Goal: Task Accomplishment & Management: Manage account settings

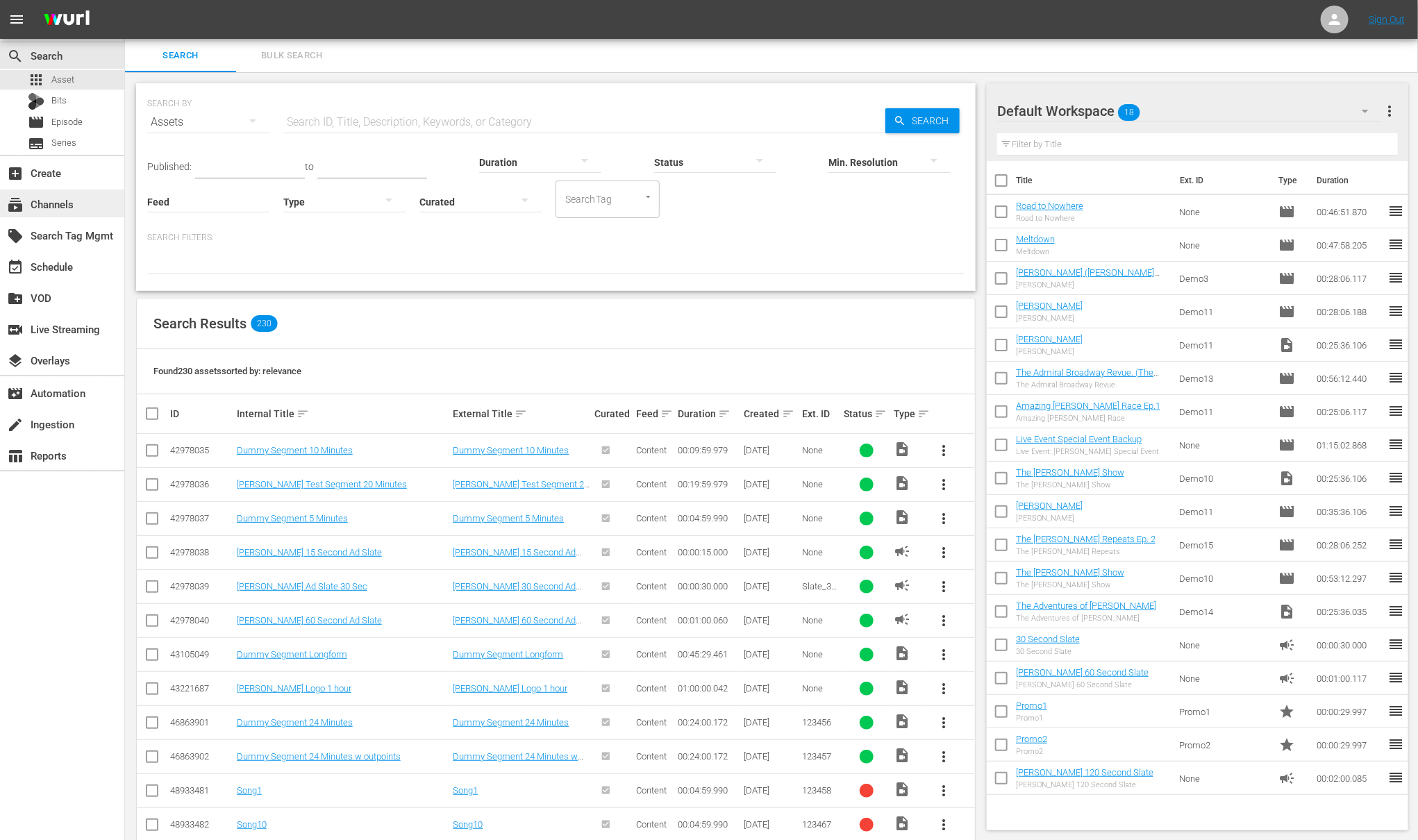
click at [59, 208] on div "subscriptions Channels" at bounding box center [39, 202] width 78 height 12
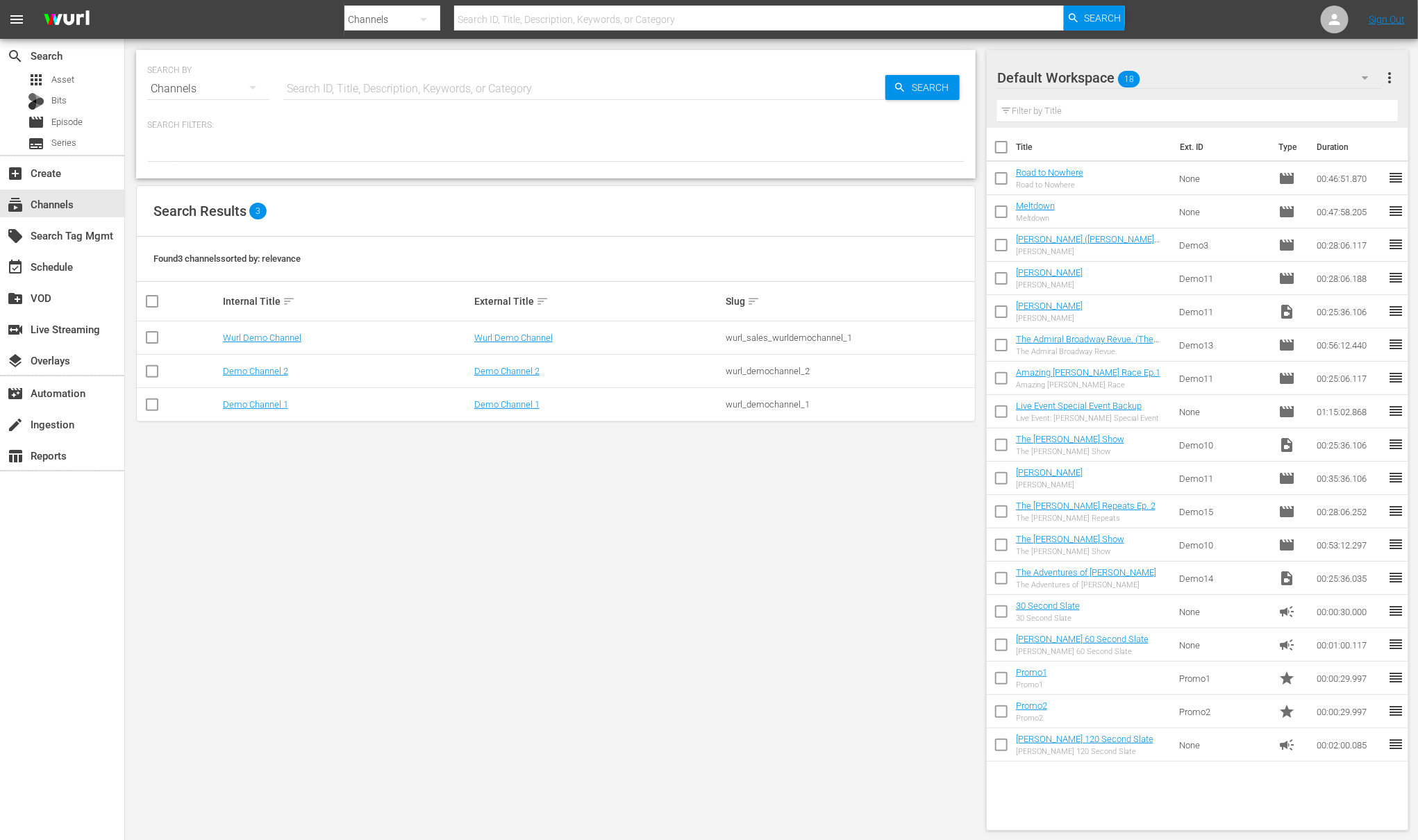
click at [281, 330] on td "Wurl Demo Channel" at bounding box center [346, 338] width 252 height 33
click at [282, 340] on link "Wurl Demo Channel" at bounding box center [262, 337] width 79 height 10
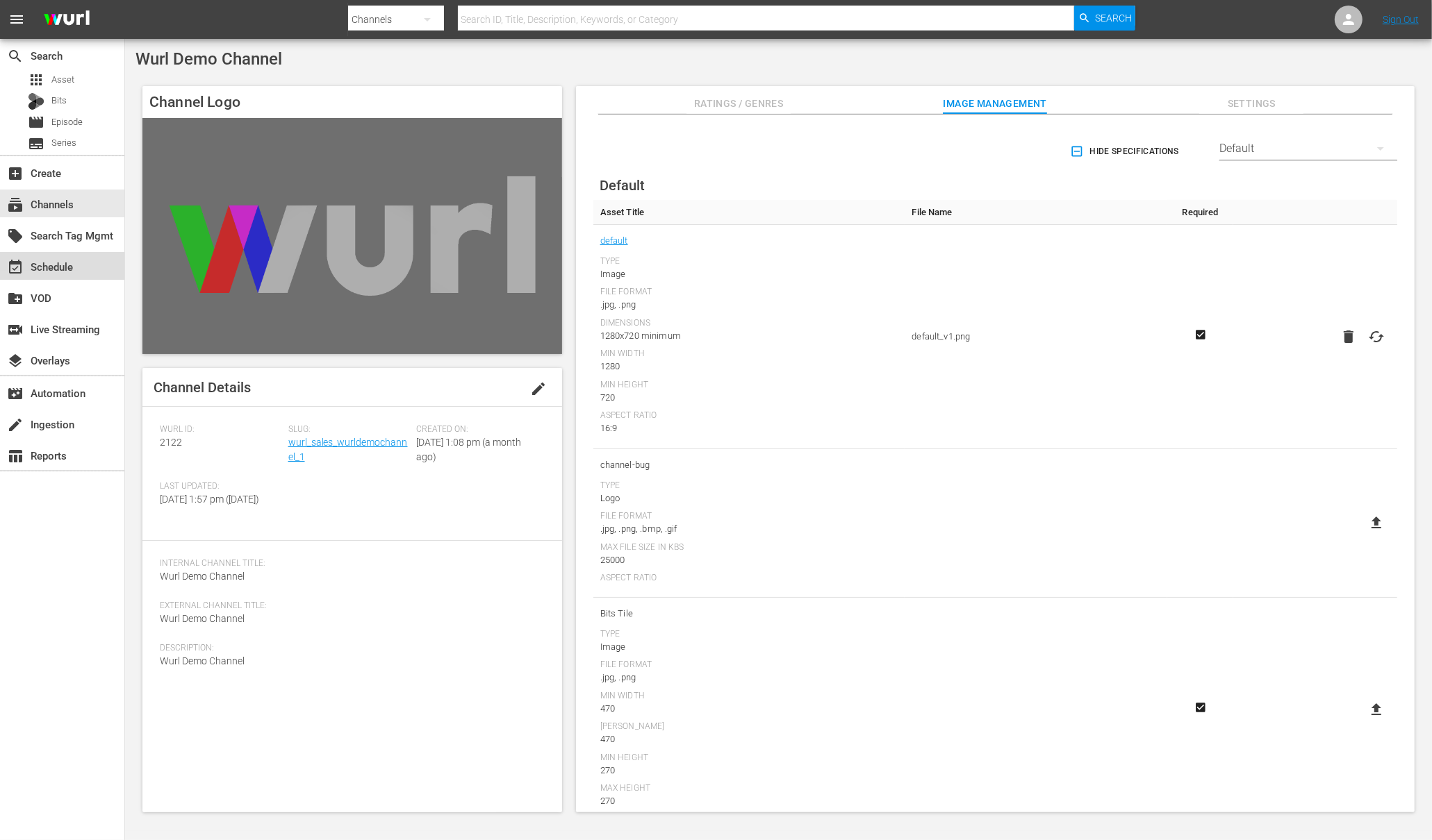
click at [52, 263] on div "event_available Schedule" at bounding box center [39, 264] width 78 height 12
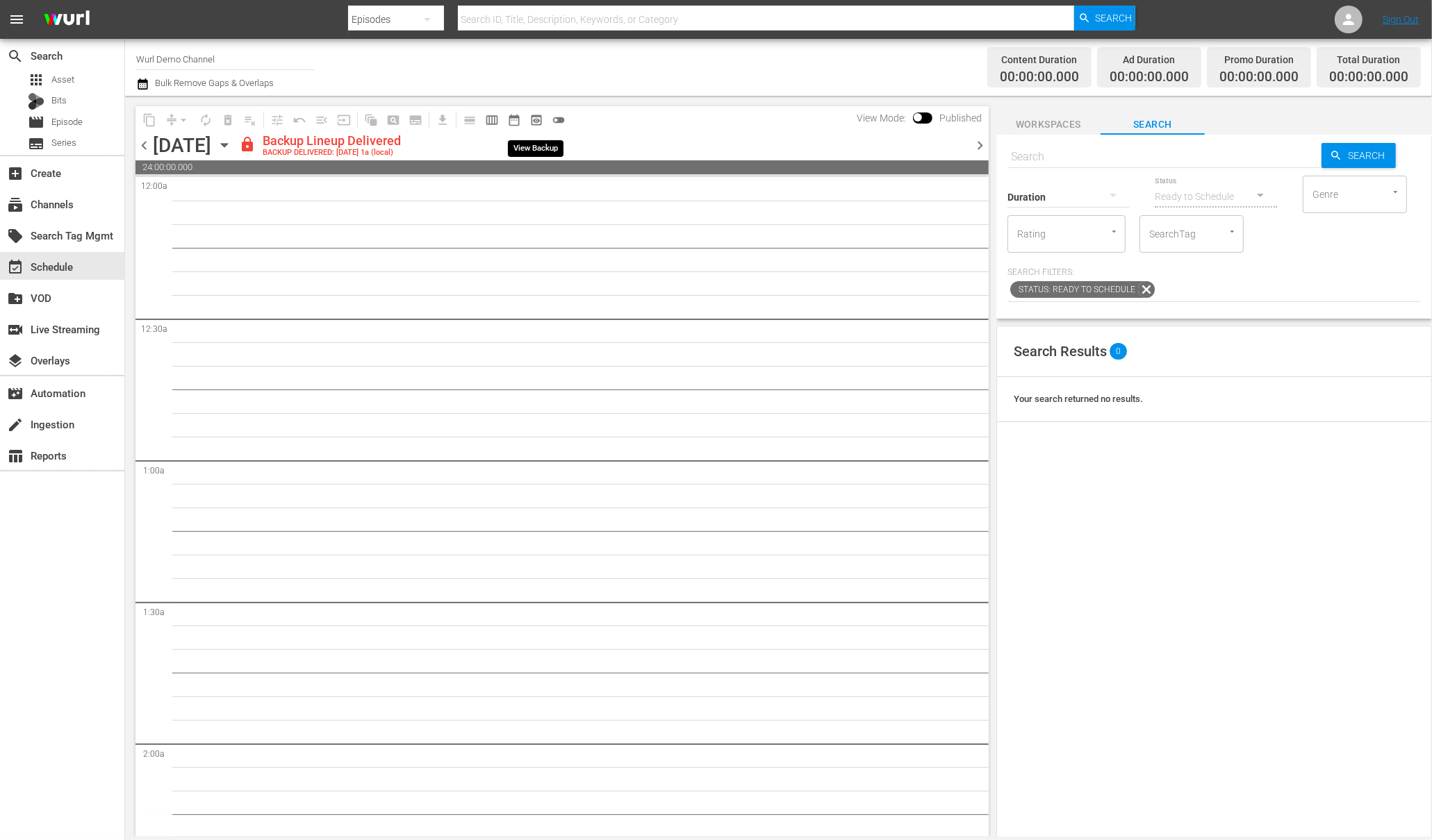
click at [534, 116] on span "preview_outlined" at bounding box center [536, 120] width 14 height 14
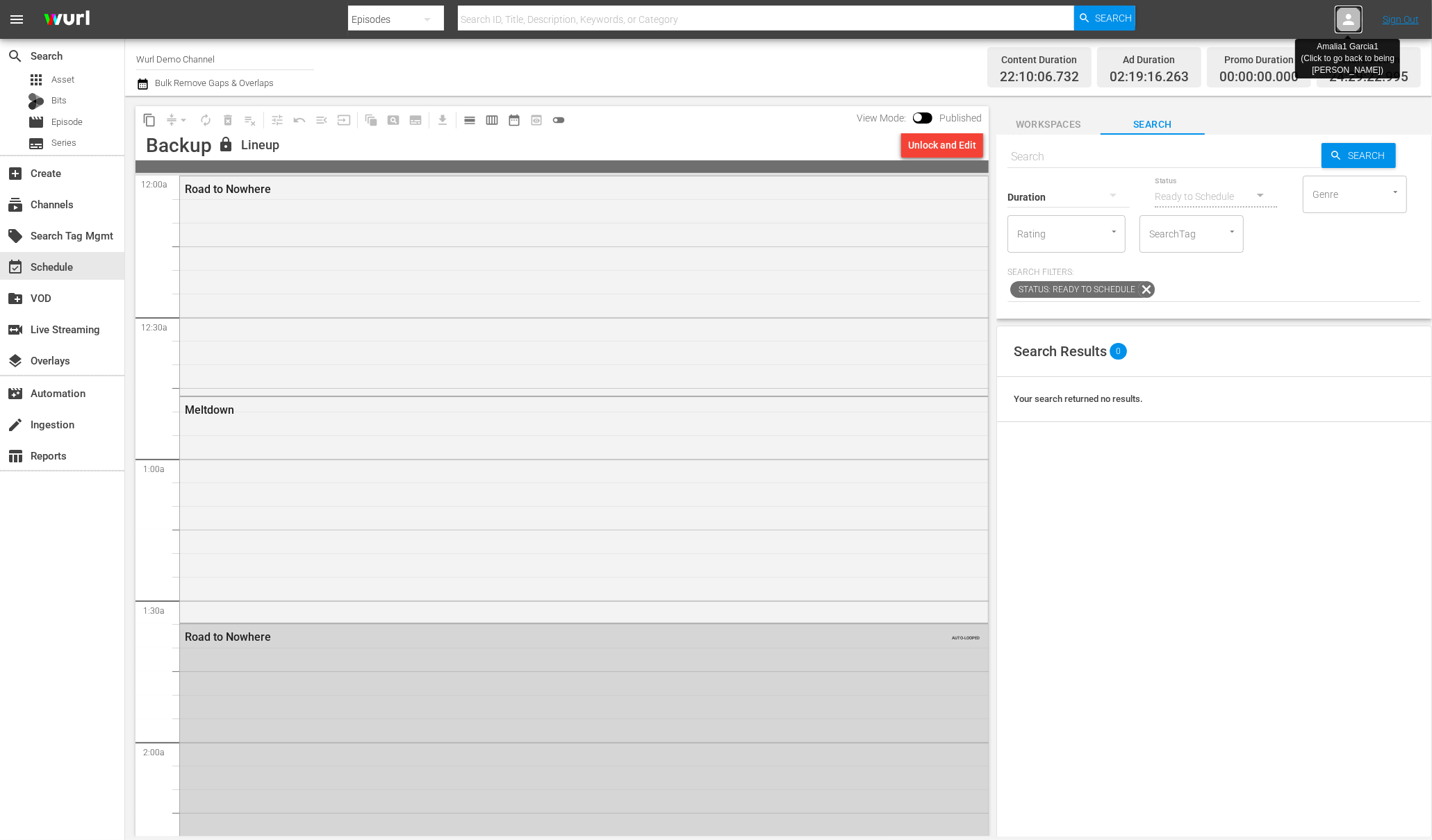
click at [1343, 22] on icon at bounding box center [1348, 19] width 11 height 11
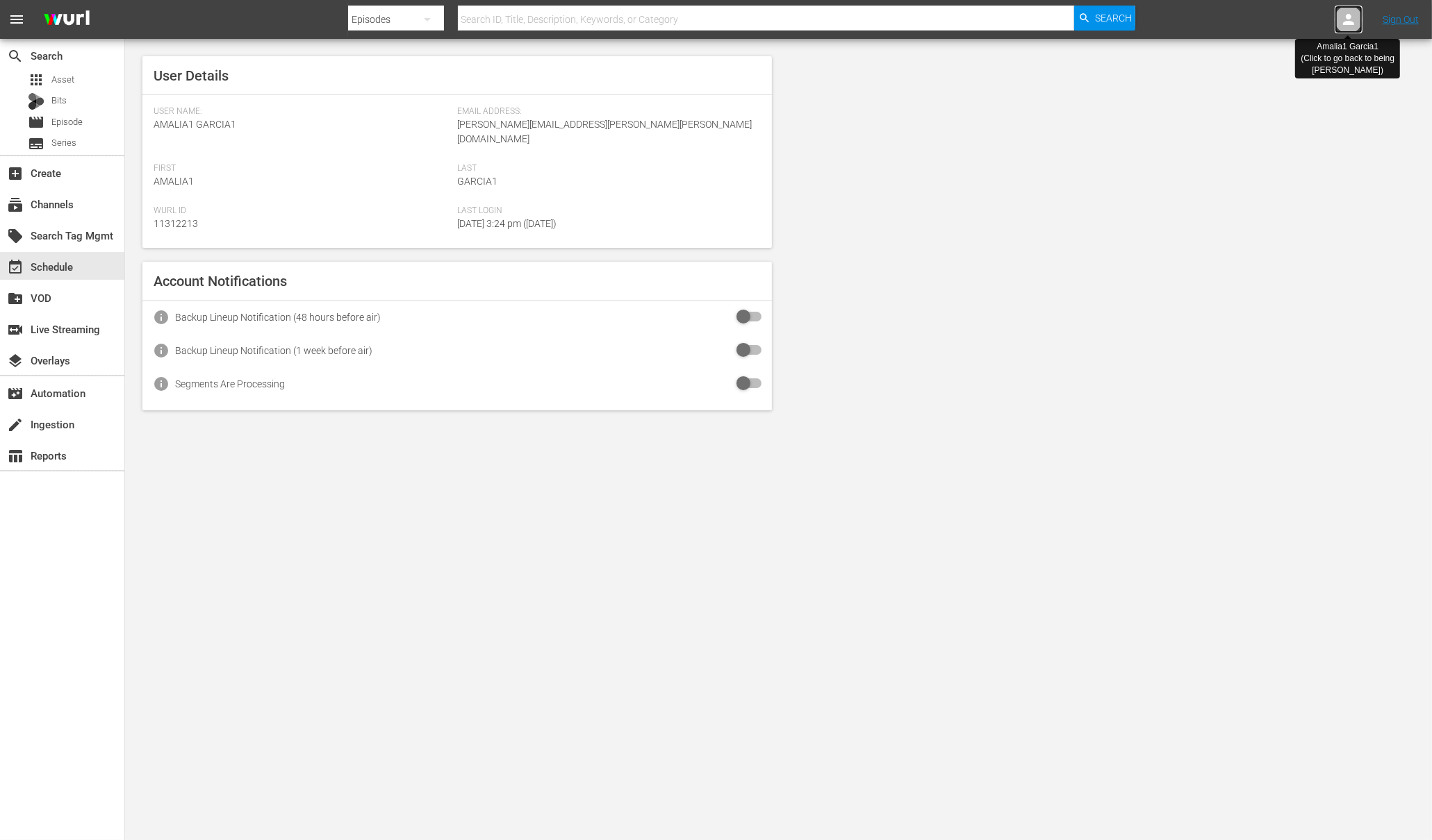
click at [1345, 21] on icon at bounding box center [1348, 19] width 17 height 17
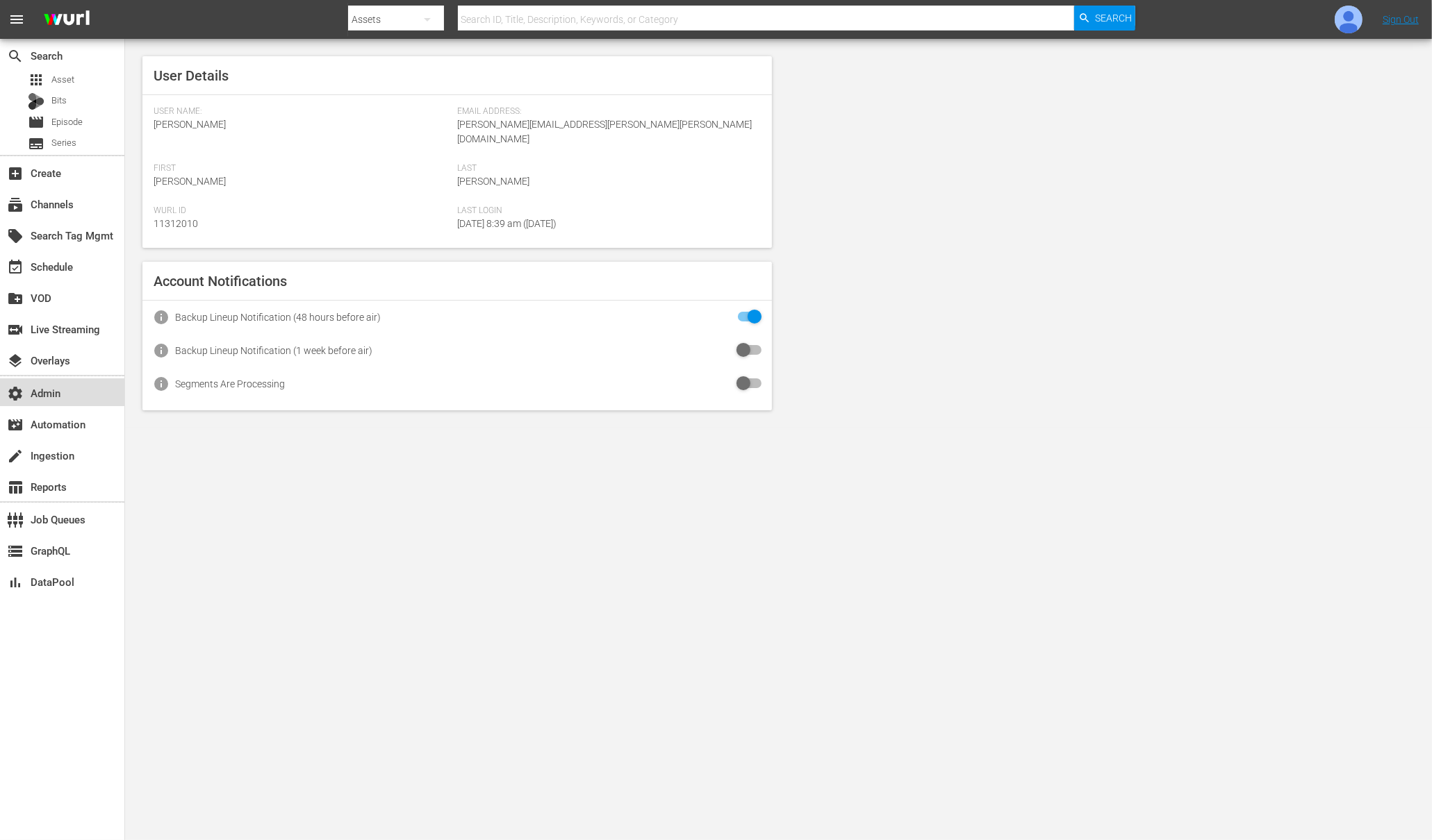
click at [50, 395] on div "settings Admin" at bounding box center [39, 391] width 78 height 12
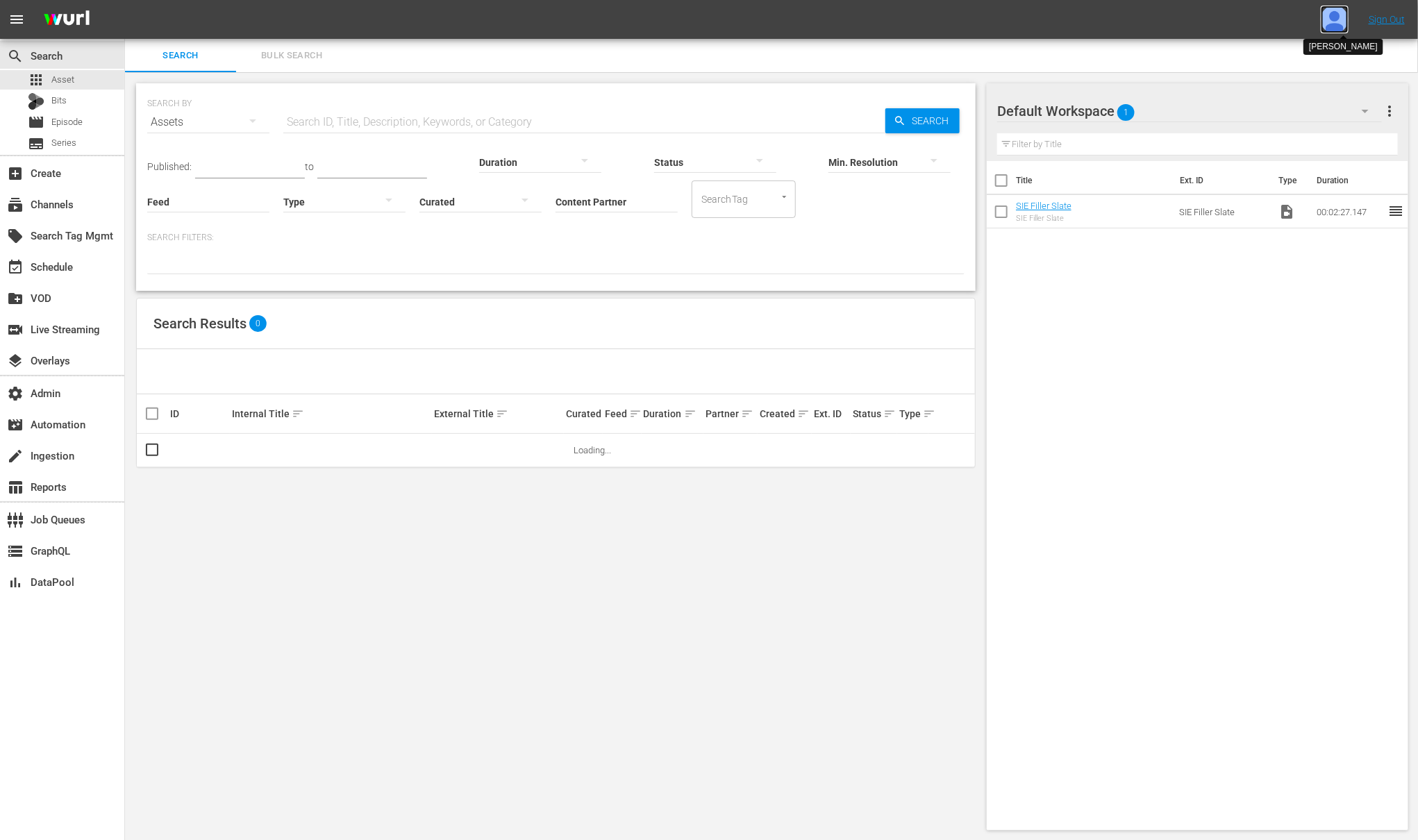
click at [1339, 27] on img at bounding box center [1335, 19] width 28 height 28
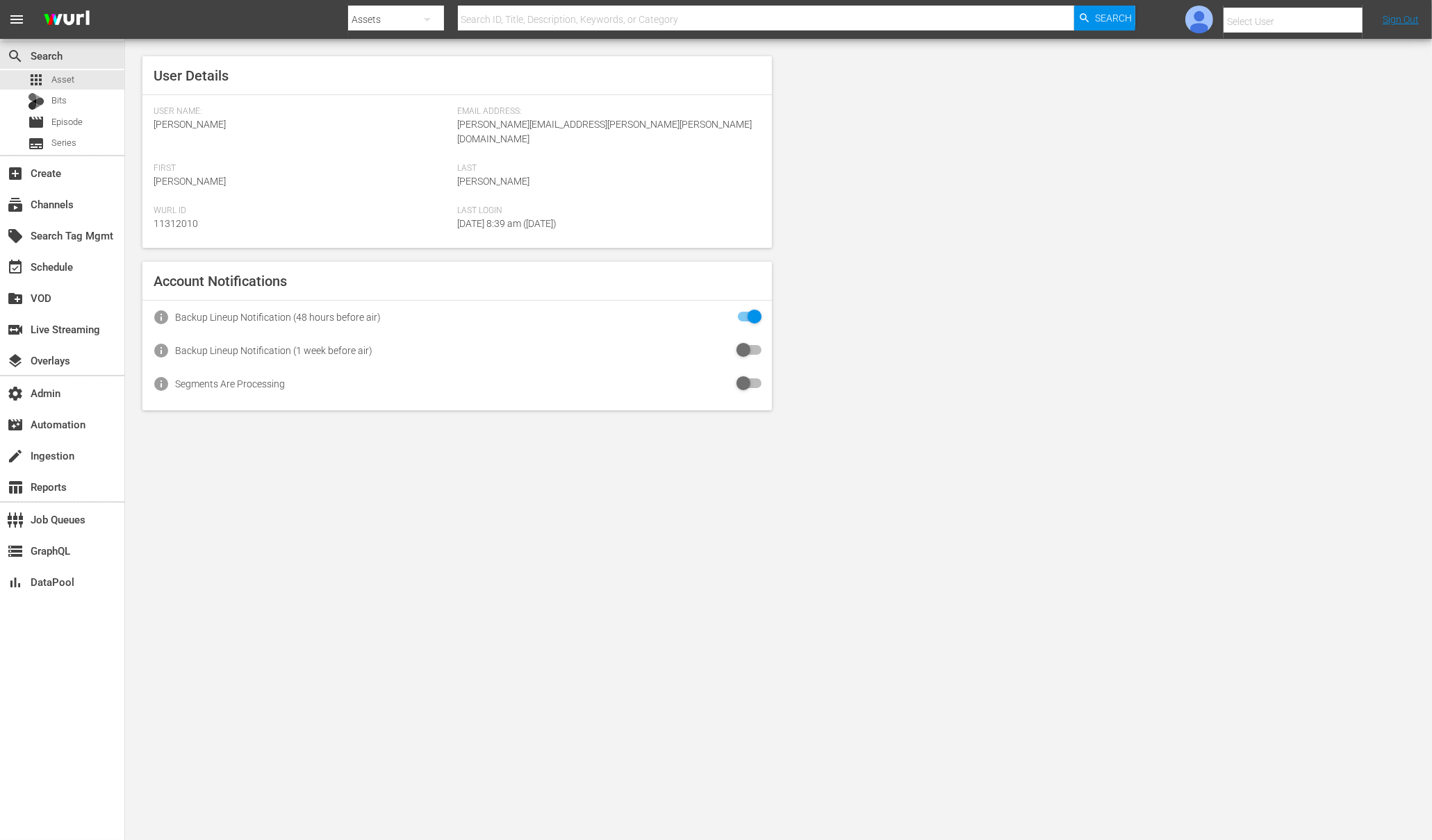
click at [1335, 28] on input "text" at bounding box center [1312, 22] width 178 height 33
click at [1302, 99] on div "Amalia1 Garcia1 <[PERSON_NAME][EMAIL_ADDRESS][PERSON_NAME][PERSON_NAME][DOMAIN_…" at bounding box center [1268, 93] width 216 height 33
type input "Amalia1 Garcia1 (11312213)"
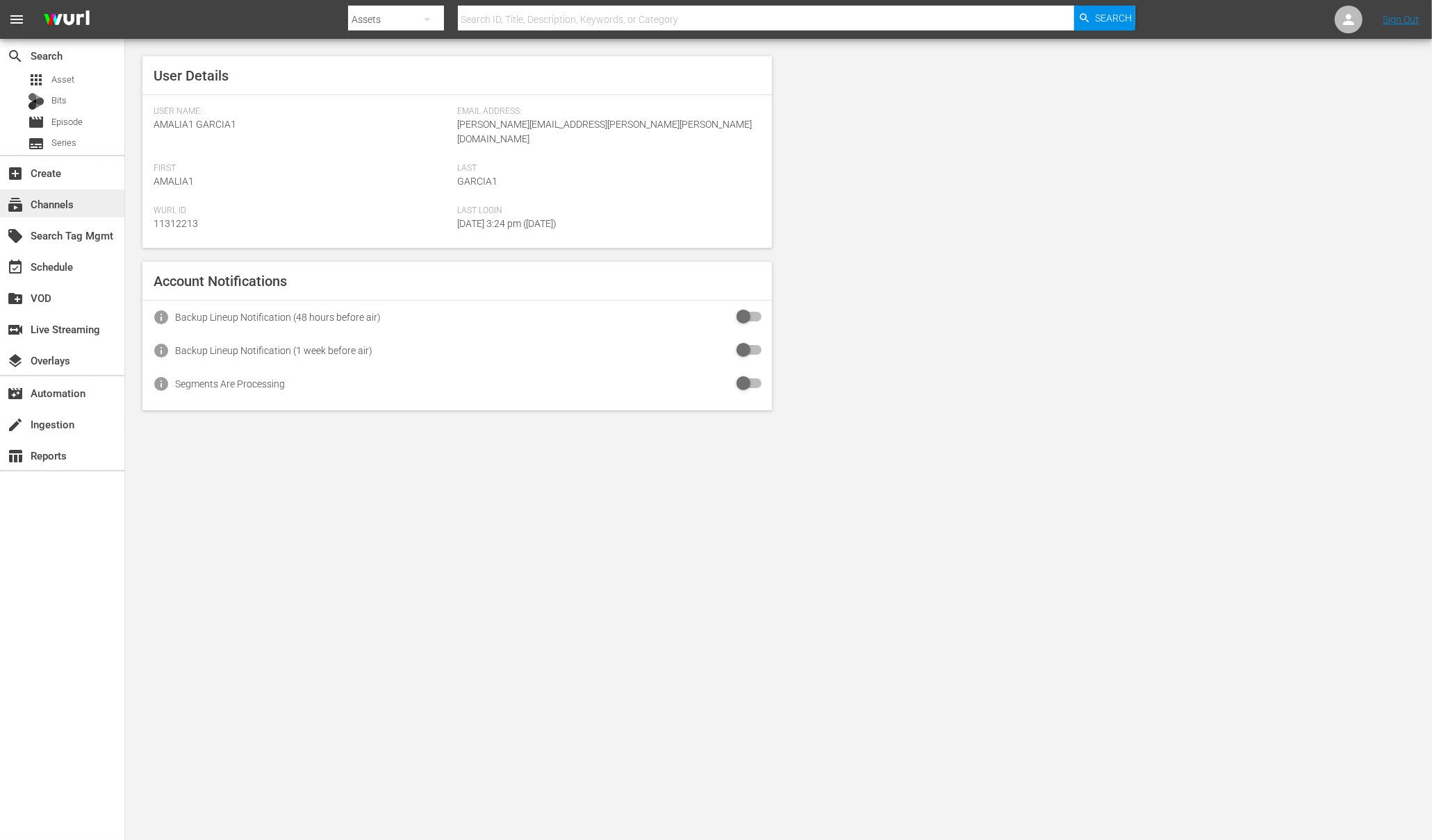
click at [68, 198] on div "subscriptions Channels" at bounding box center [39, 202] width 78 height 12
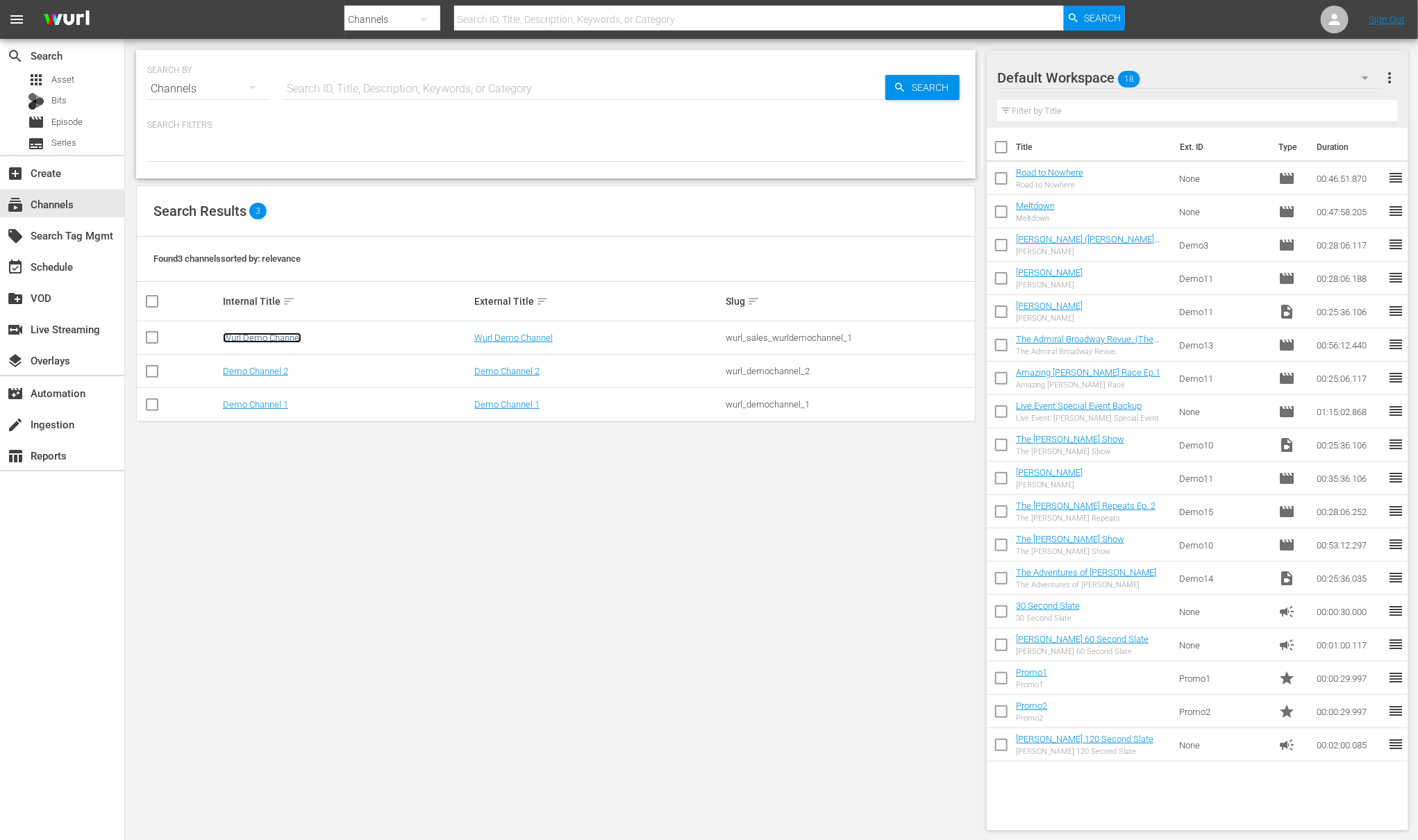
click at [274, 341] on link "Wurl Demo Channel" at bounding box center [262, 337] width 79 height 10
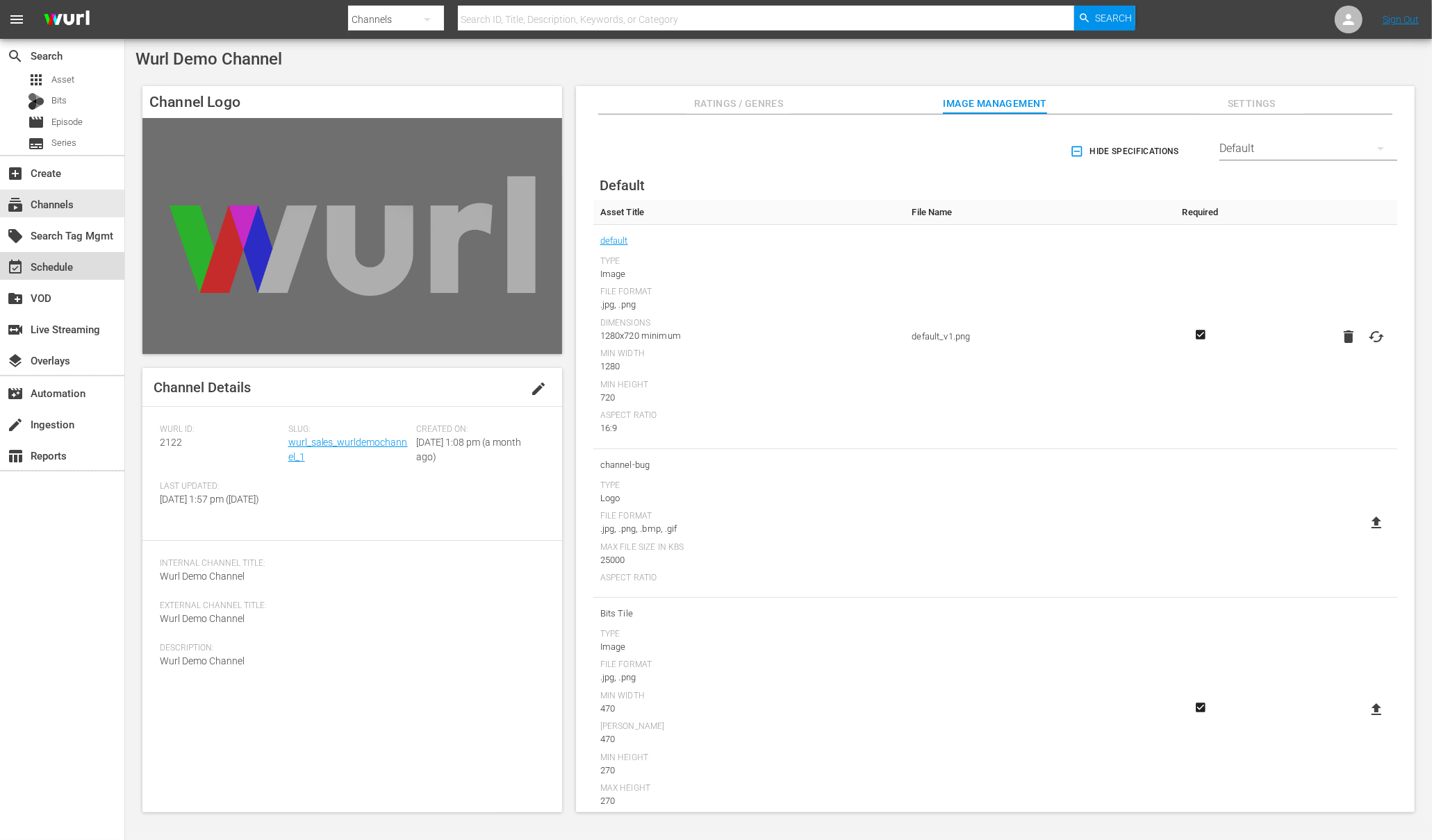
click at [66, 271] on div "event_available Schedule" at bounding box center [39, 264] width 78 height 12
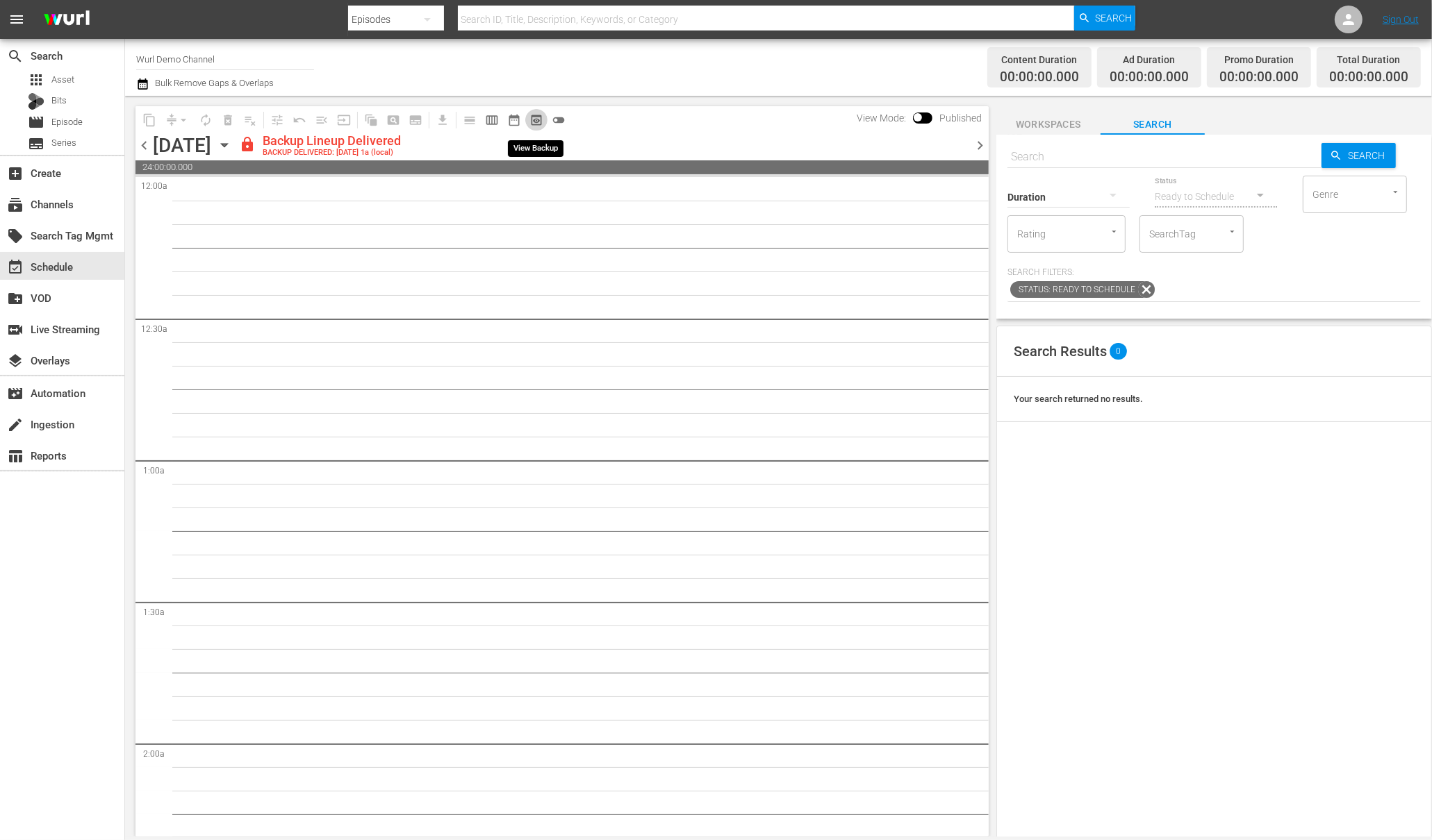
click at [535, 119] on span "preview_outlined" at bounding box center [536, 120] width 14 height 14
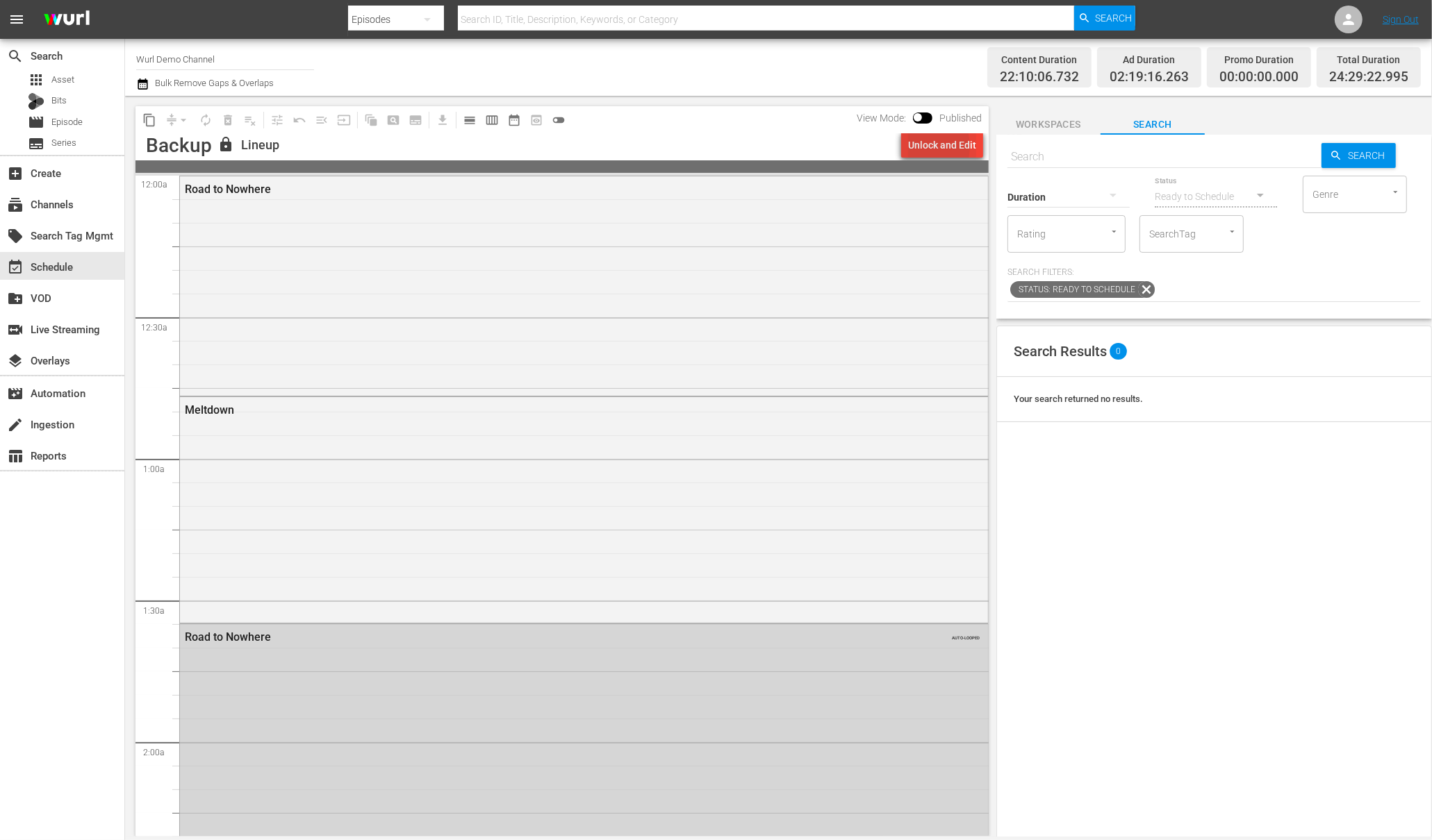
click at [920, 146] on div "Unlock and Edit" at bounding box center [942, 145] width 68 height 25
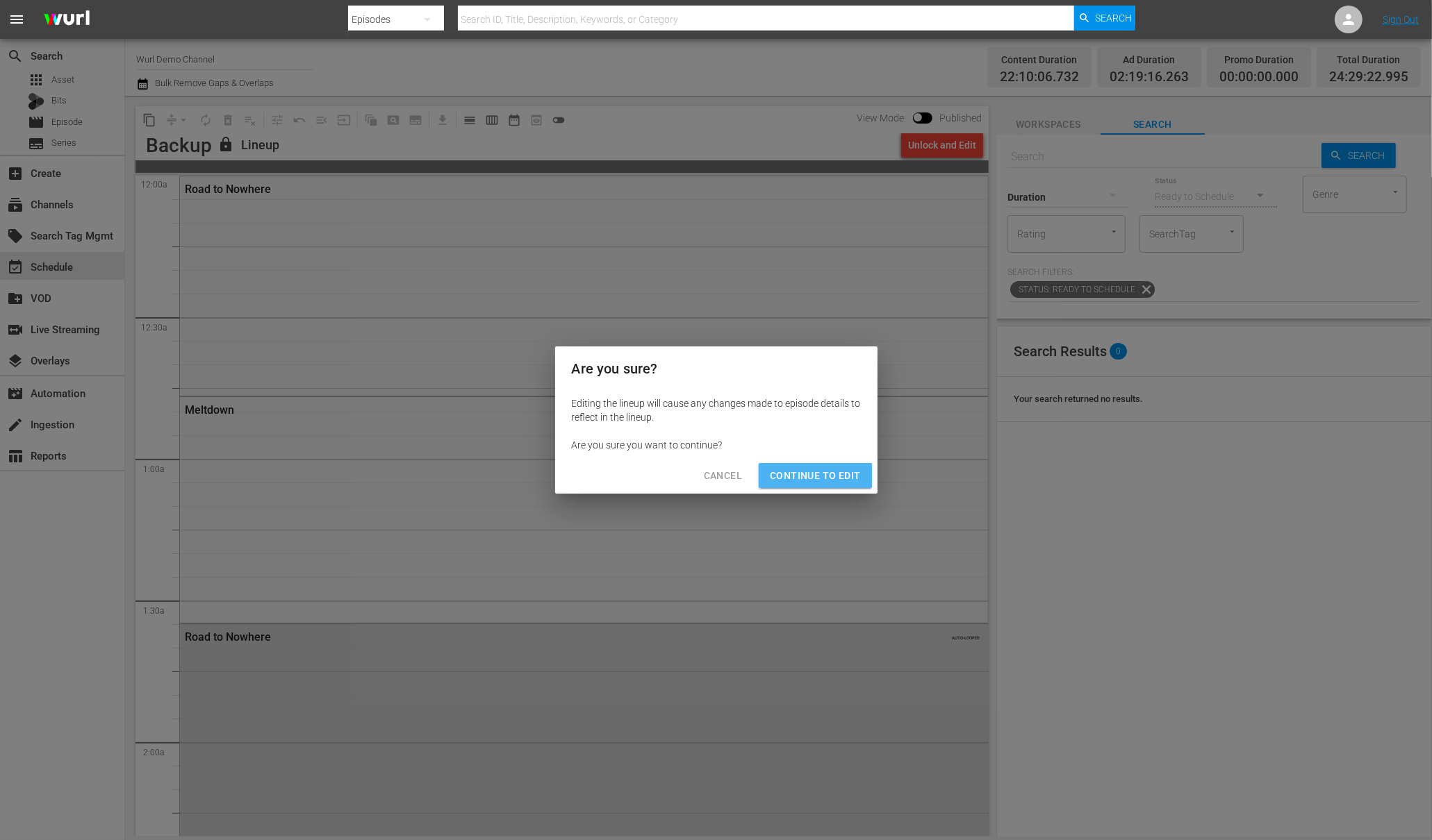
click at [828, 472] on span "Continue to Edit" at bounding box center [814, 476] width 90 height 17
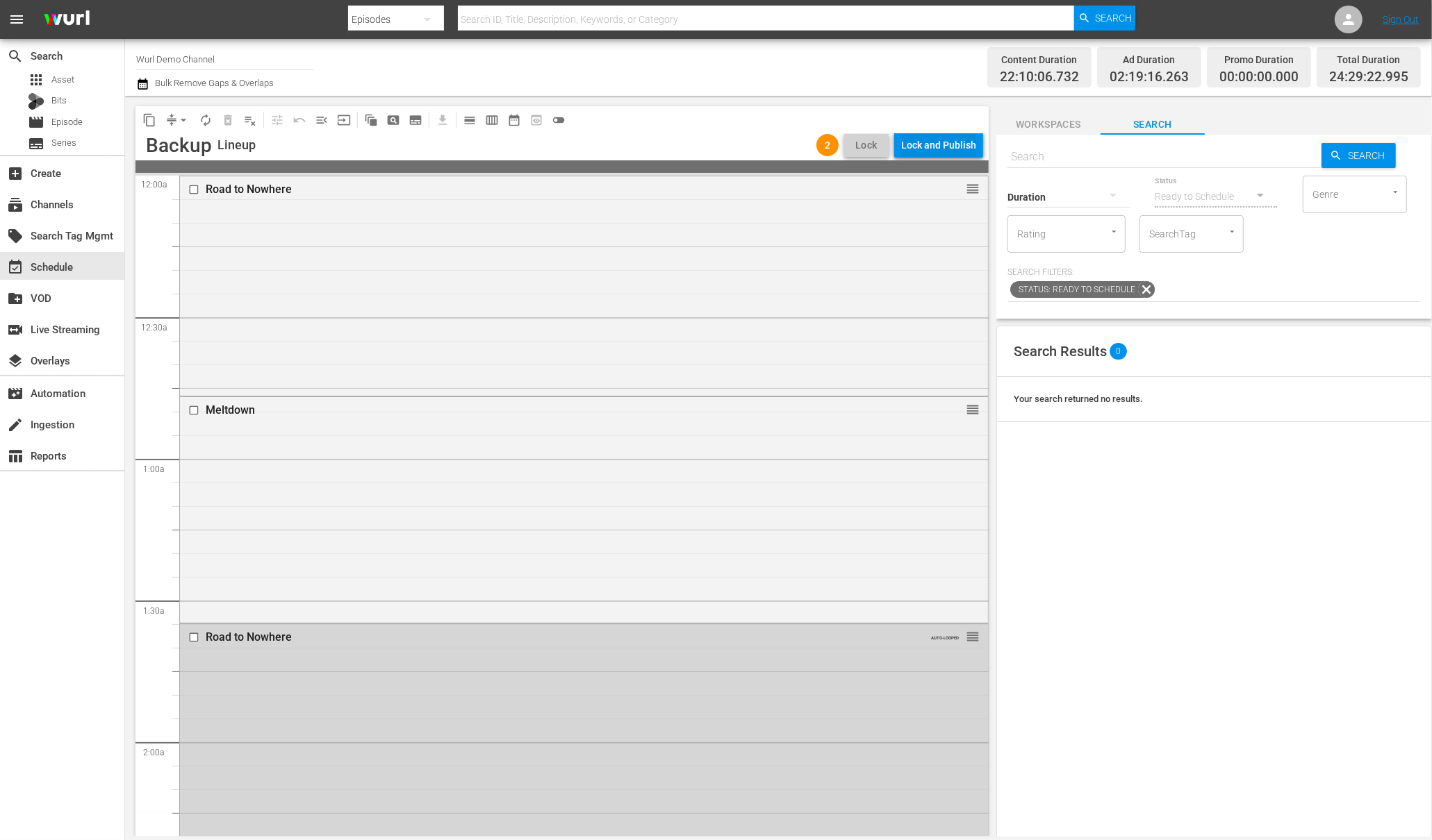
click at [928, 151] on div "Lock and Publish" at bounding box center [939, 145] width 75 height 25
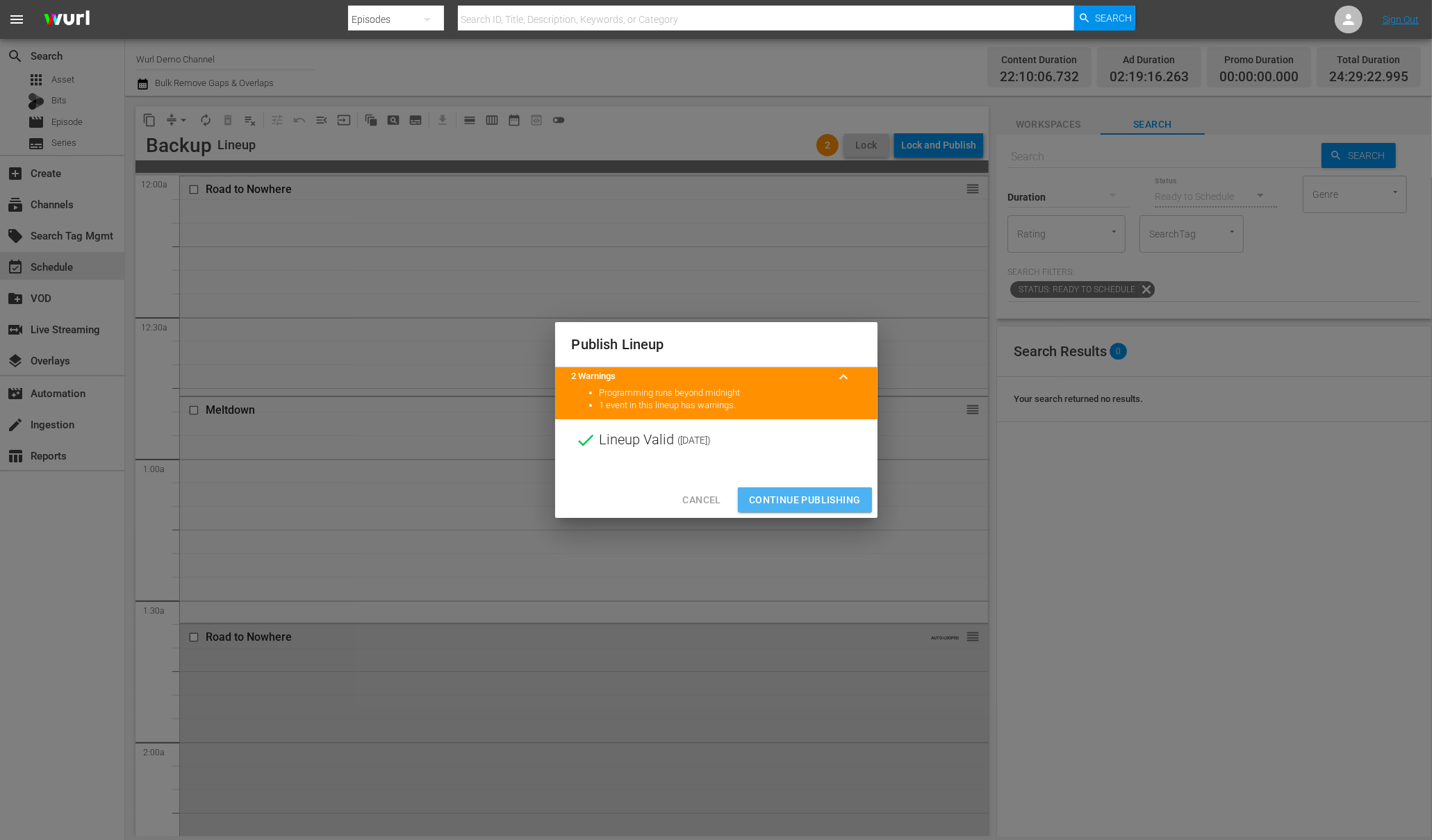
click at [799, 500] on span "Continue Publishing" at bounding box center [804, 500] width 112 height 17
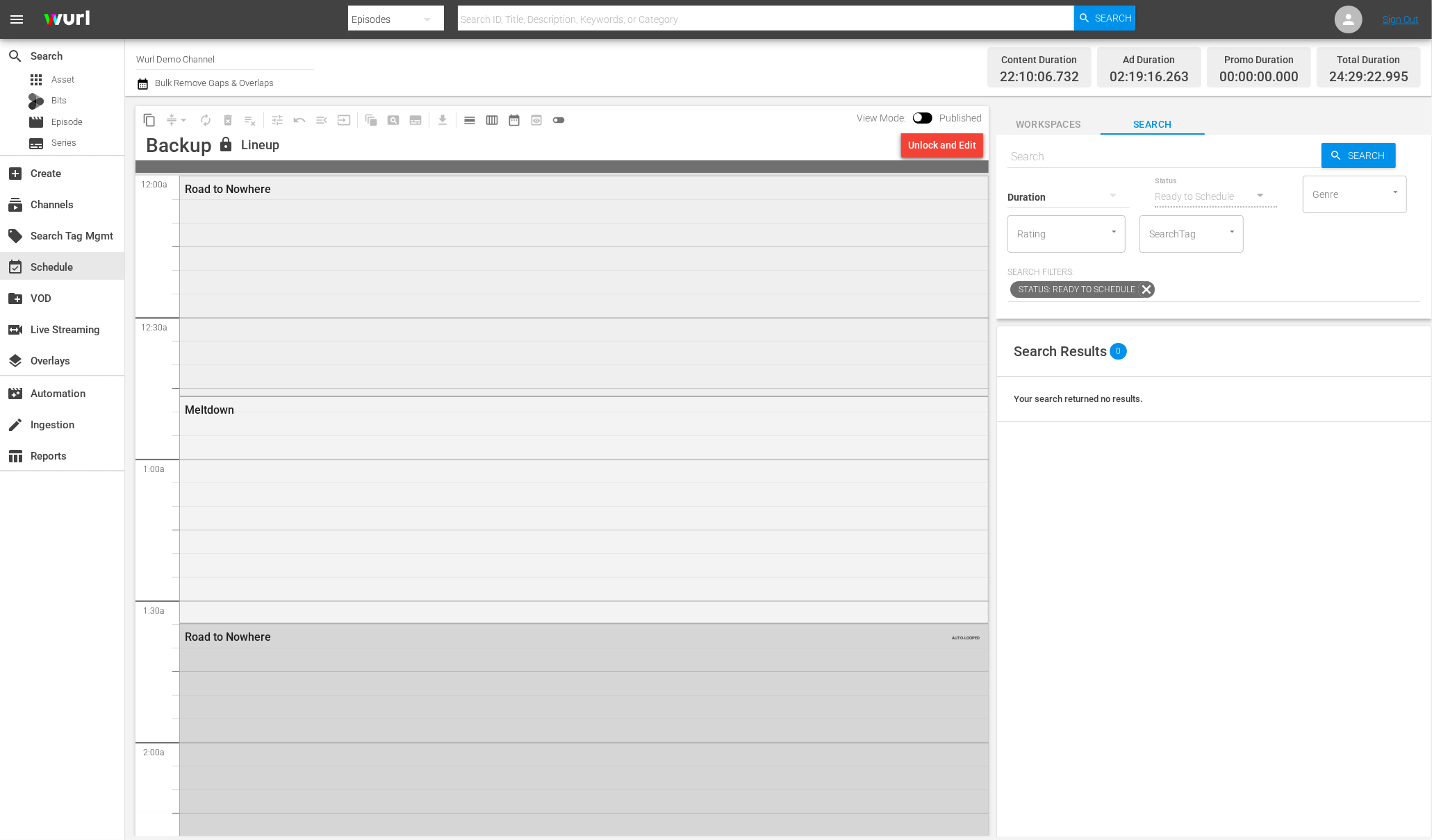
click at [258, 193] on div "Road to Nowhere" at bounding box center [545, 189] width 722 height 13
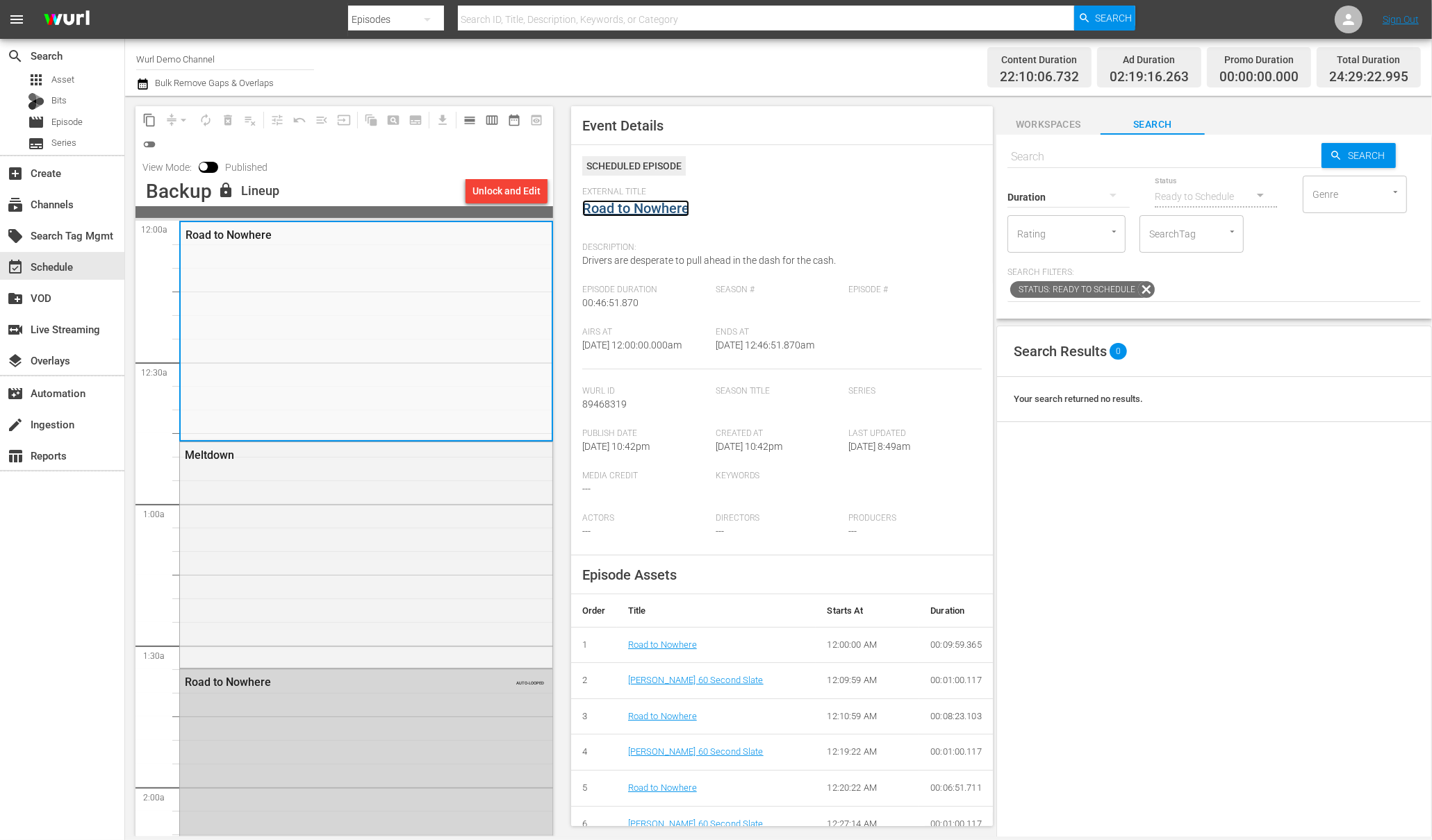
click at [649, 211] on link "Road to Nowhere" at bounding box center [636, 208] width 107 height 17
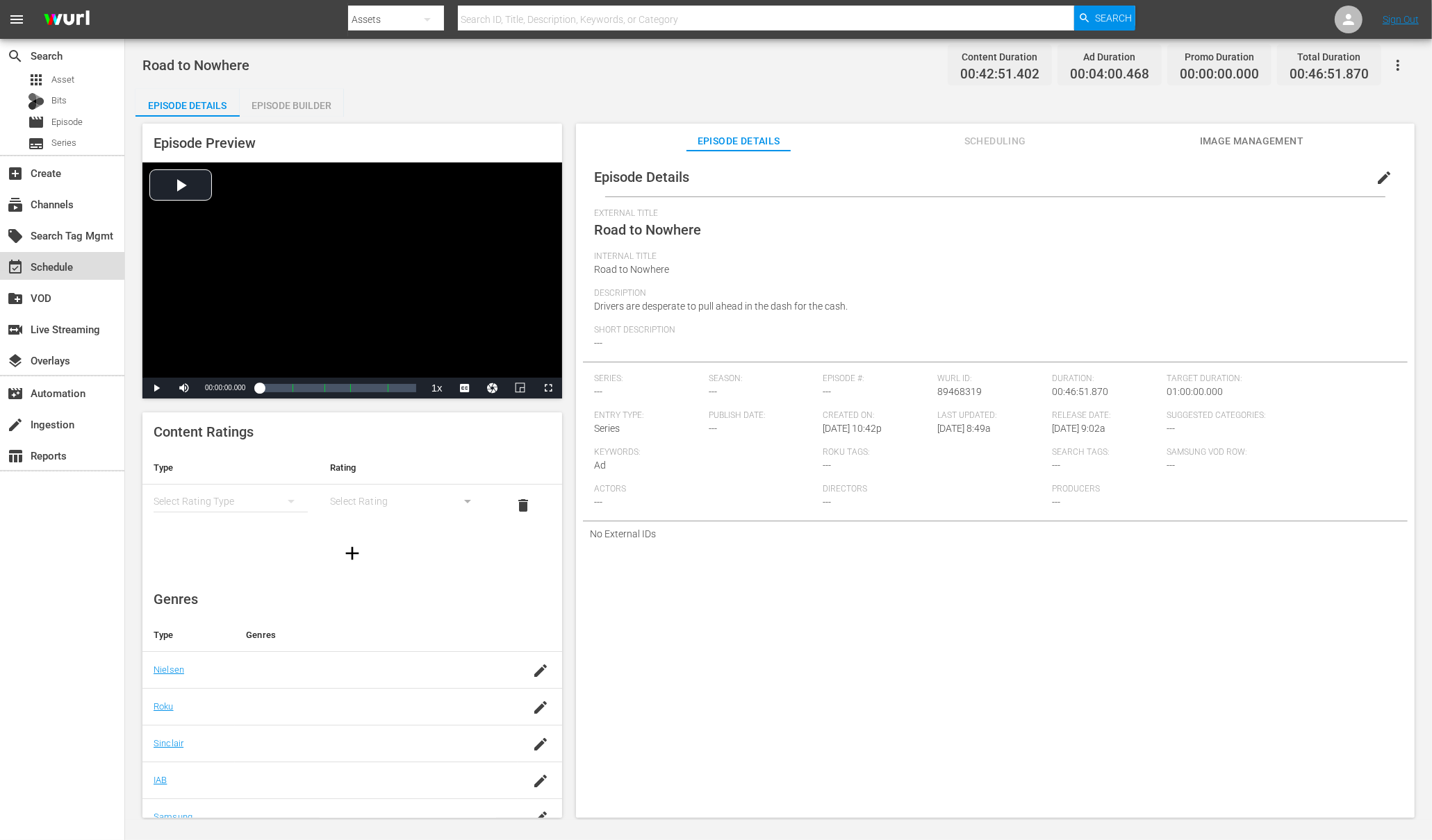
click at [60, 261] on div "event_available Schedule" at bounding box center [39, 264] width 78 height 12
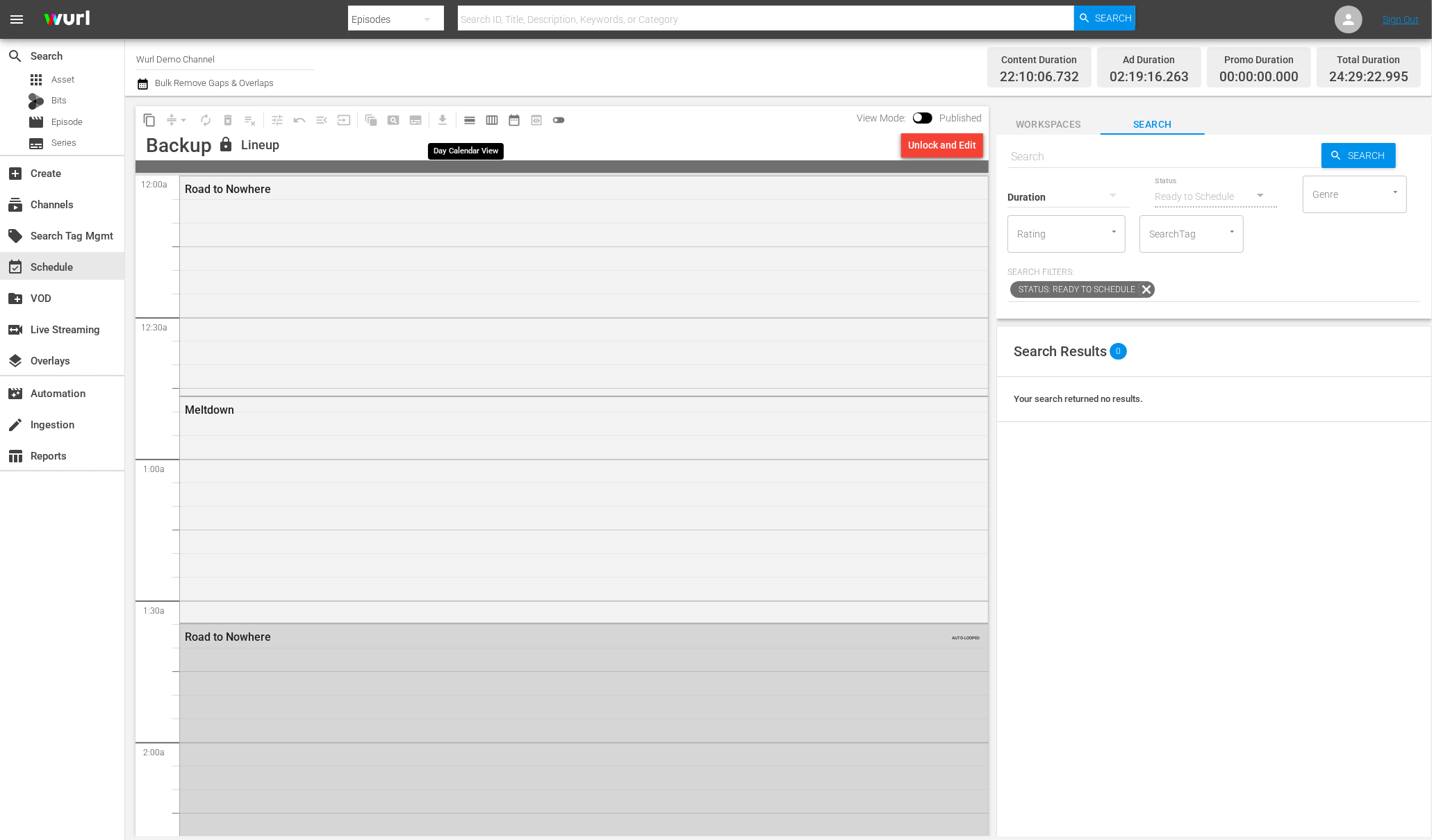
click at [475, 123] on span "calendar_view_day_outlined" at bounding box center [469, 120] width 14 height 14
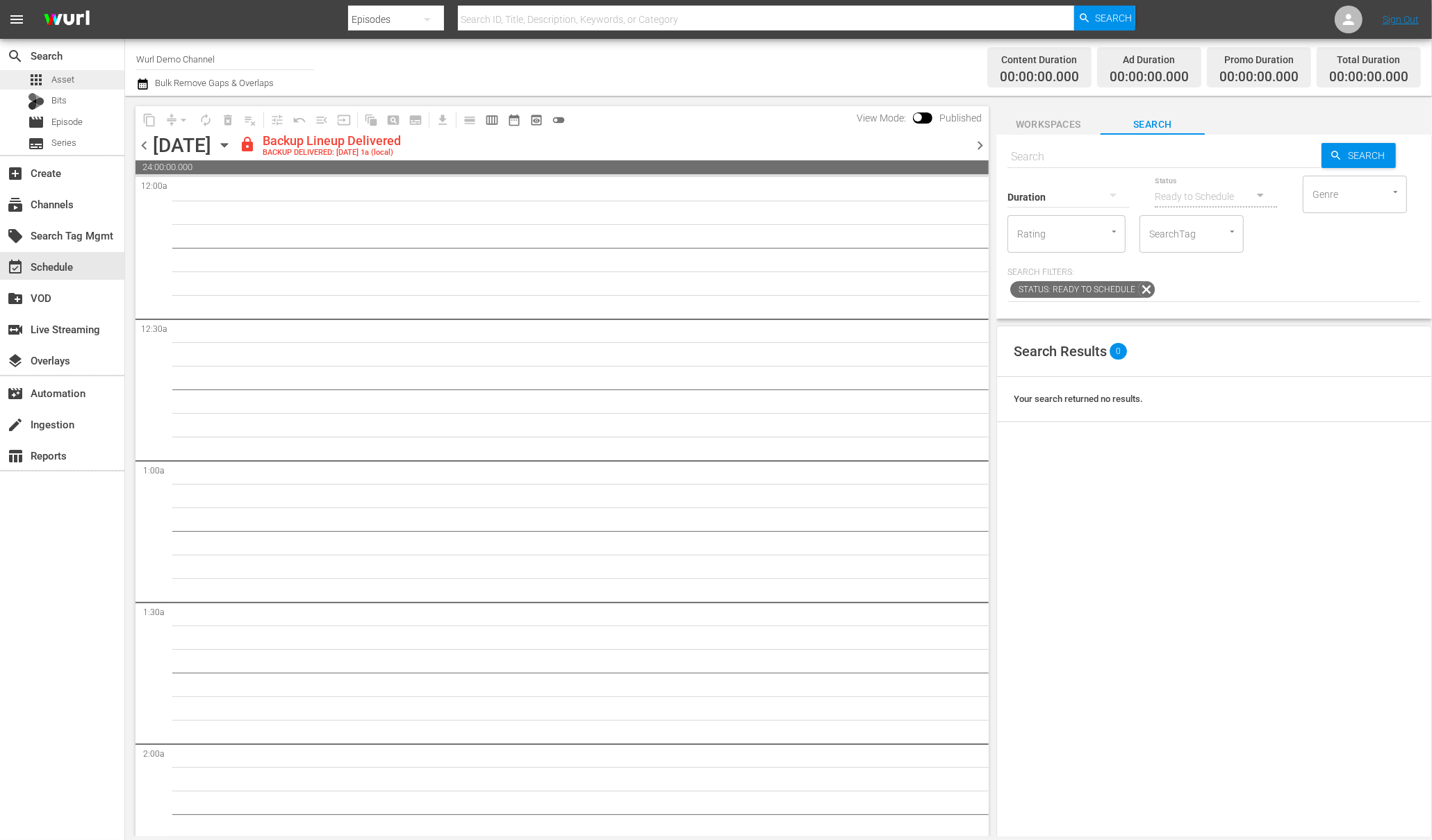
click at [68, 82] on span "Asset" at bounding box center [63, 79] width 23 height 14
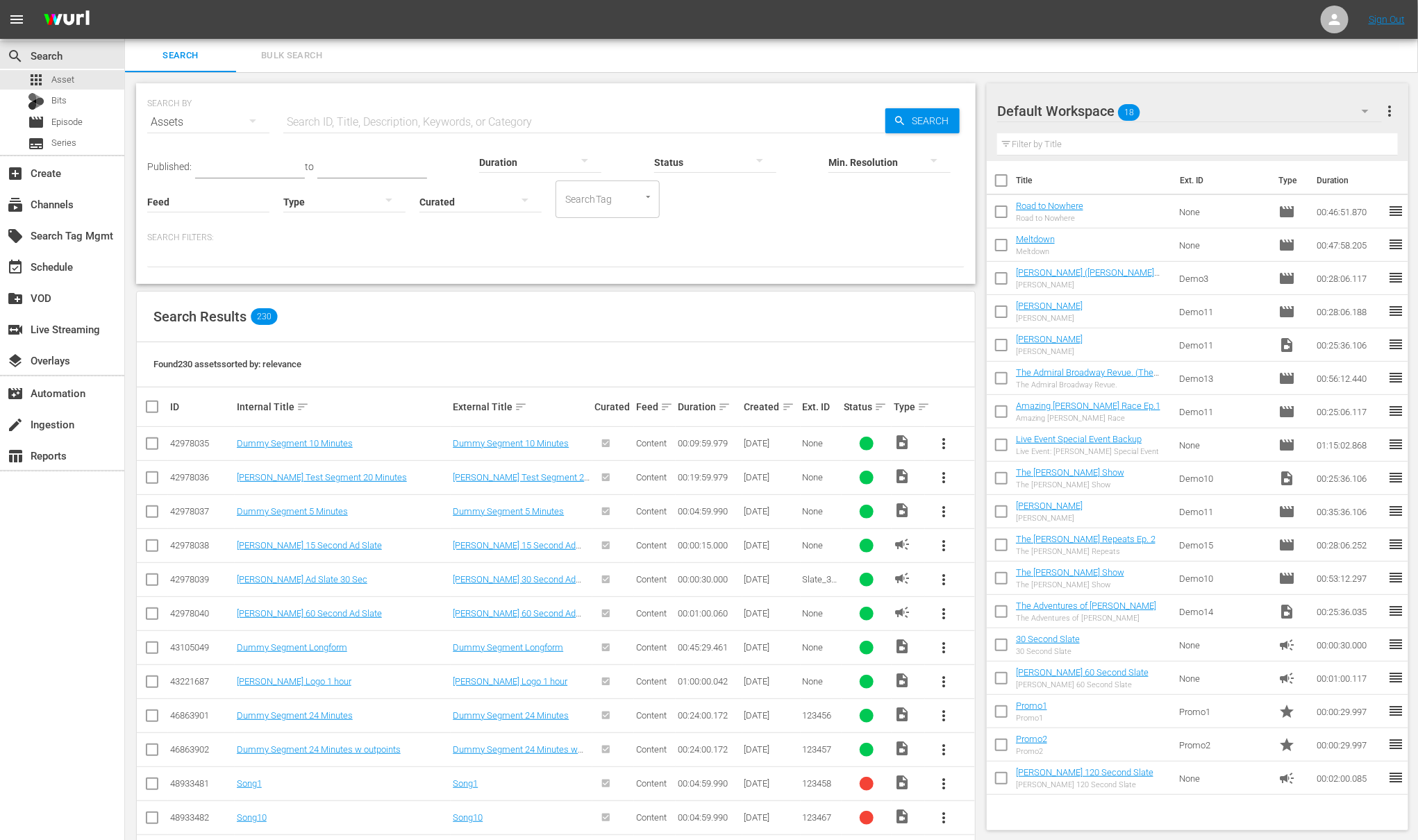
click at [306, 128] on input "text" at bounding box center [584, 122] width 602 height 33
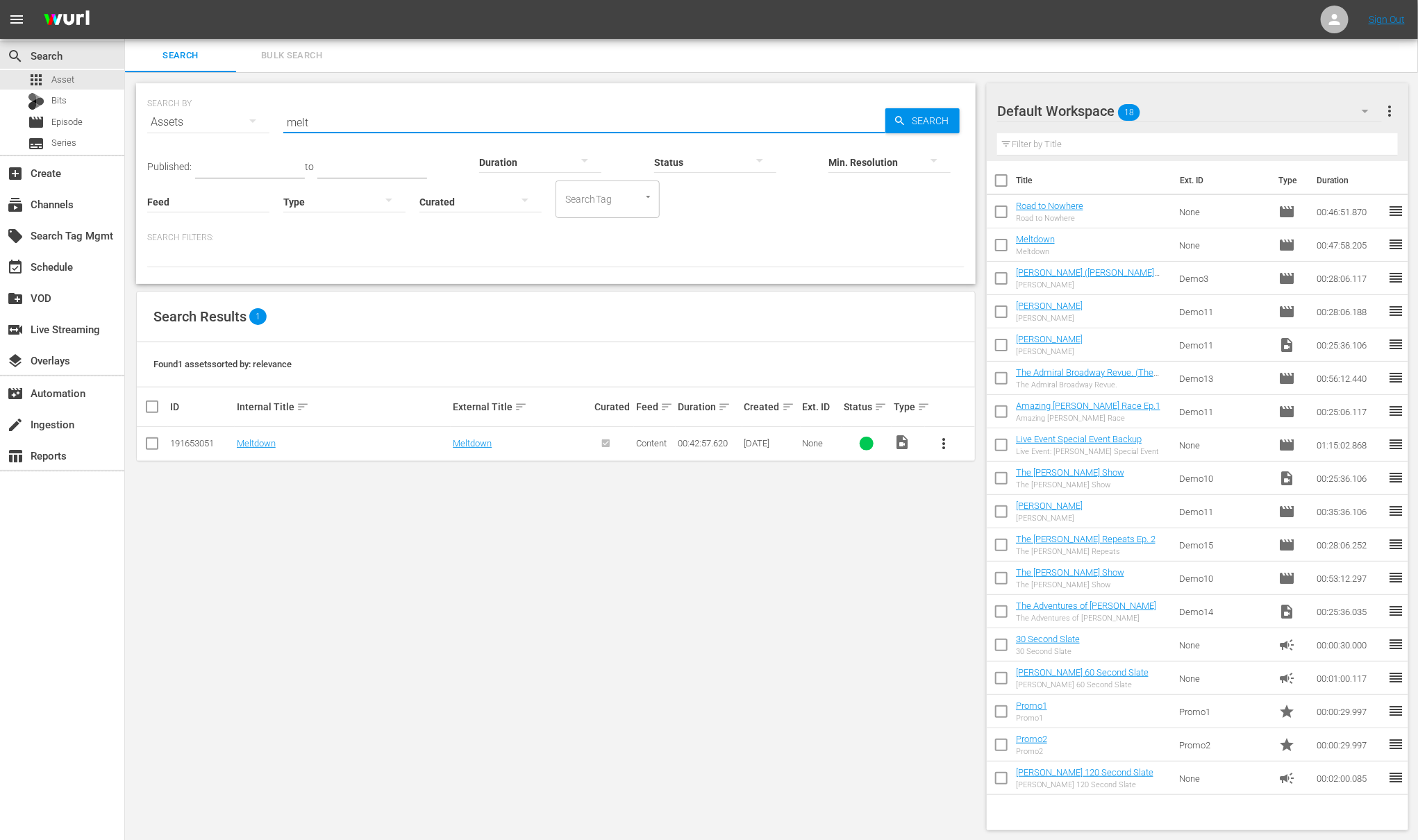
type input "melt"
click at [944, 445] on span "more_vert" at bounding box center [943, 443] width 17 height 17
click at [866, 349] on div "Found 1 assets sorted by: relevance" at bounding box center [556, 365] width 838 height 45
click at [149, 444] on input "checkbox" at bounding box center [151, 446] width 17 height 17
checkbox input "true"
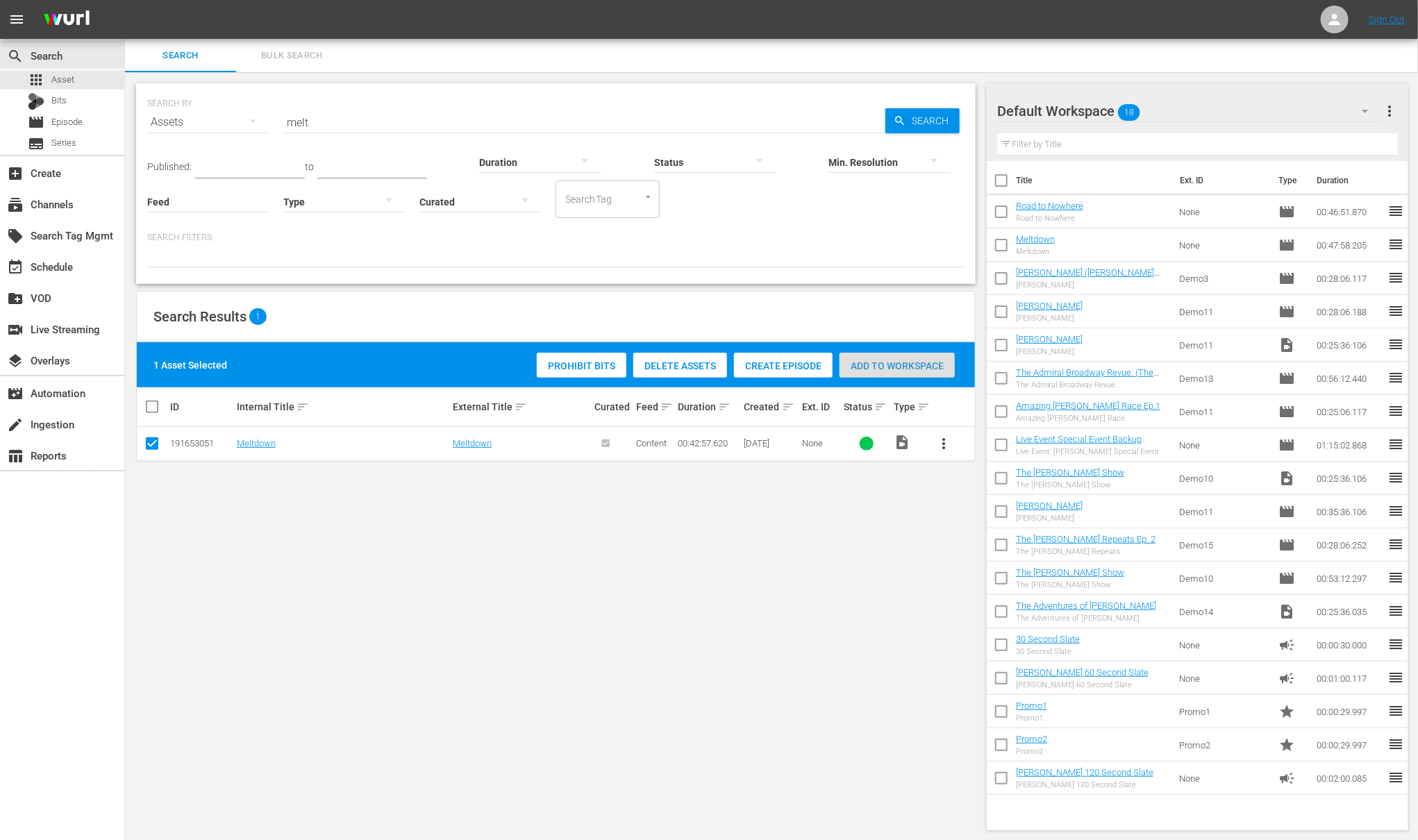
click at [890, 367] on span "Add to Workspace" at bounding box center [897, 366] width 115 height 11
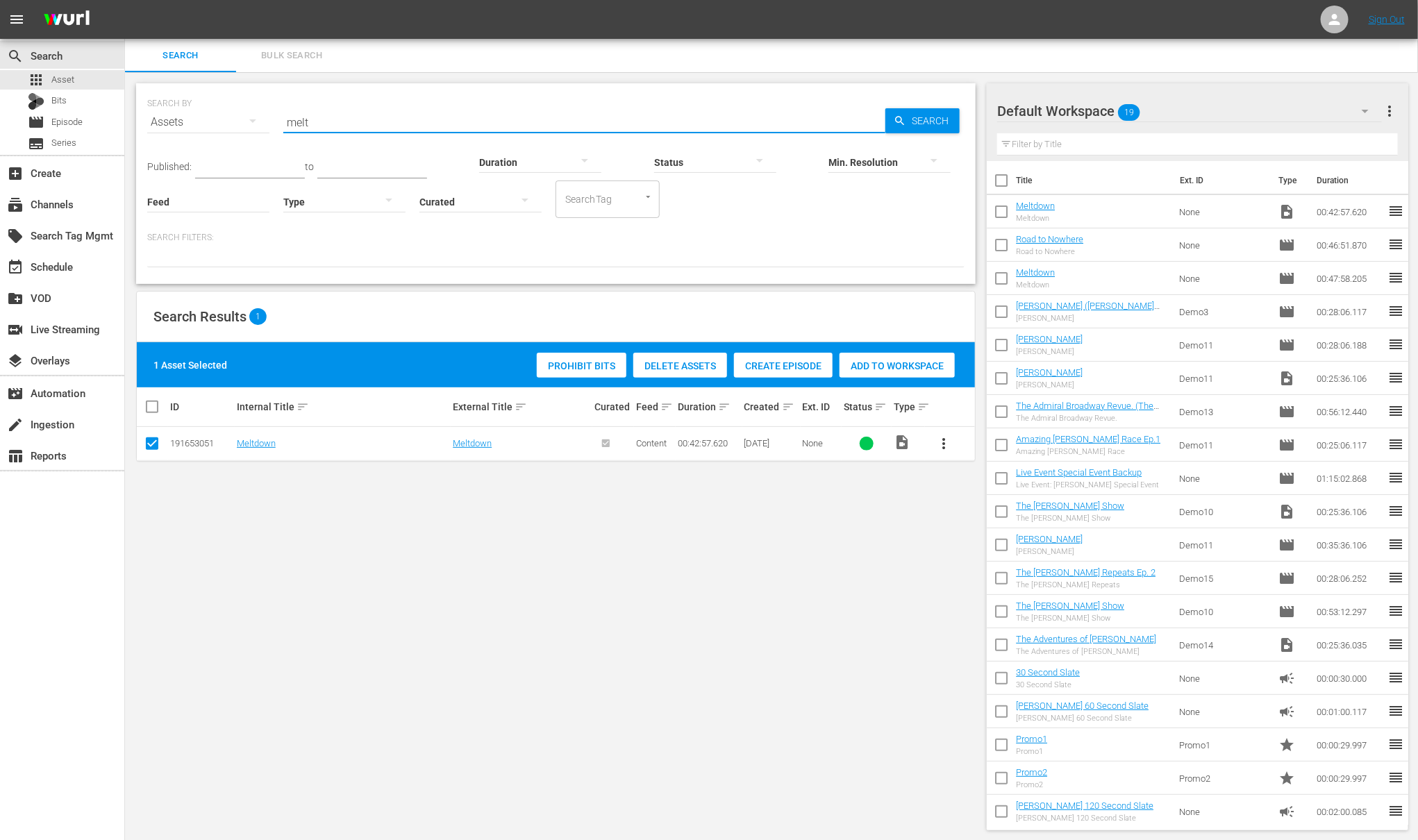
drag, startPoint x: 320, startPoint y: 117, endPoint x: 237, endPoint y: 115, distance: 83.0
click at [237, 115] on div "SEARCH BY Search By Assets Search ID, Title, Description, Keywords, or Category…" at bounding box center [555, 113] width 817 height 50
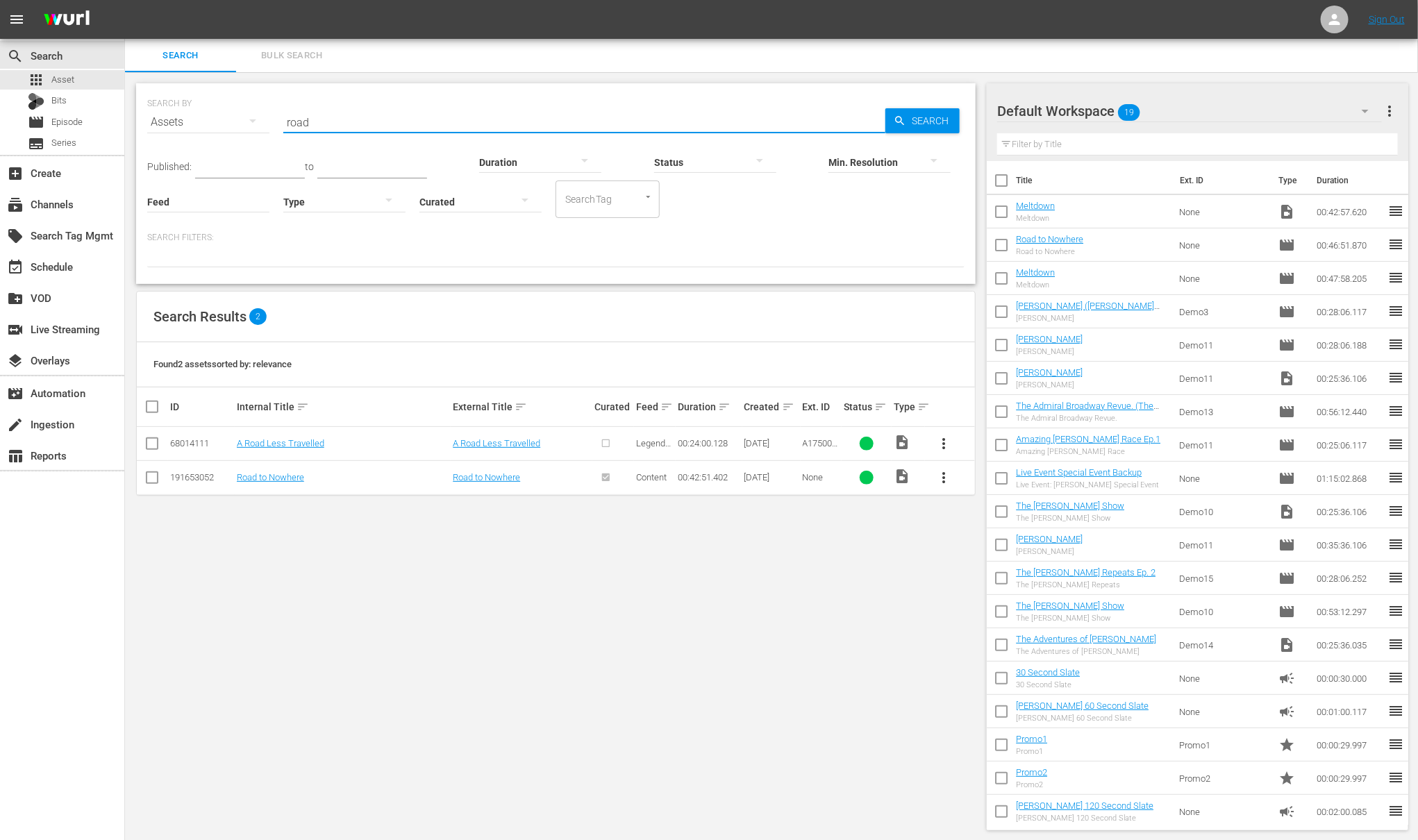
type input "road"
click at [154, 479] on input "checkbox" at bounding box center [151, 480] width 17 height 17
checkbox input "true"
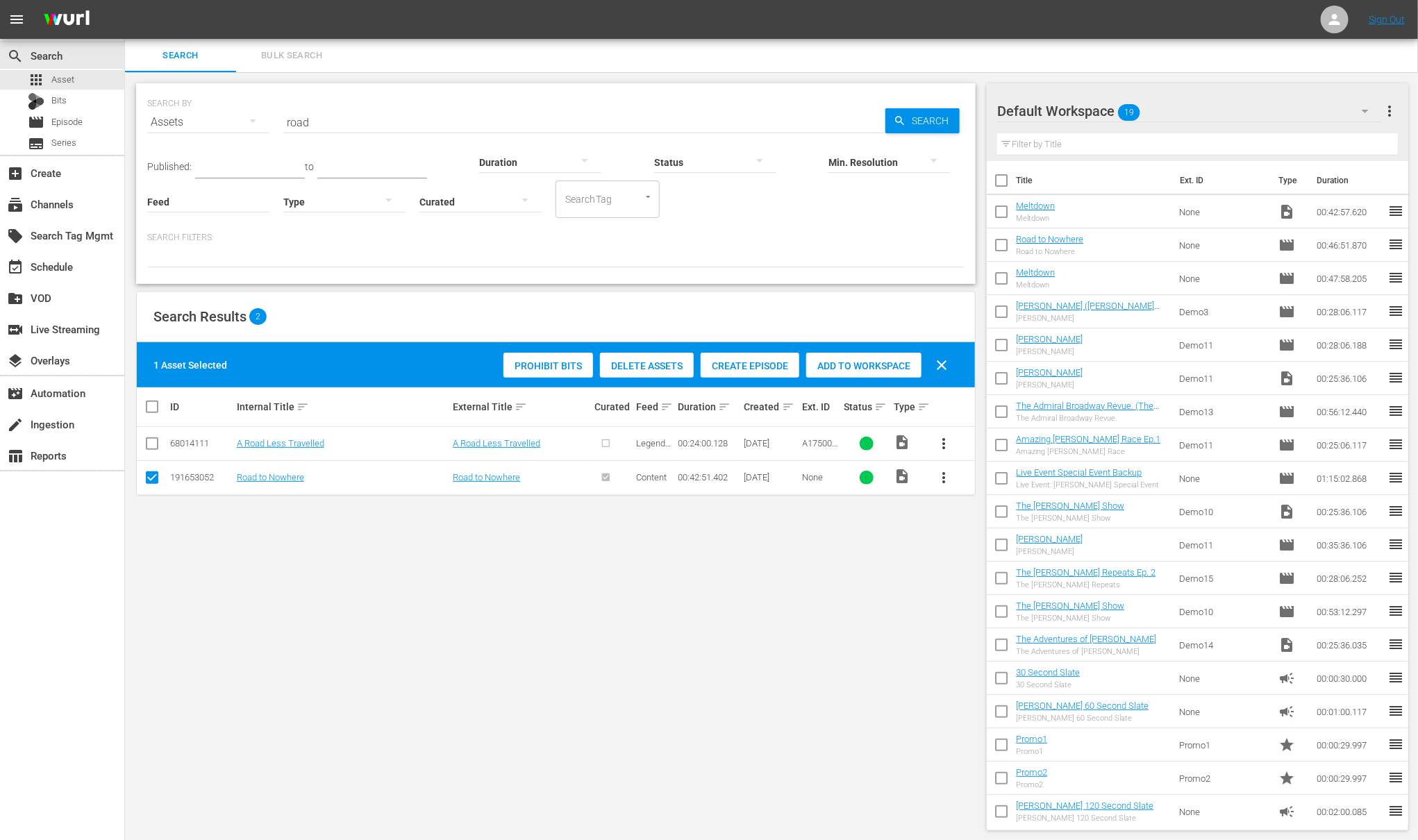
click at [828, 368] on span "Add to Workspace" at bounding box center [864, 366] width 115 height 11
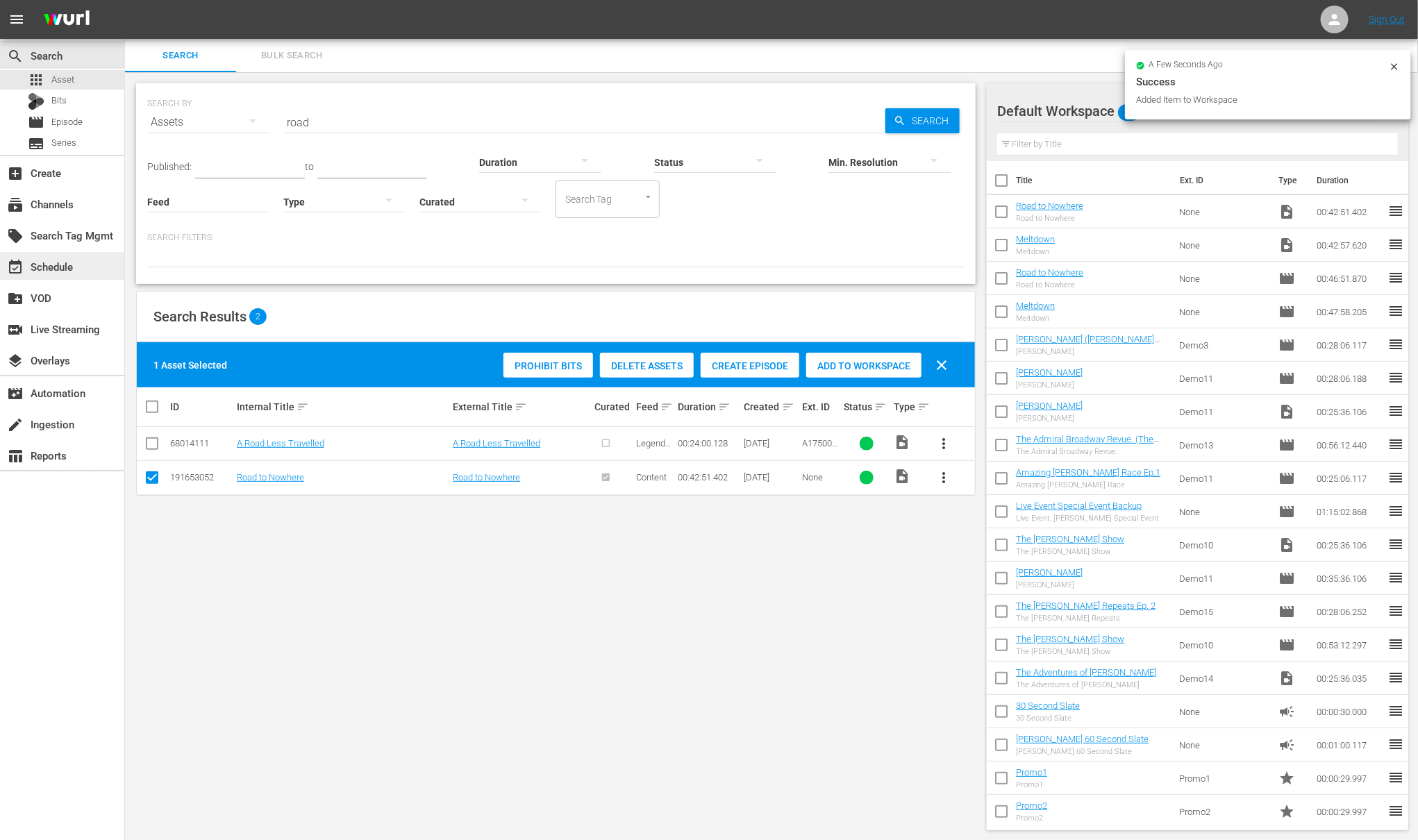
click at [53, 268] on div "event_available Schedule" at bounding box center [39, 264] width 78 height 12
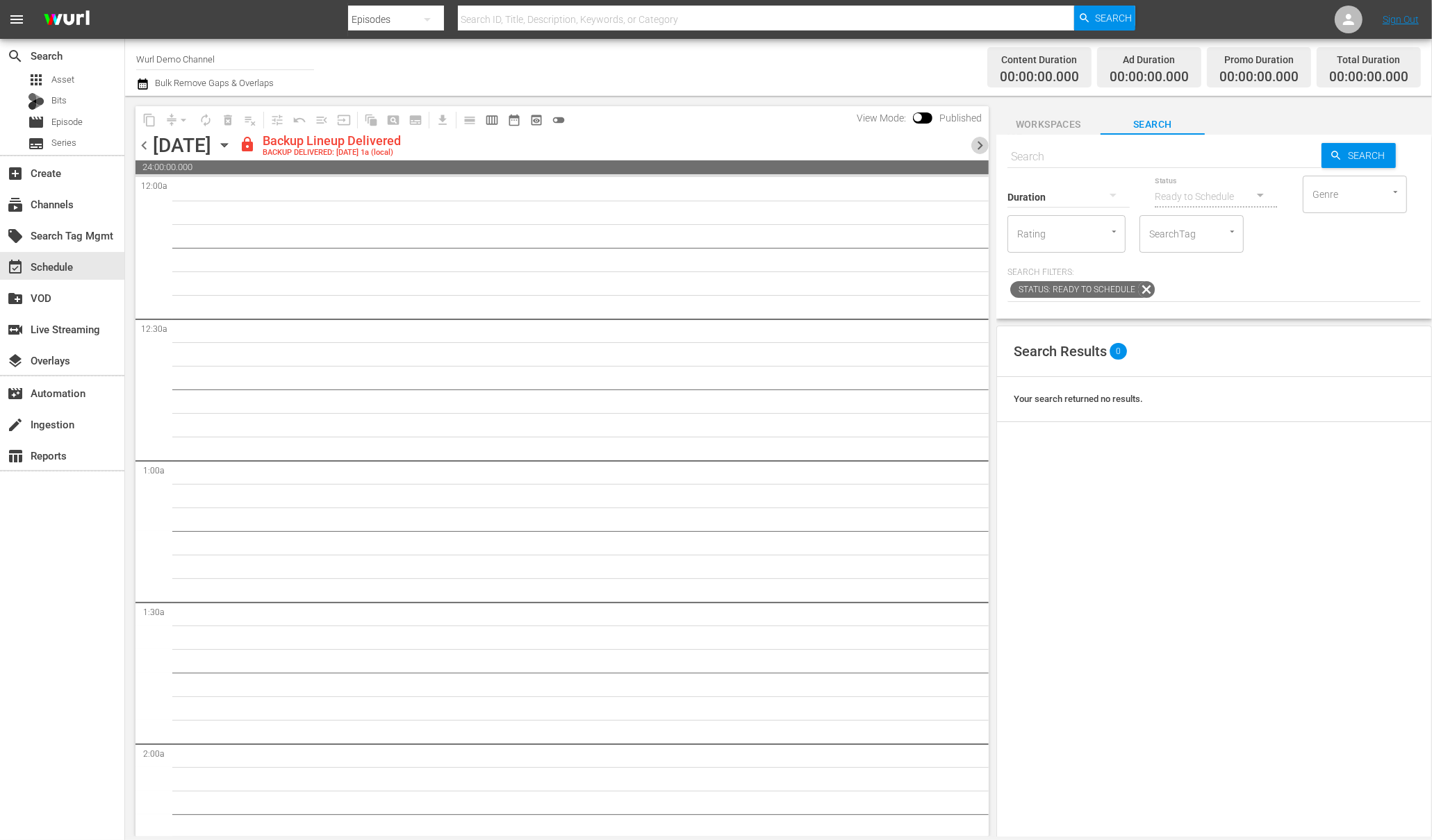
click at [983, 141] on span "chevron_right" at bounding box center [980, 146] width 17 height 17
click at [982, 145] on span "chevron_right" at bounding box center [980, 146] width 17 height 17
click at [914, 144] on div "Unlock and Edit" at bounding box center [925, 145] width 68 height 25
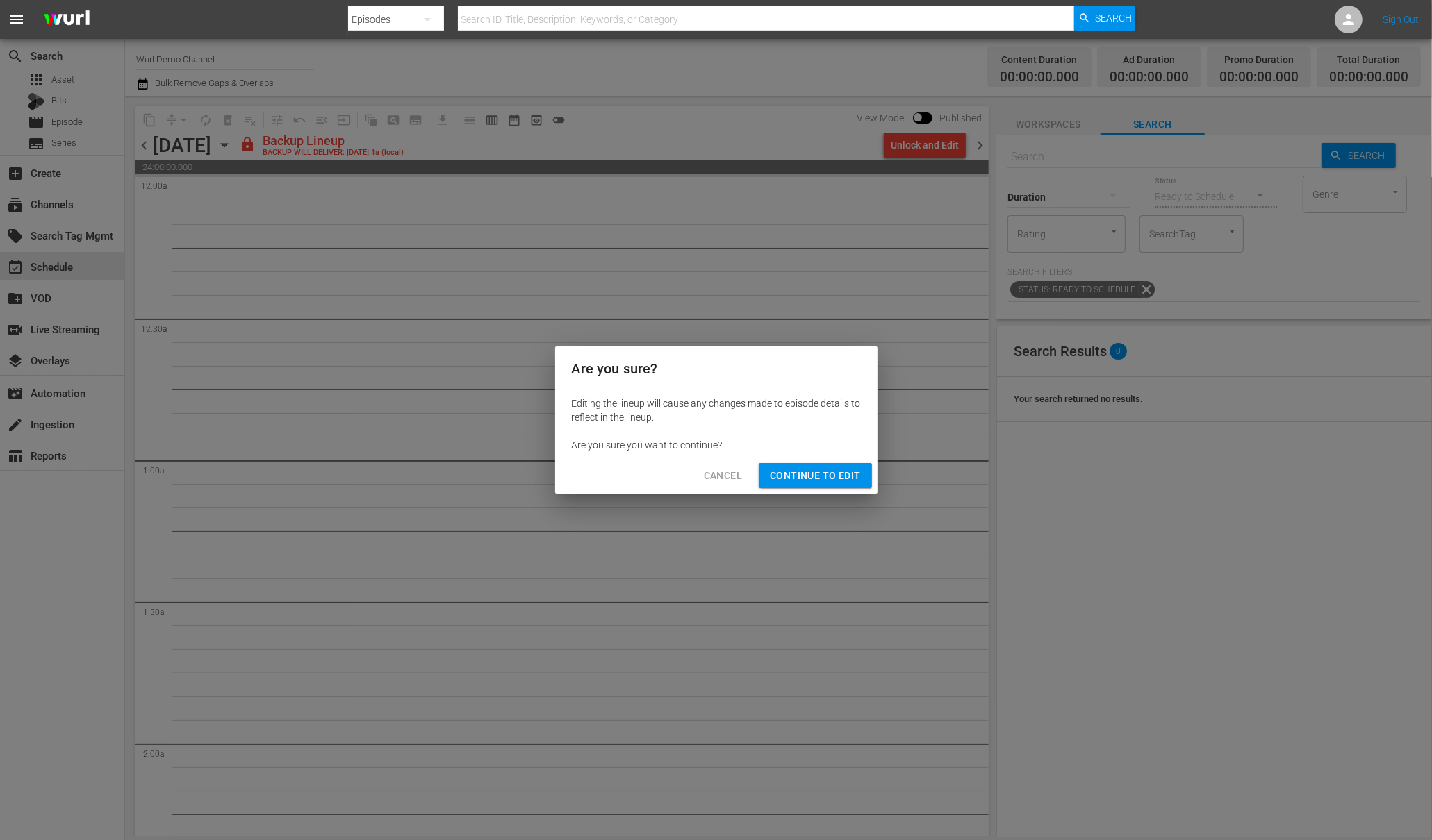
click at [841, 464] on button "Continue to Edit" at bounding box center [815, 476] width 113 height 26
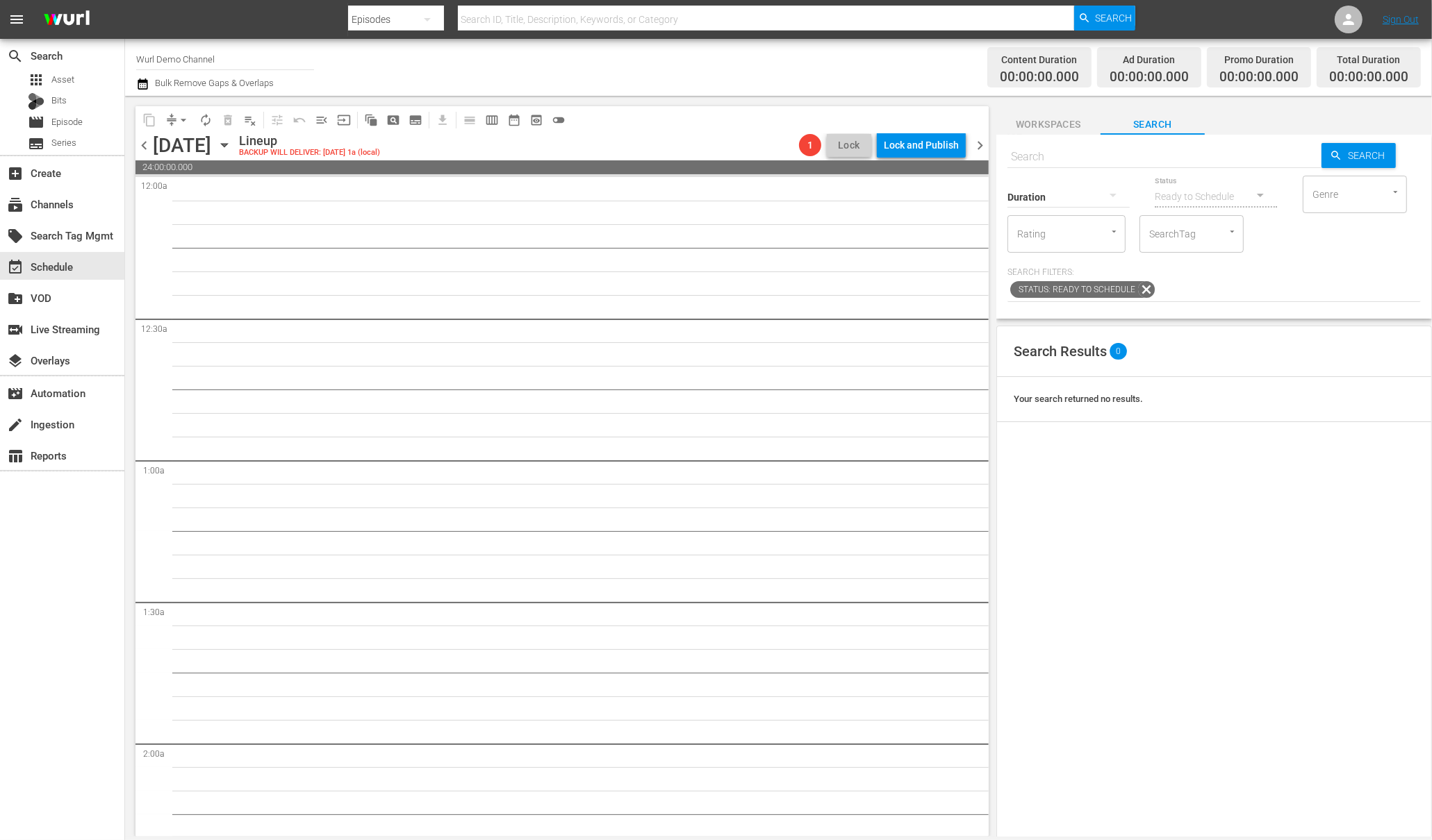
click at [1068, 125] on span "Workspaces" at bounding box center [1048, 125] width 104 height 17
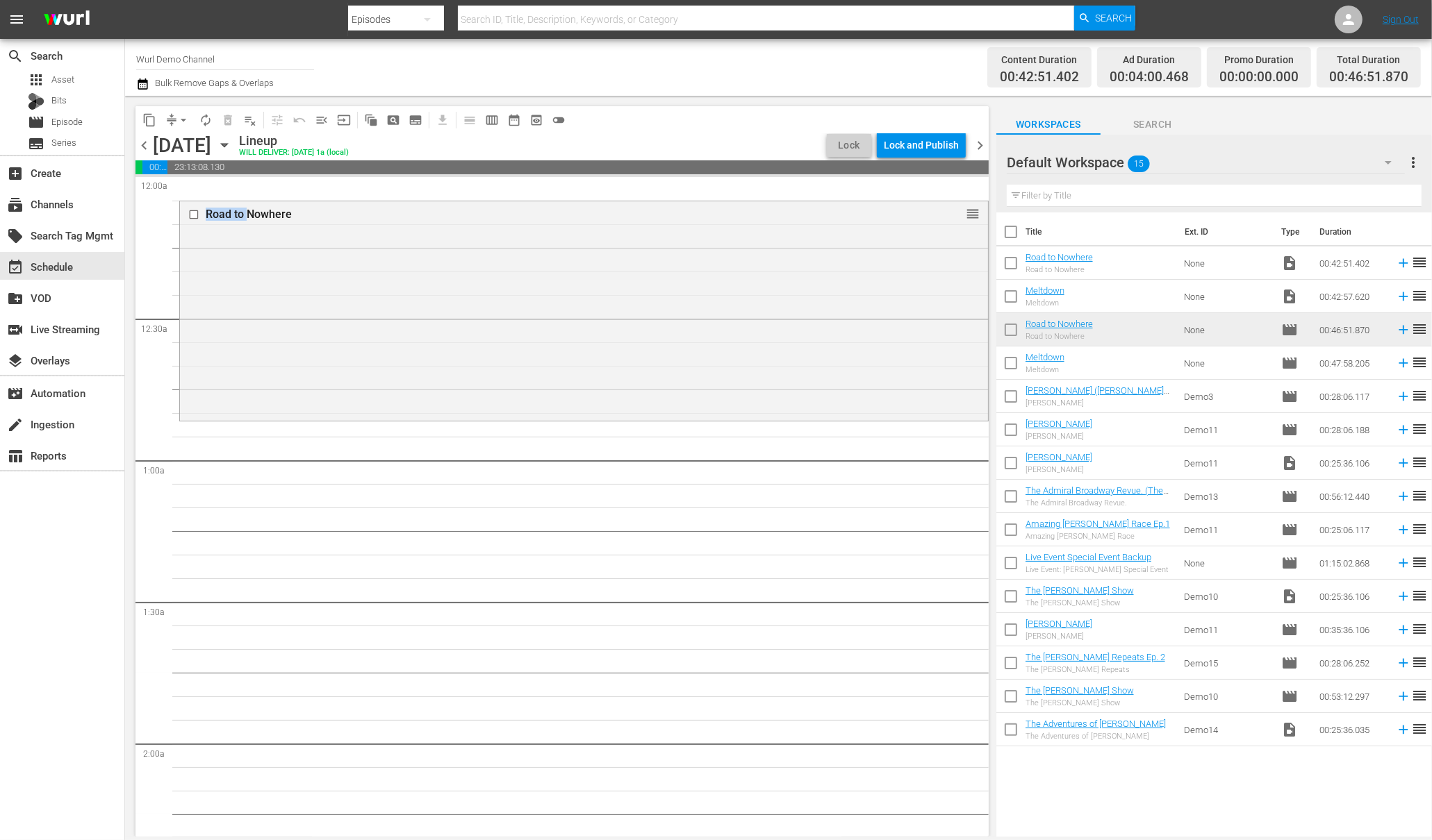
drag, startPoint x: 249, startPoint y: 213, endPoint x: 234, endPoint y: 178, distance: 38.1
click at [1178, 299] on td "None" at bounding box center [1226, 296] width 97 height 33
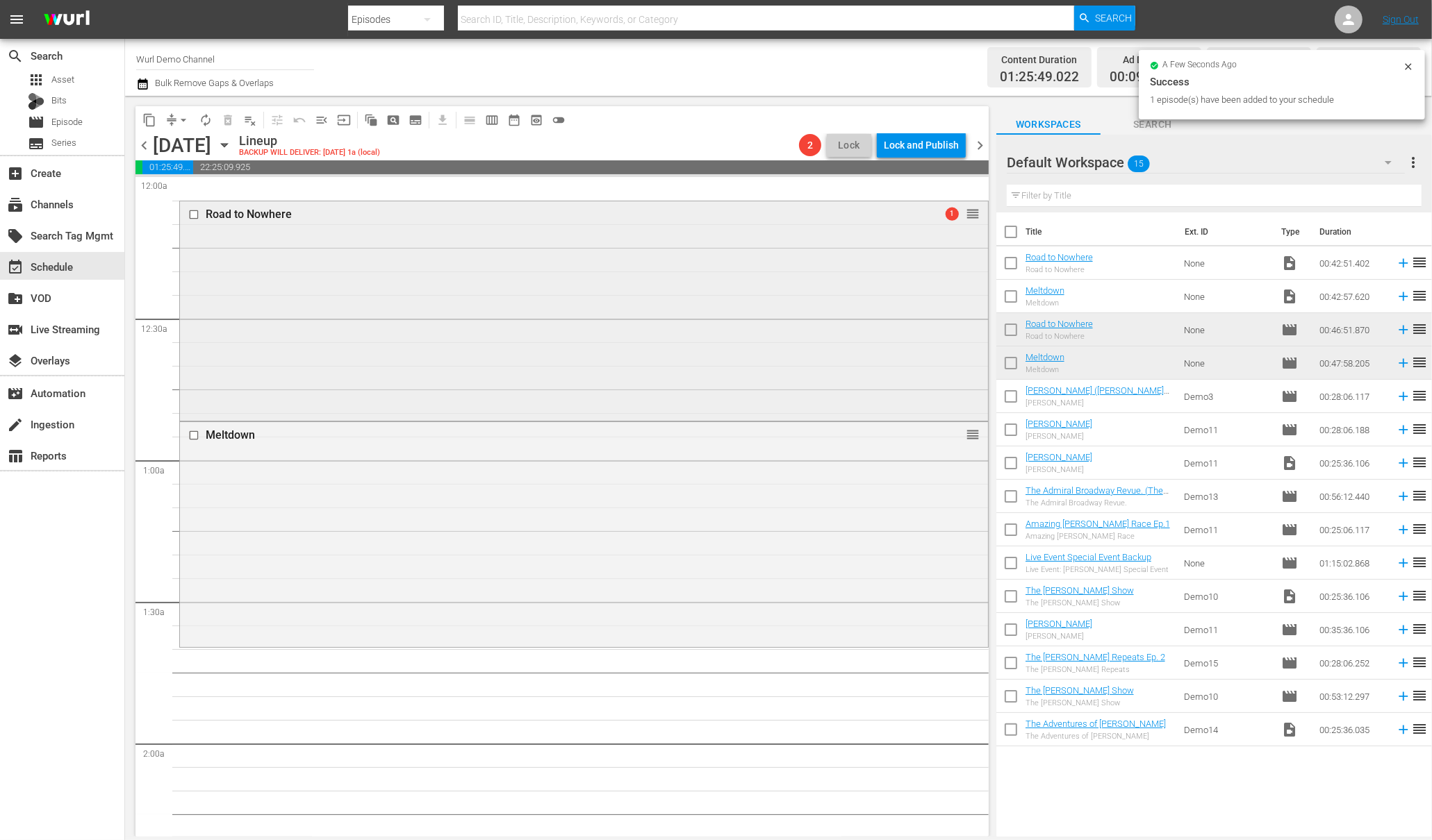
click at [245, 212] on div "Road to Nowhere" at bounding box center [558, 214] width 704 height 13
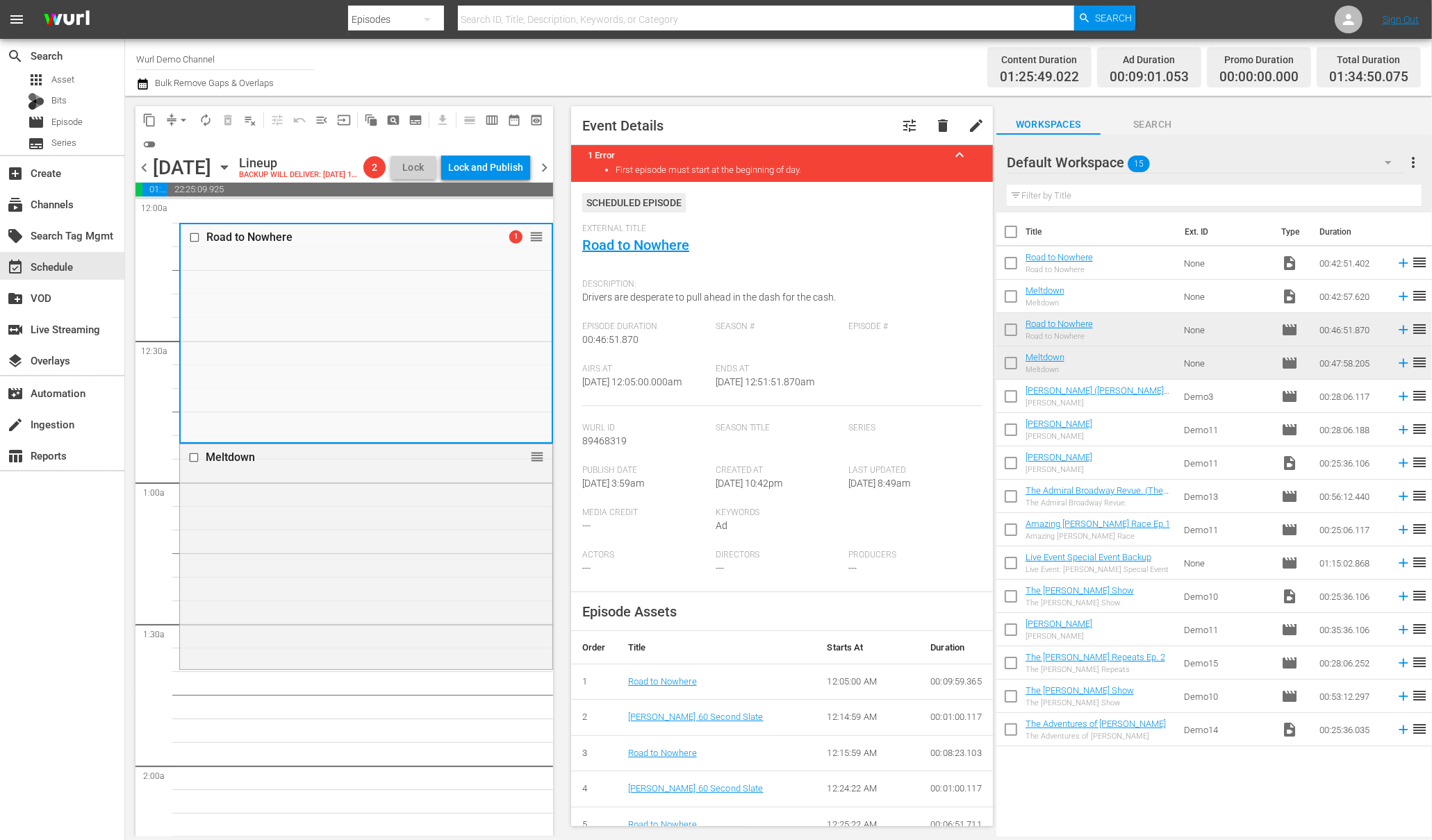
click at [177, 120] on span "arrow_drop_down" at bounding box center [183, 120] width 14 height 14
click at [169, 141] on li "Align to Midnight" at bounding box center [183, 148] width 115 height 23
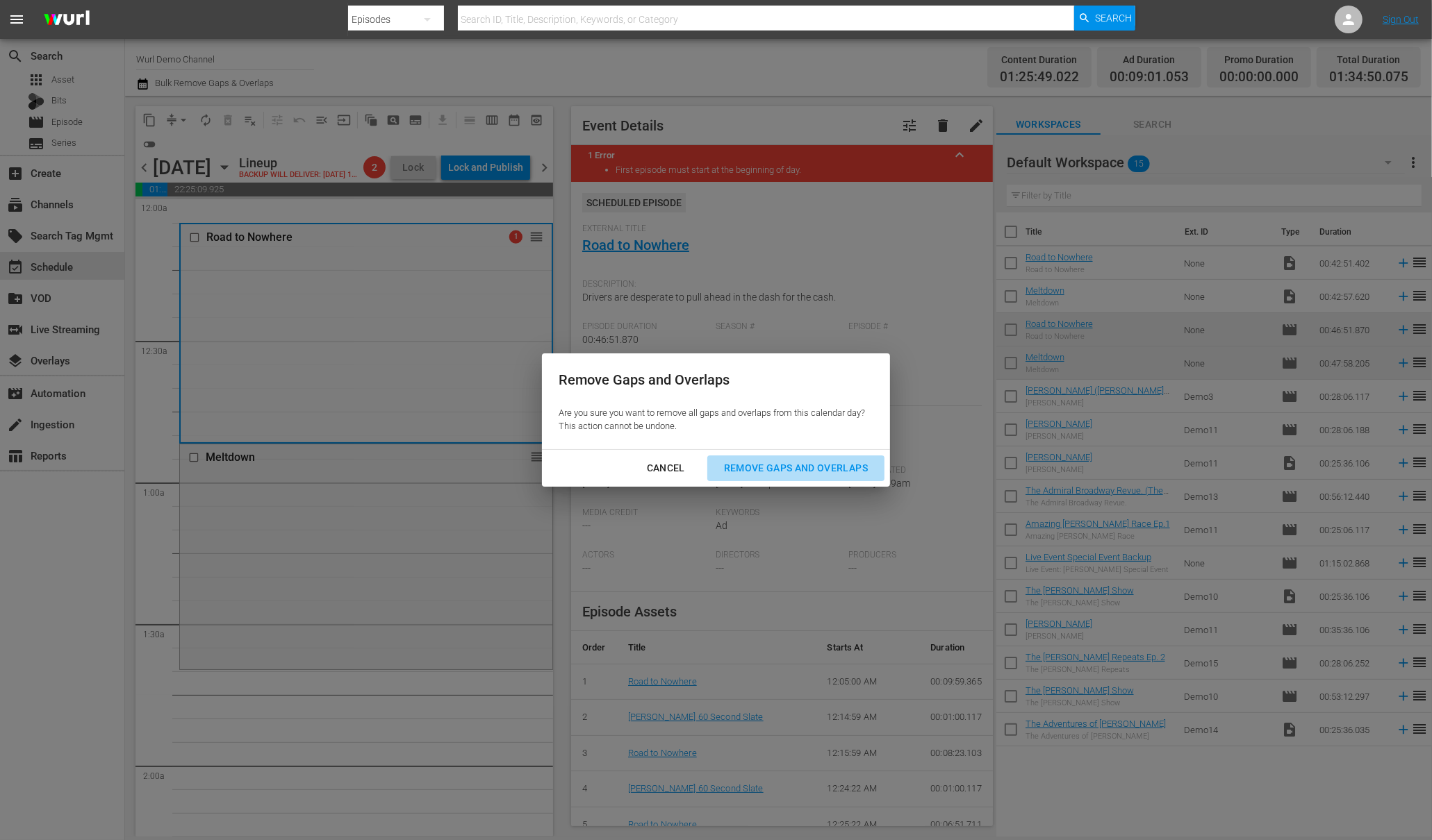
click at [786, 460] on div "Remove Gaps and Overlaps" at bounding box center [796, 469] width 166 height 17
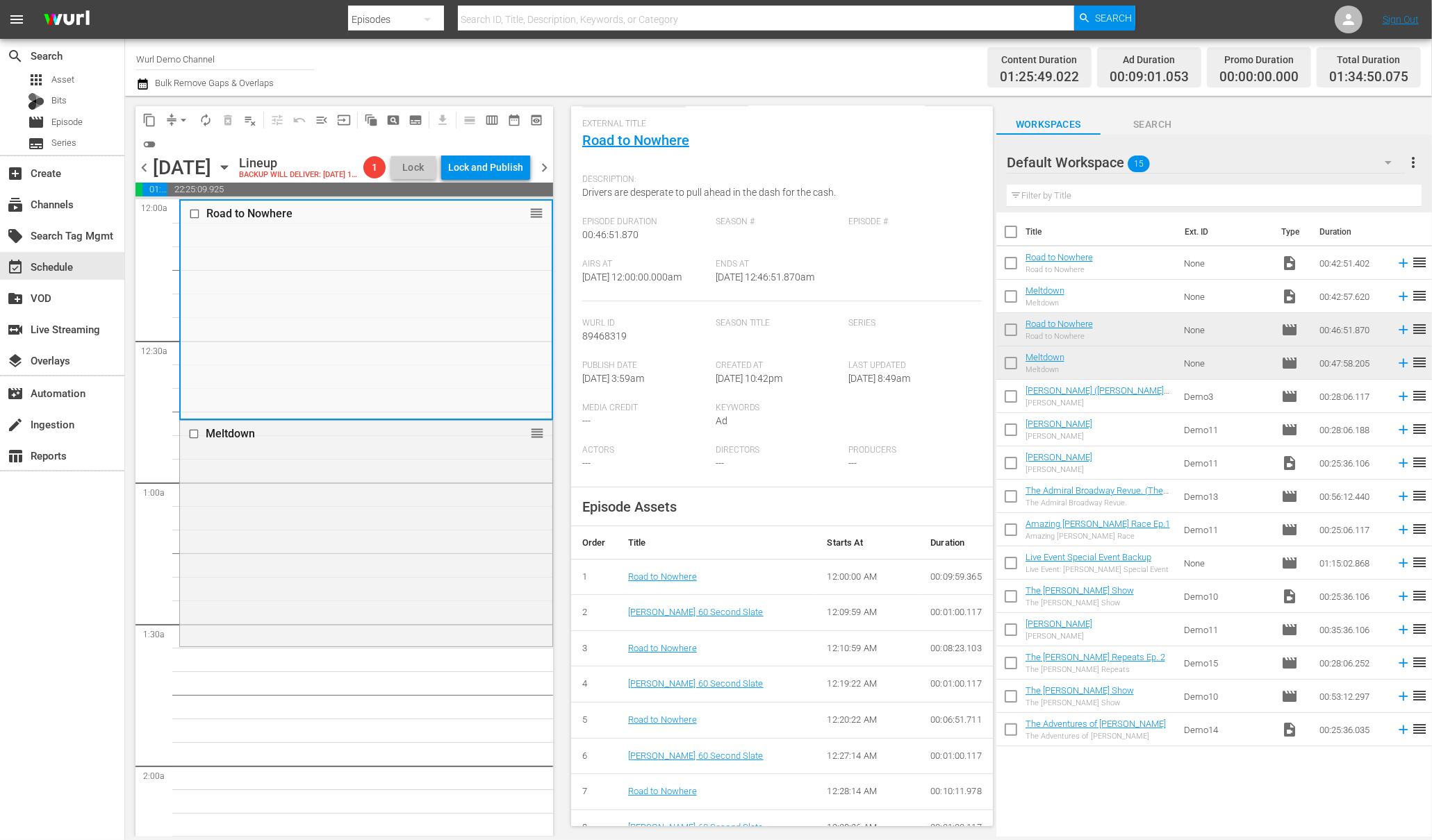
scroll to position [125, 0]
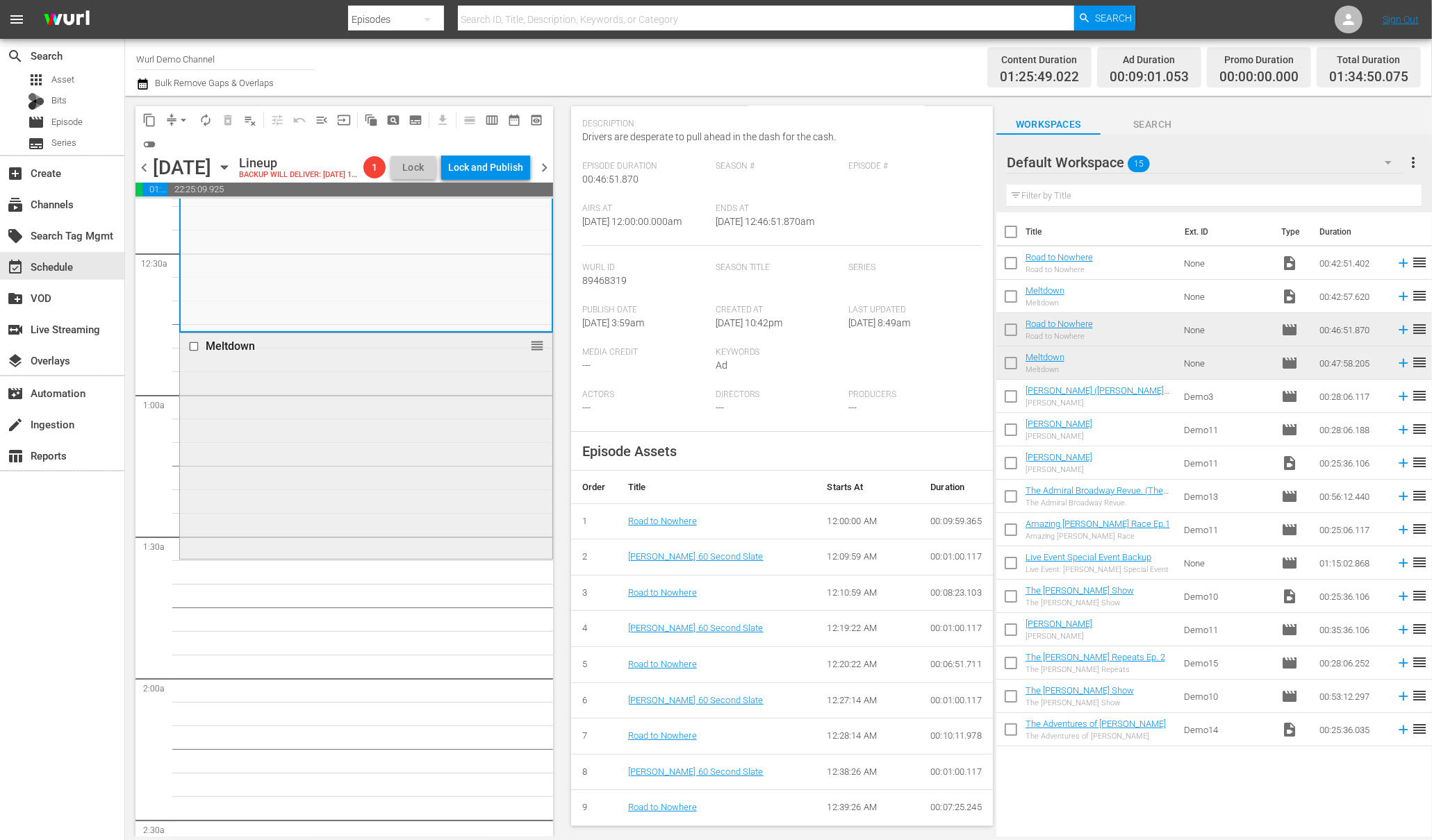
scroll to position [0, 0]
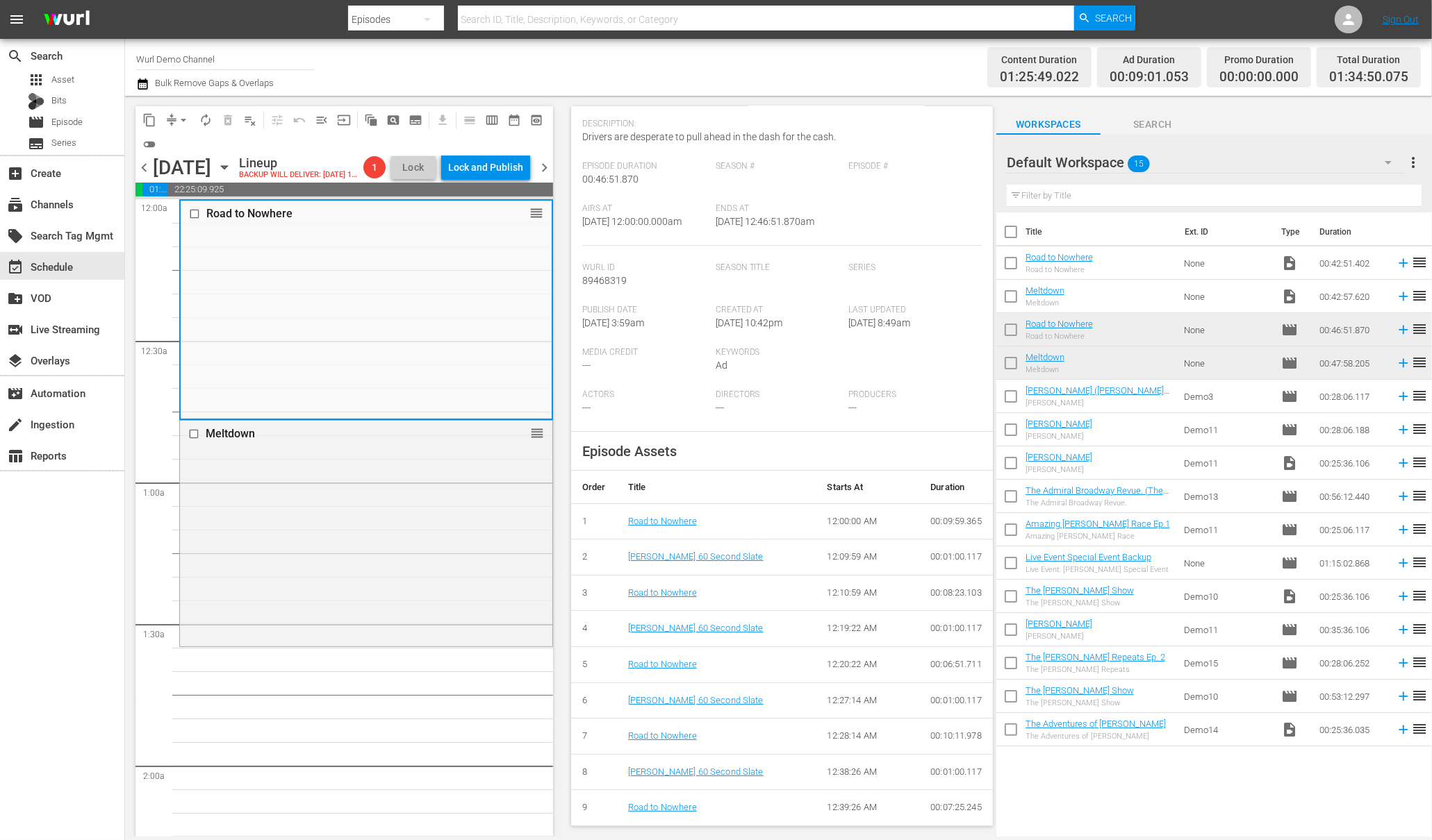
click at [192, 219] on input "checkbox" at bounding box center [196, 213] width 14 height 12
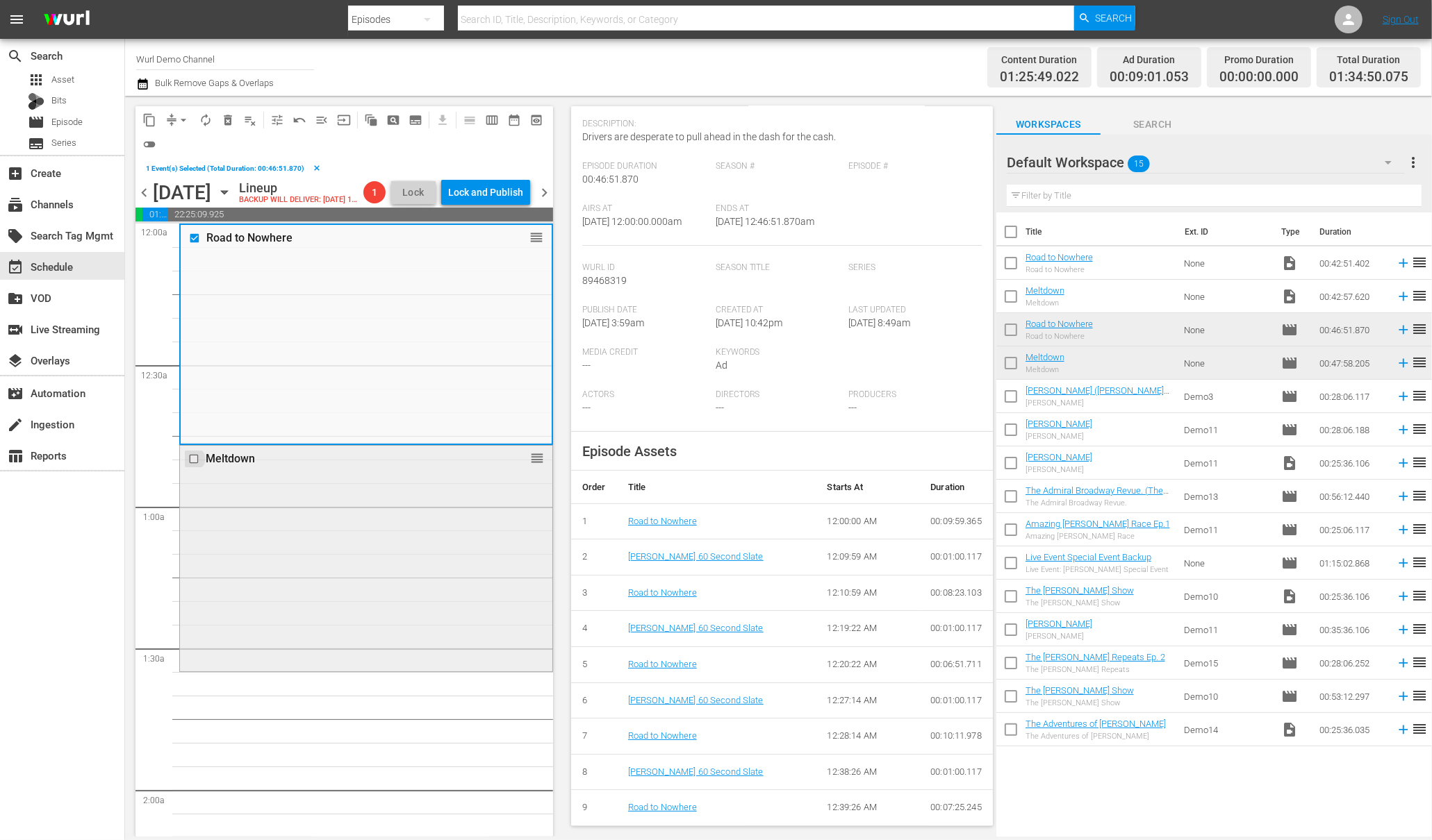
click at [197, 464] on input "checkbox" at bounding box center [196, 459] width 14 height 12
click at [208, 121] on span "autorenew_outlined" at bounding box center [205, 120] width 14 height 14
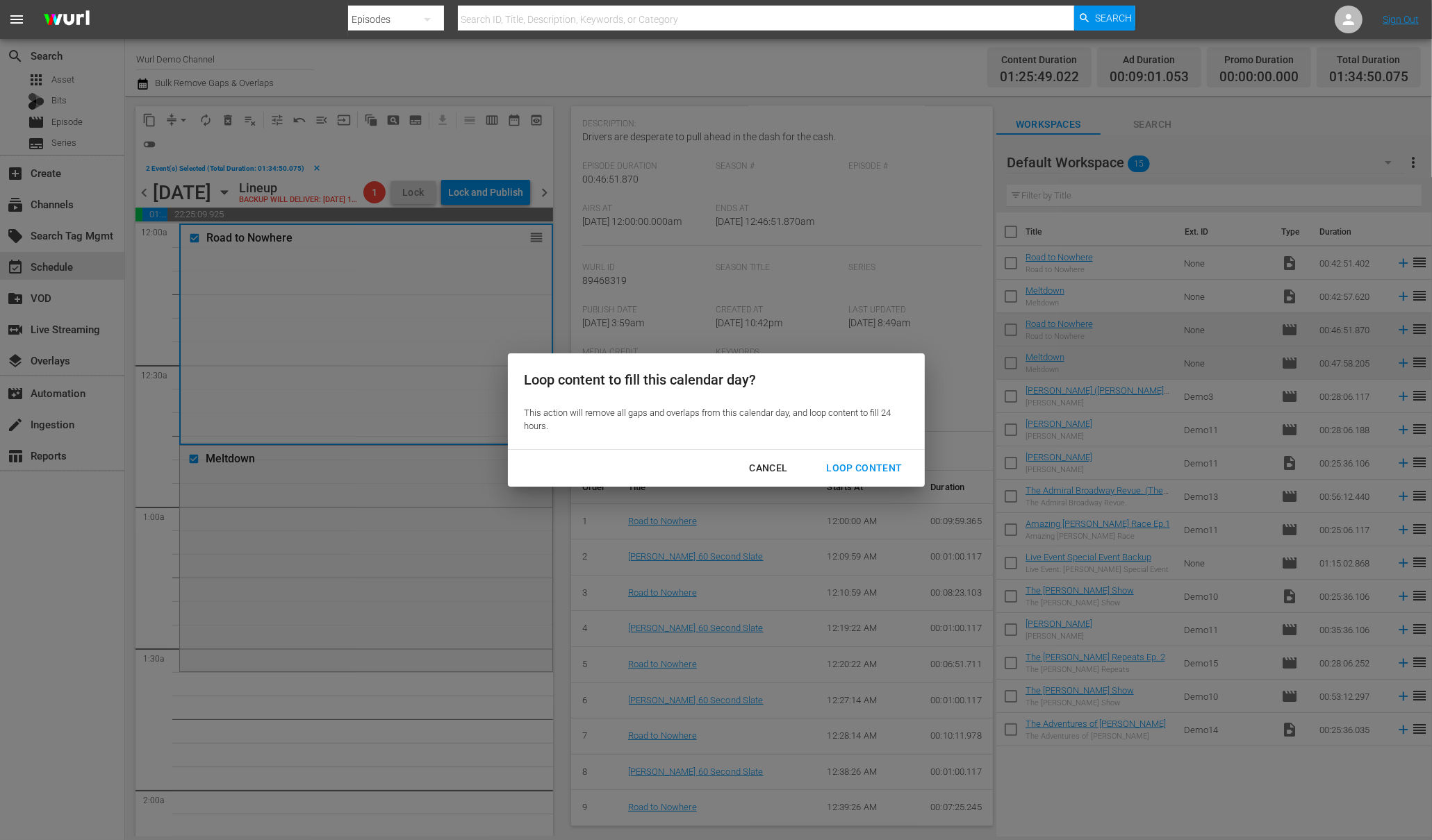
click at [839, 467] on div "Loop Content" at bounding box center [864, 469] width 98 height 17
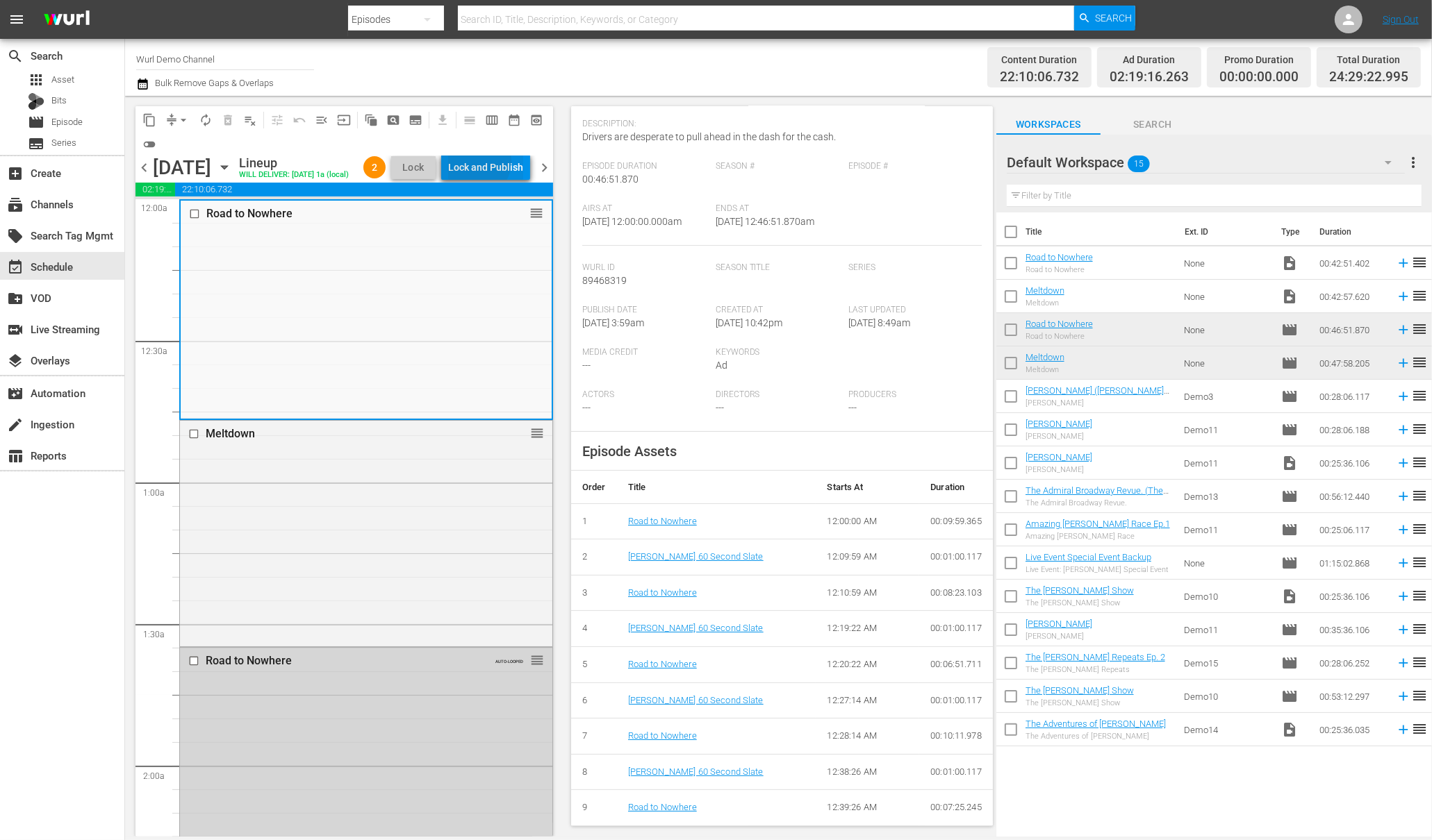
click at [501, 164] on div "Lock and Publish" at bounding box center [486, 167] width 75 height 25
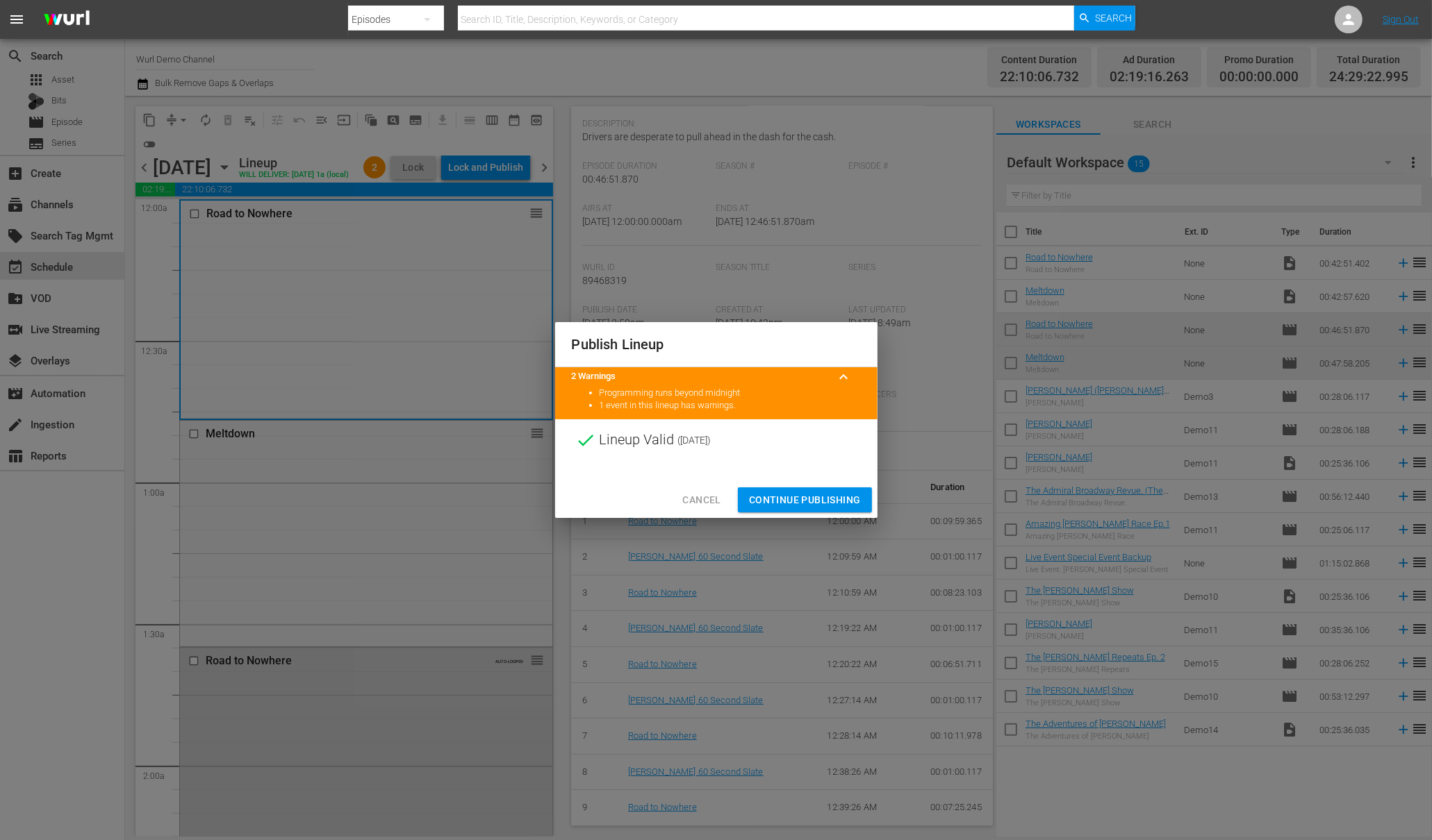
click at [789, 498] on span "Continue Publishing" at bounding box center [804, 500] width 112 height 17
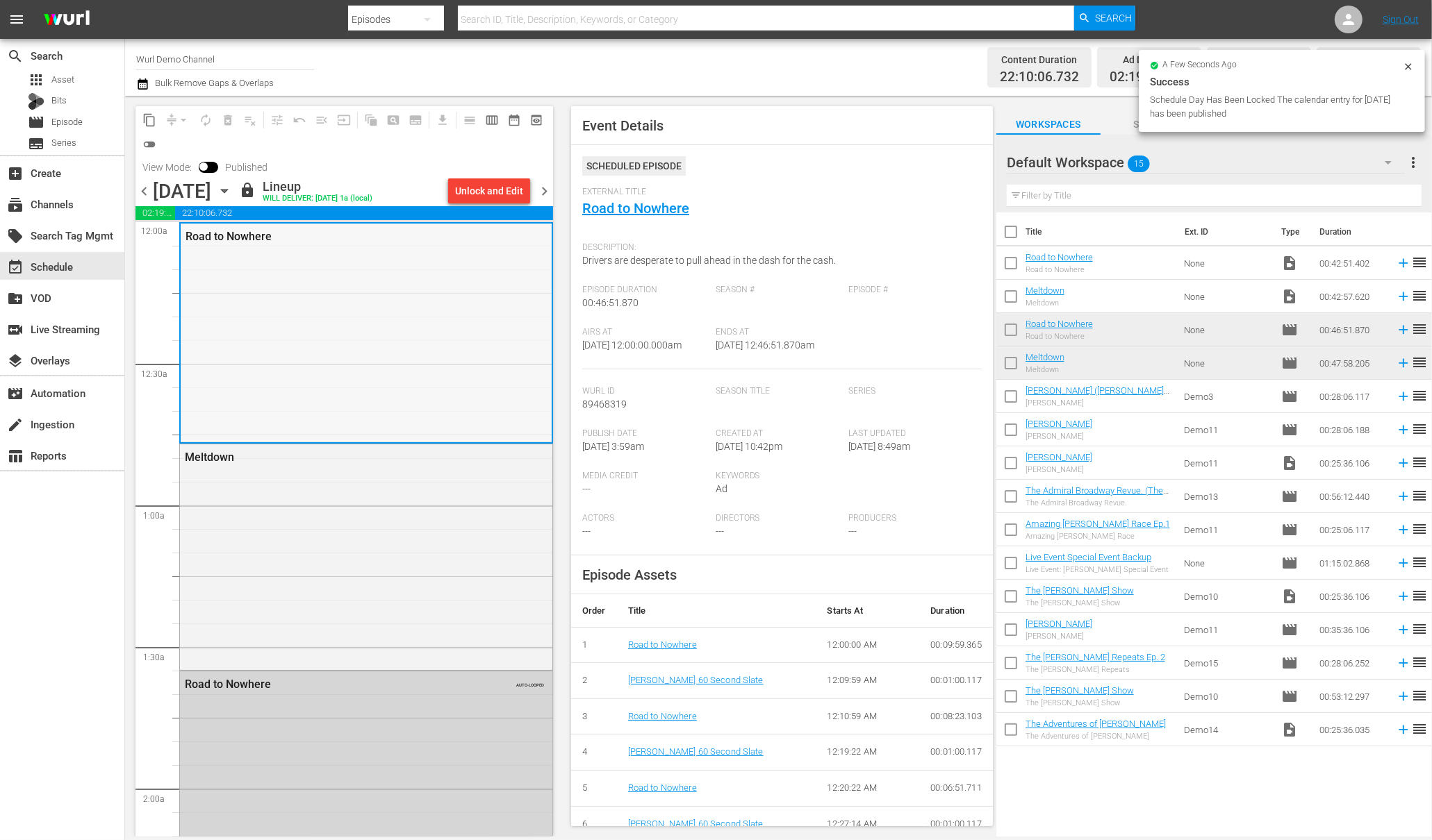
click at [222, 234] on div "Road to Nowhere" at bounding box center [331, 236] width 291 height 13
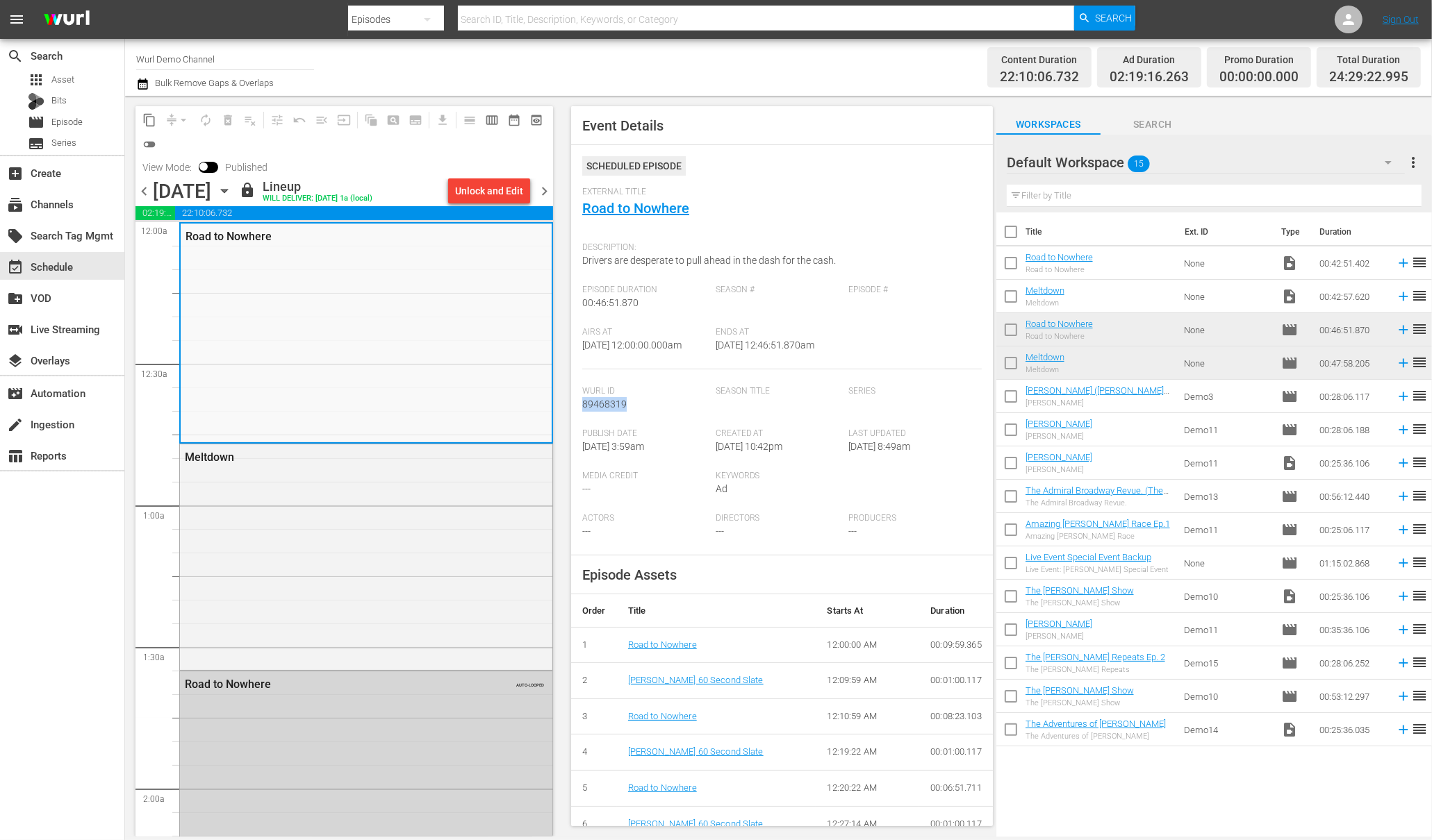
drag, startPoint x: 631, startPoint y: 399, endPoint x: 581, endPoint y: 399, distance: 50.0
click at [582, 399] on div "Wurl Id 89468319" at bounding box center [649, 407] width 133 height 43
copy span "89468319"
click at [1050, 259] on link "Road to Nowhere" at bounding box center [1058, 257] width 67 height 10
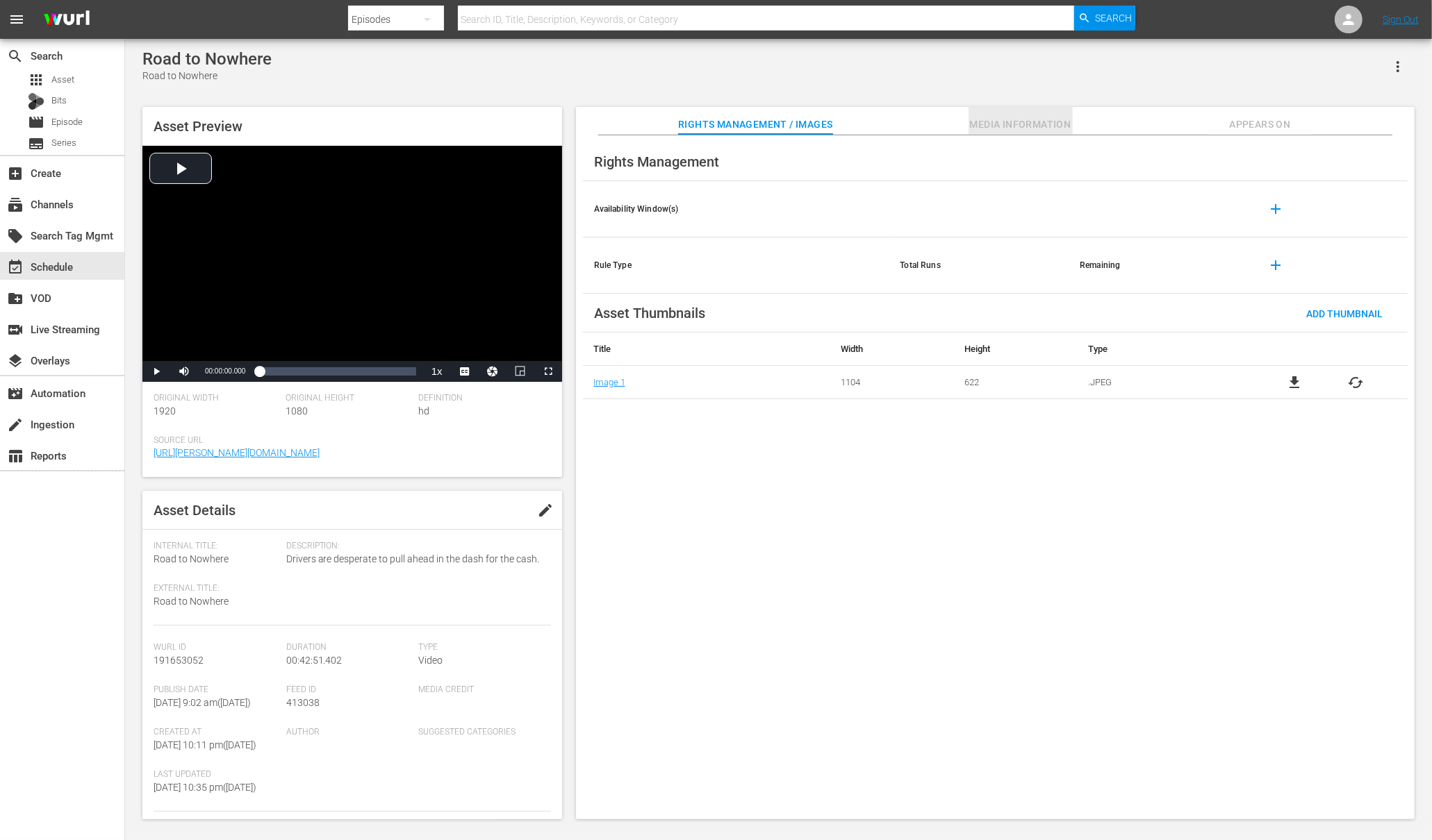
click at [1024, 125] on span "Media Information" at bounding box center [1020, 125] width 104 height 17
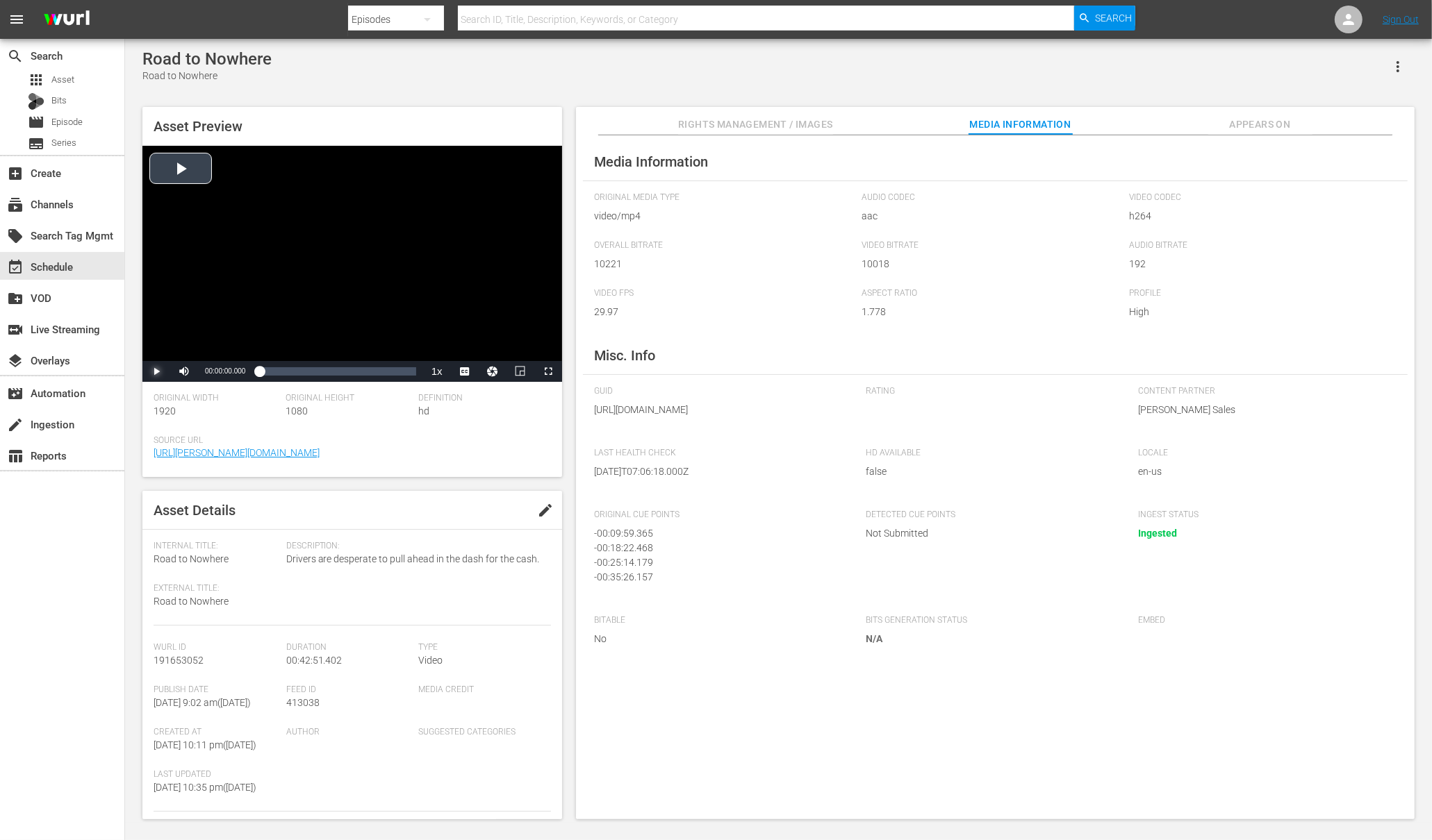
click at [157, 371] on span "Video Player" at bounding box center [157, 371] width 0 height 0
click at [470, 324] on span "english" at bounding box center [465, 321] width 27 height 9
click at [465, 336] on span "Video Player" at bounding box center [470, 337] width 12 height 14
click at [463, 354] on span "en-us" at bounding box center [465, 352] width 21 height 9
click at [510, 458] on span "https://wurl.com" at bounding box center [348, 453] width 390 height 14
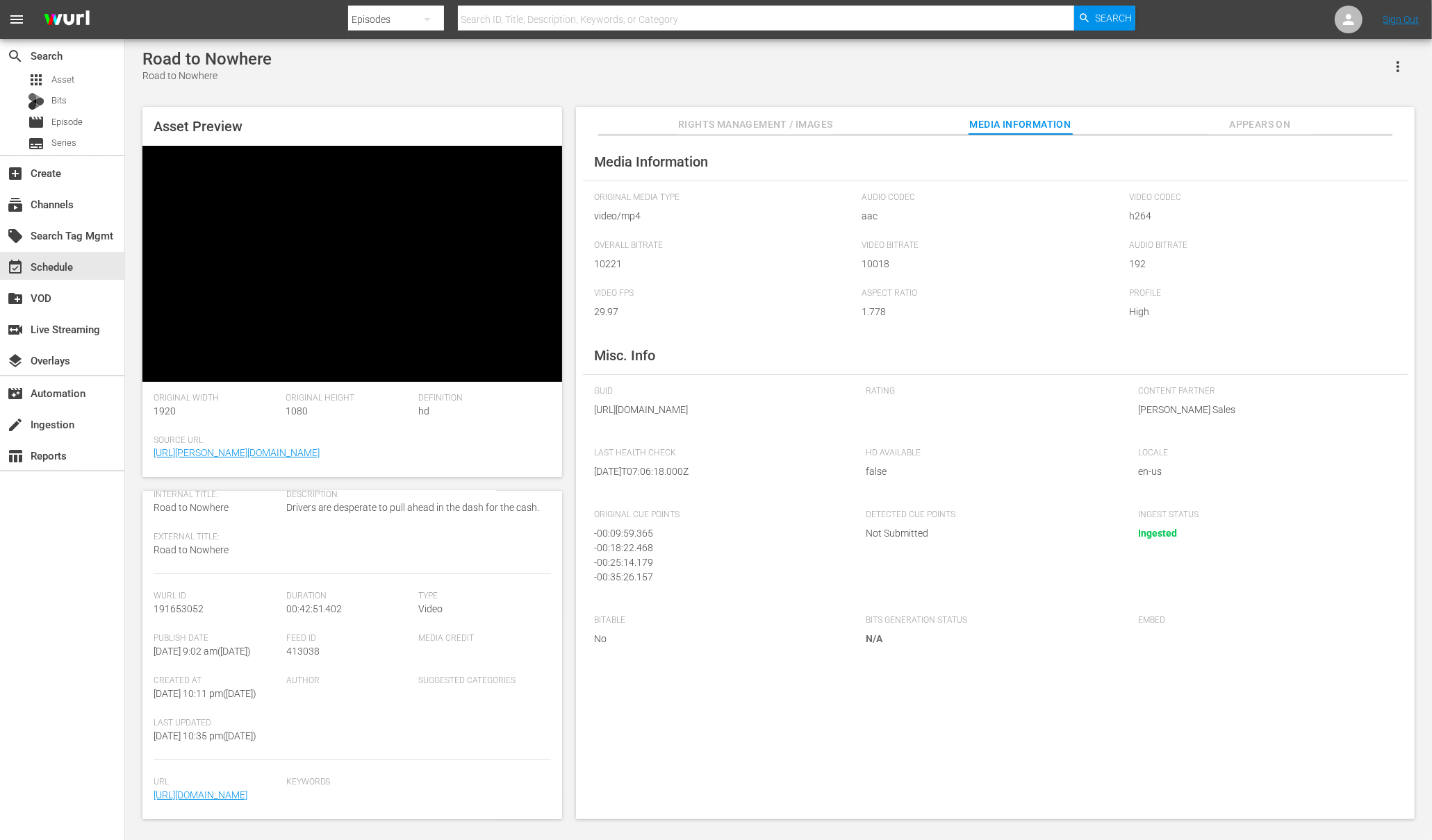
scroll to position [138, 0]
click at [62, 268] on div "event_available Schedule" at bounding box center [39, 264] width 78 height 12
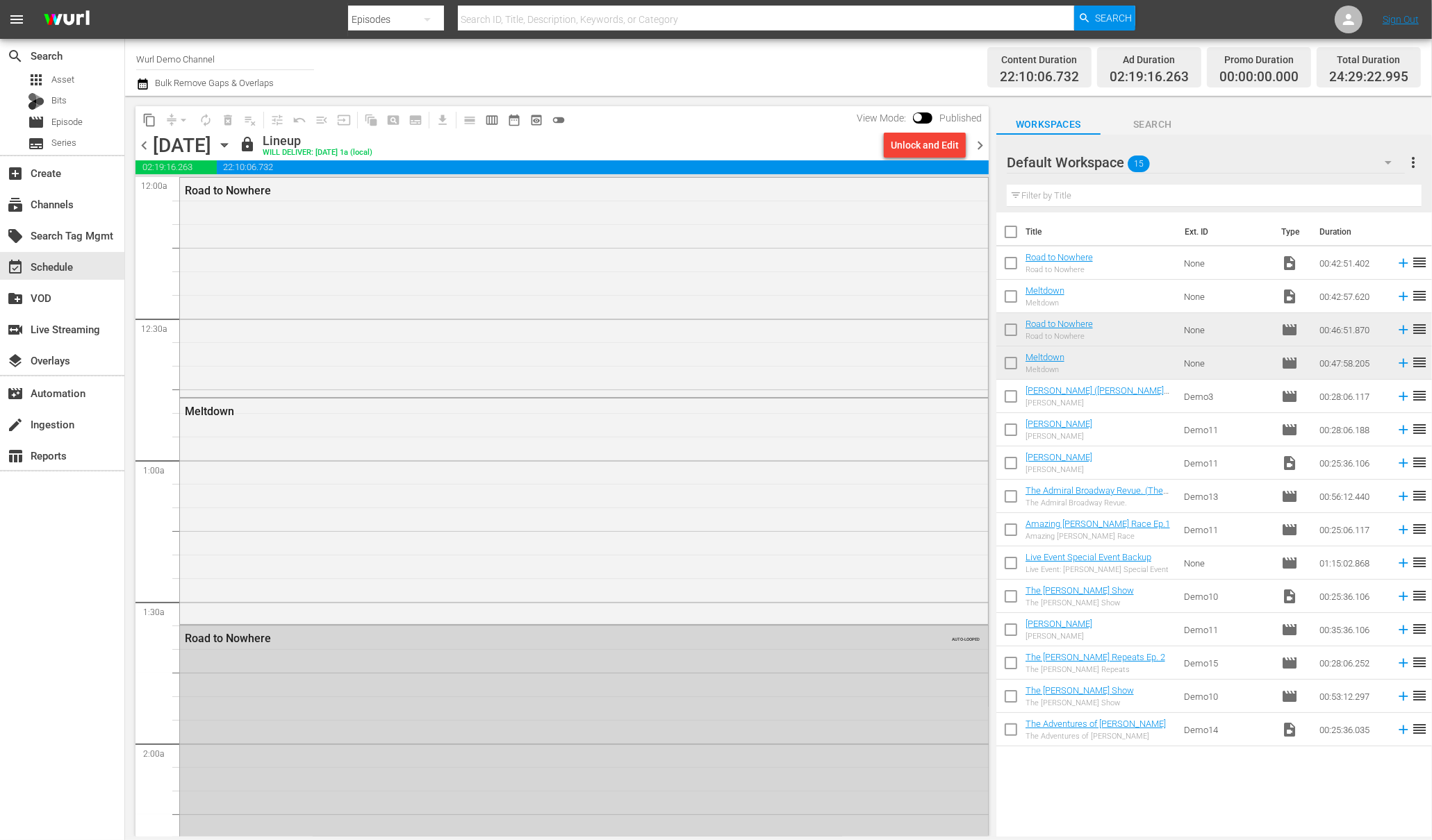
click at [147, 149] on span "chevron_left" at bounding box center [144, 146] width 17 height 17
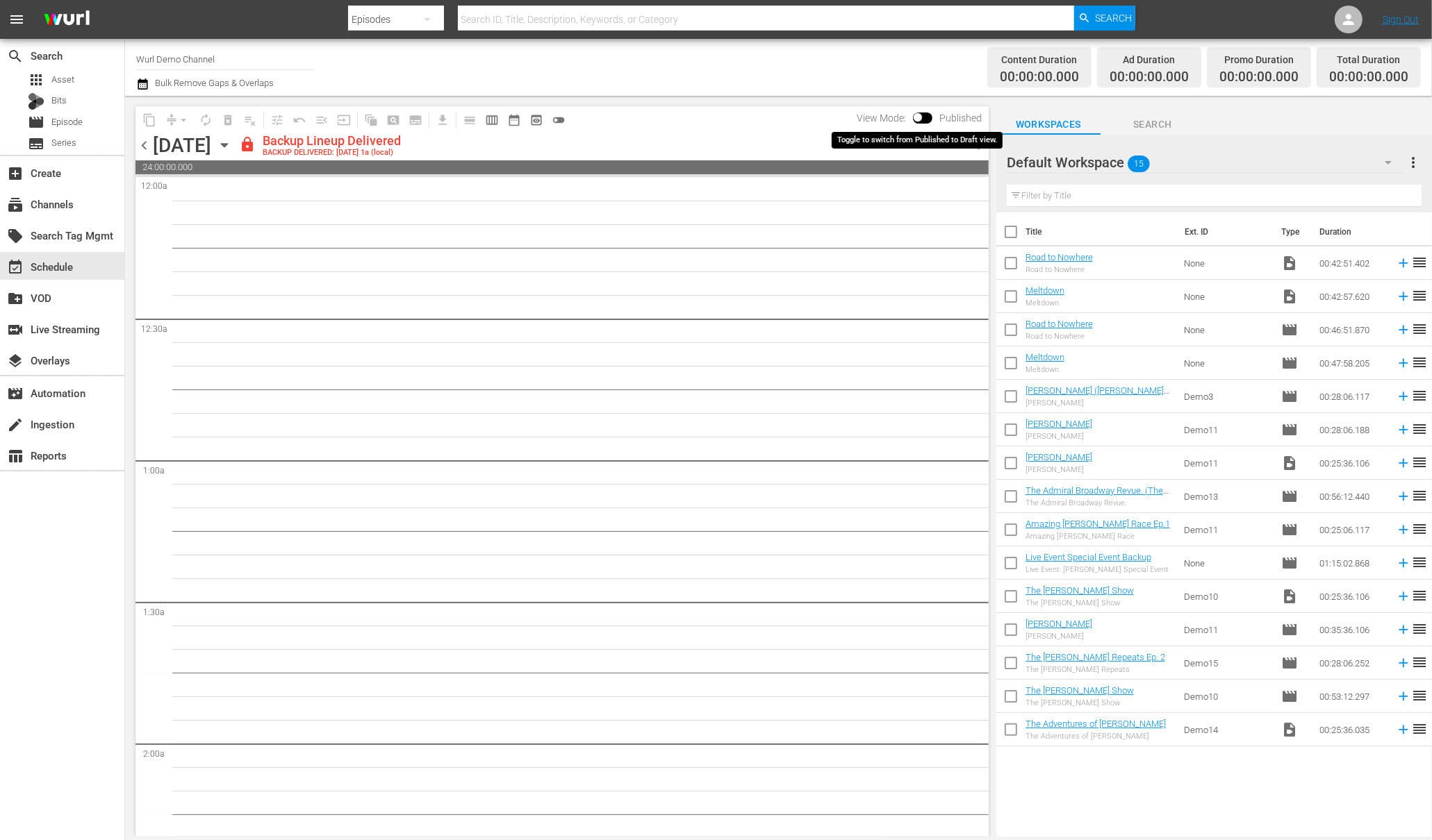
click at [923, 119] on input "checkbox" at bounding box center [918, 120] width 29 height 9
click at [931, 115] on input "checkbox" at bounding box center [934, 120] width 29 height 9
checkbox input "false"
click at [536, 118] on span "preview_outlined" at bounding box center [536, 120] width 14 height 14
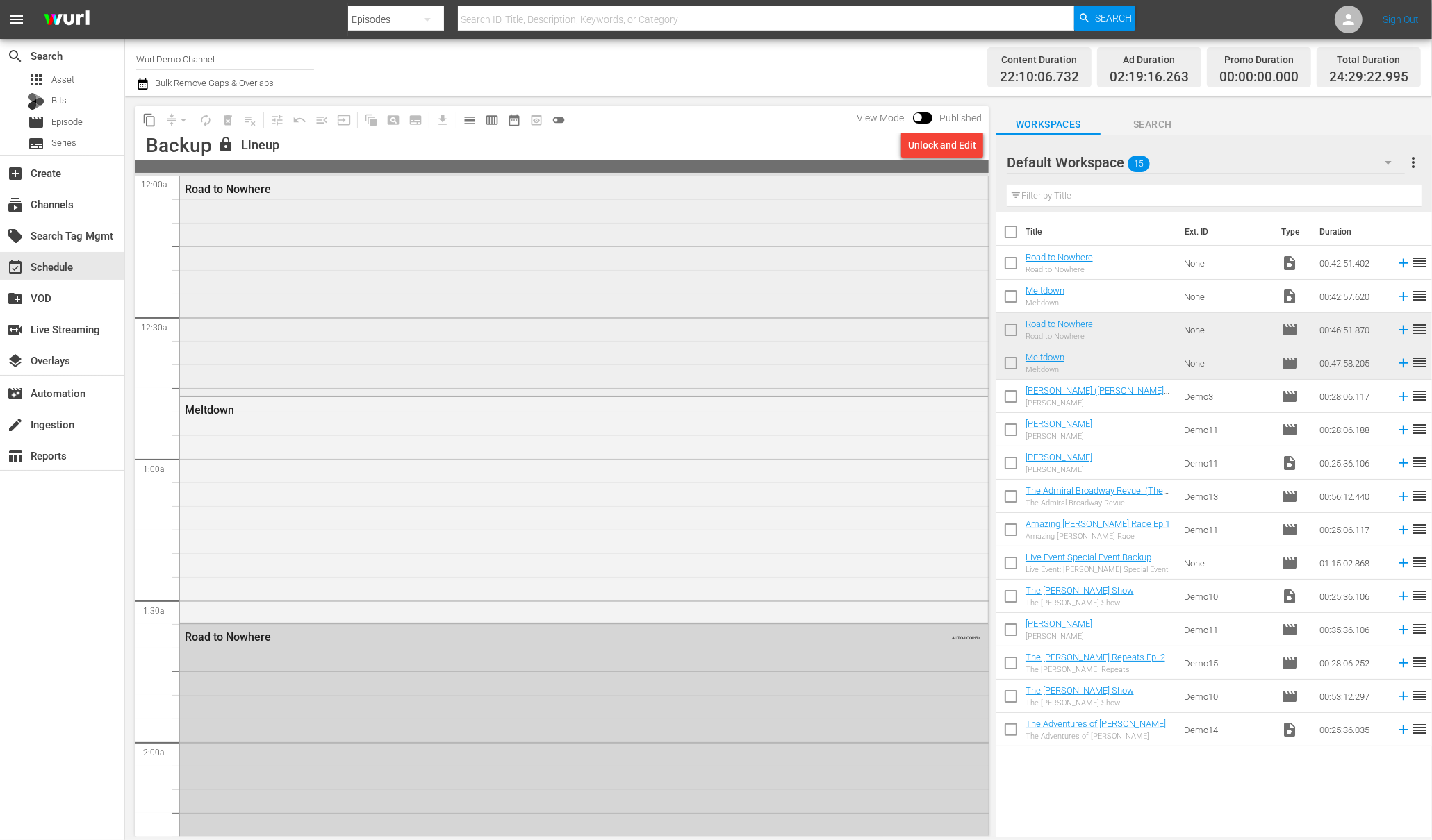
click at [271, 193] on div "Road to Nowhere" at bounding box center [545, 189] width 722 height 13
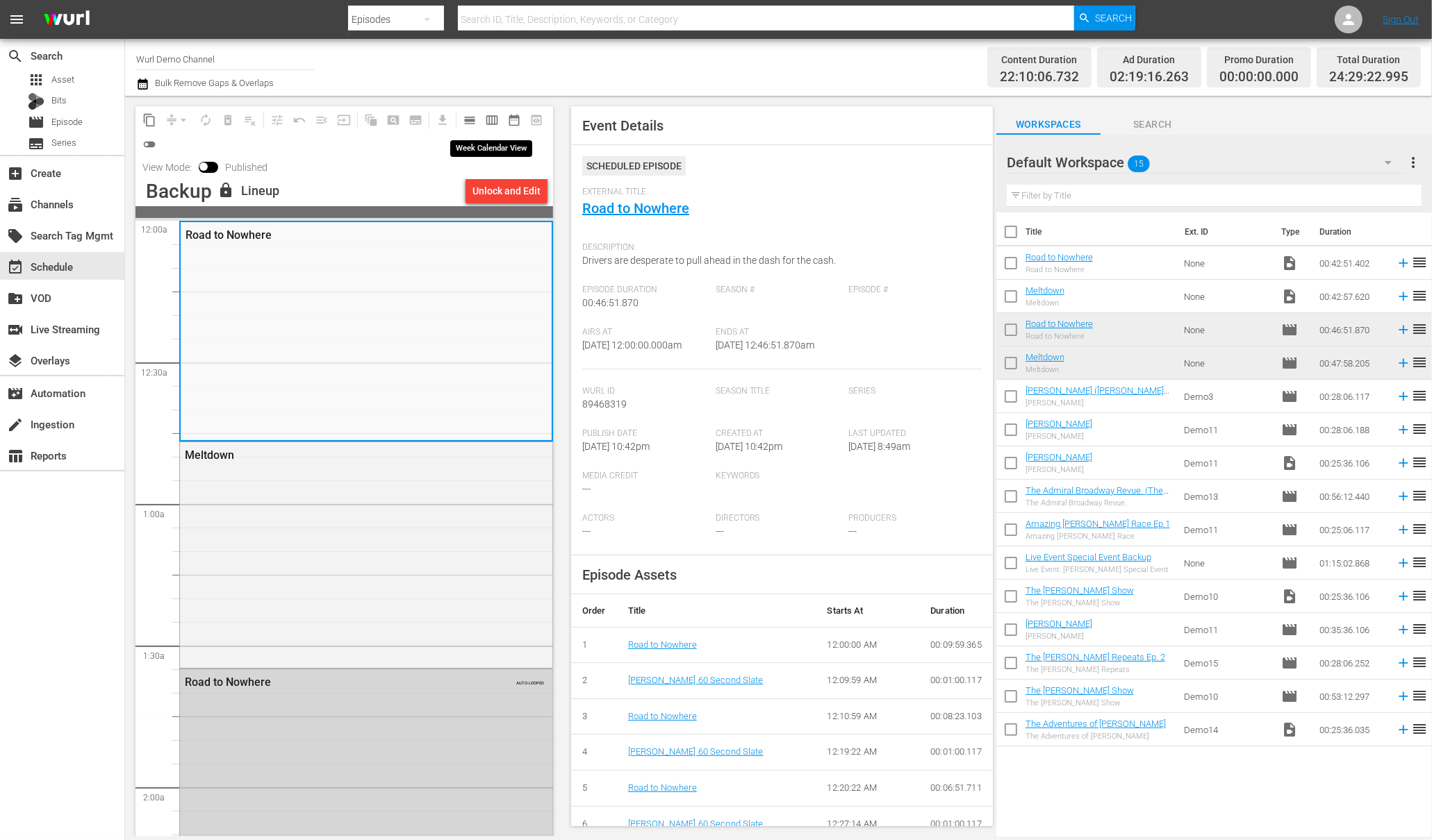
click at [498, 118] on button "calendar_view_week_outlined" at bounding box center [491, 120] width 22 height 22
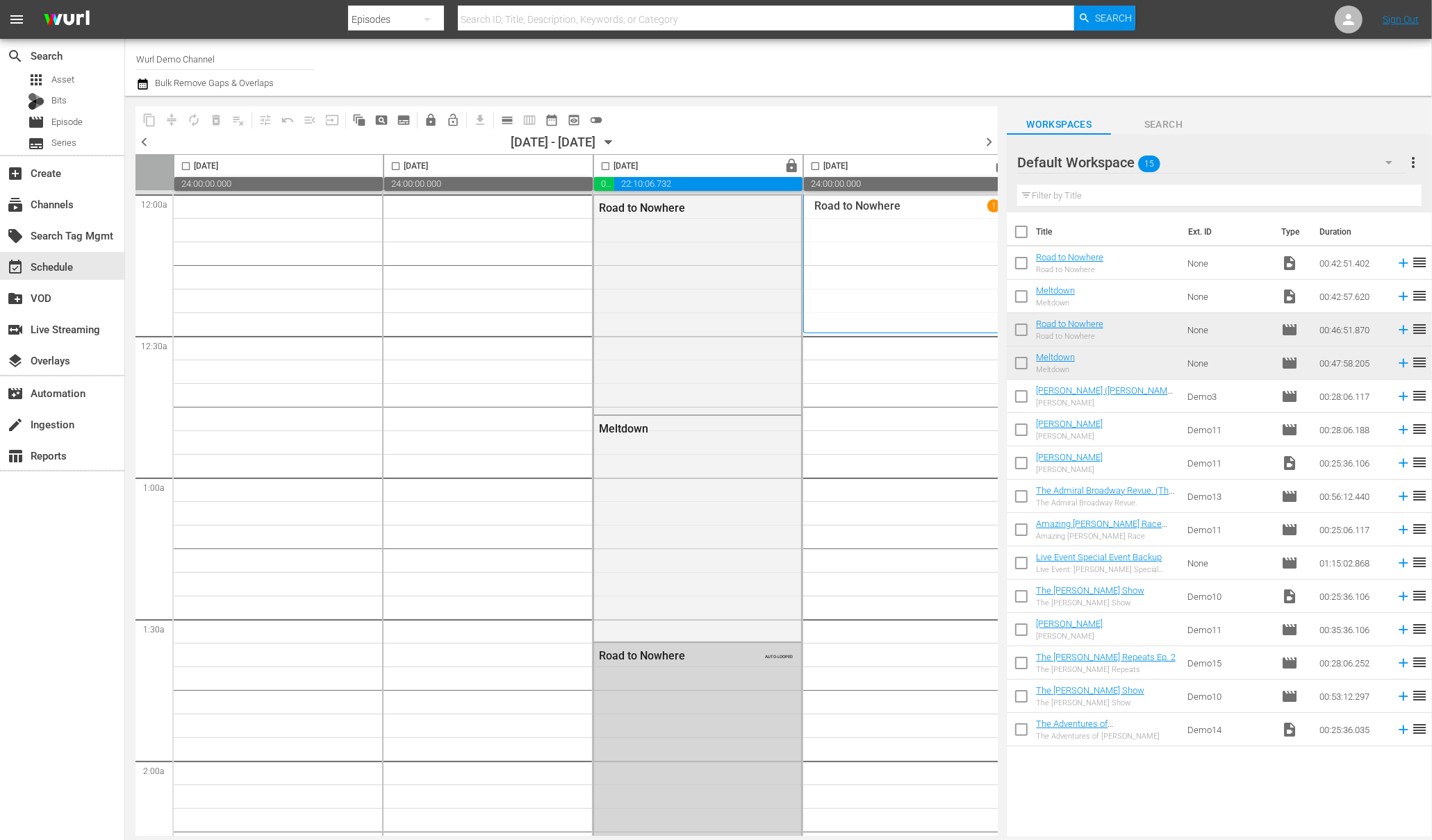
click at [605, 167] on input "checkbox" at bounding box center [605, 169] width 16 height 16
checkbox input "true"
click at [817, 165] on input "checkbox" at bounding box center [815, 169] width 16 height 16
click at [151, 120] on span "content_copy" at bounding box center [149, 120] width 14 height 14
click at [154, 122] on span "content_copy" at bounding box center [149, 120] width 14 height 14
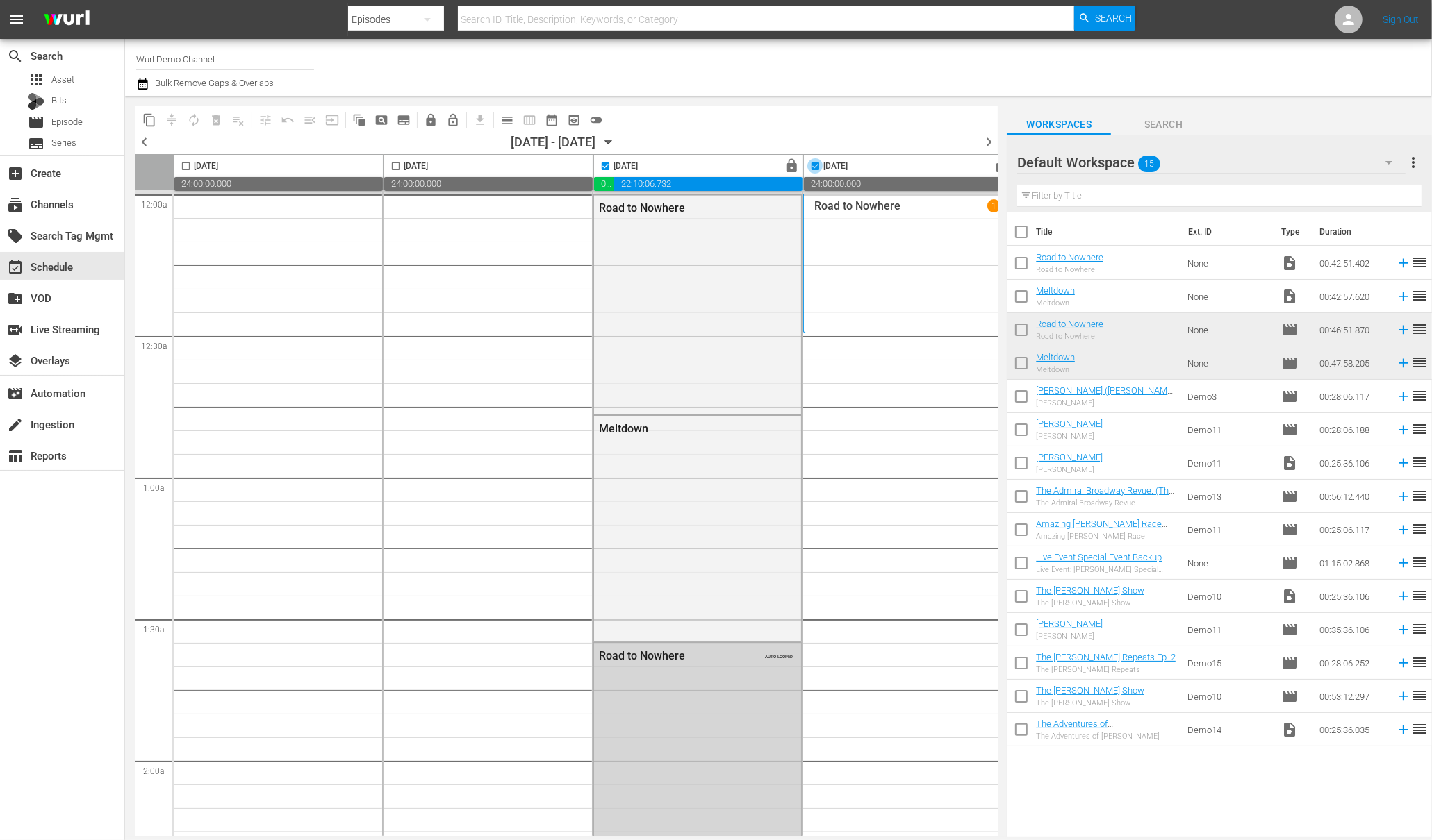
click at [820, 165] on input "checkbox" at bounding box center [815, 169] width 16 height 16
checkbox input "false"
click at [152, 120] on span "content_copy" at bounding box center [149, 120] width 14 height 14
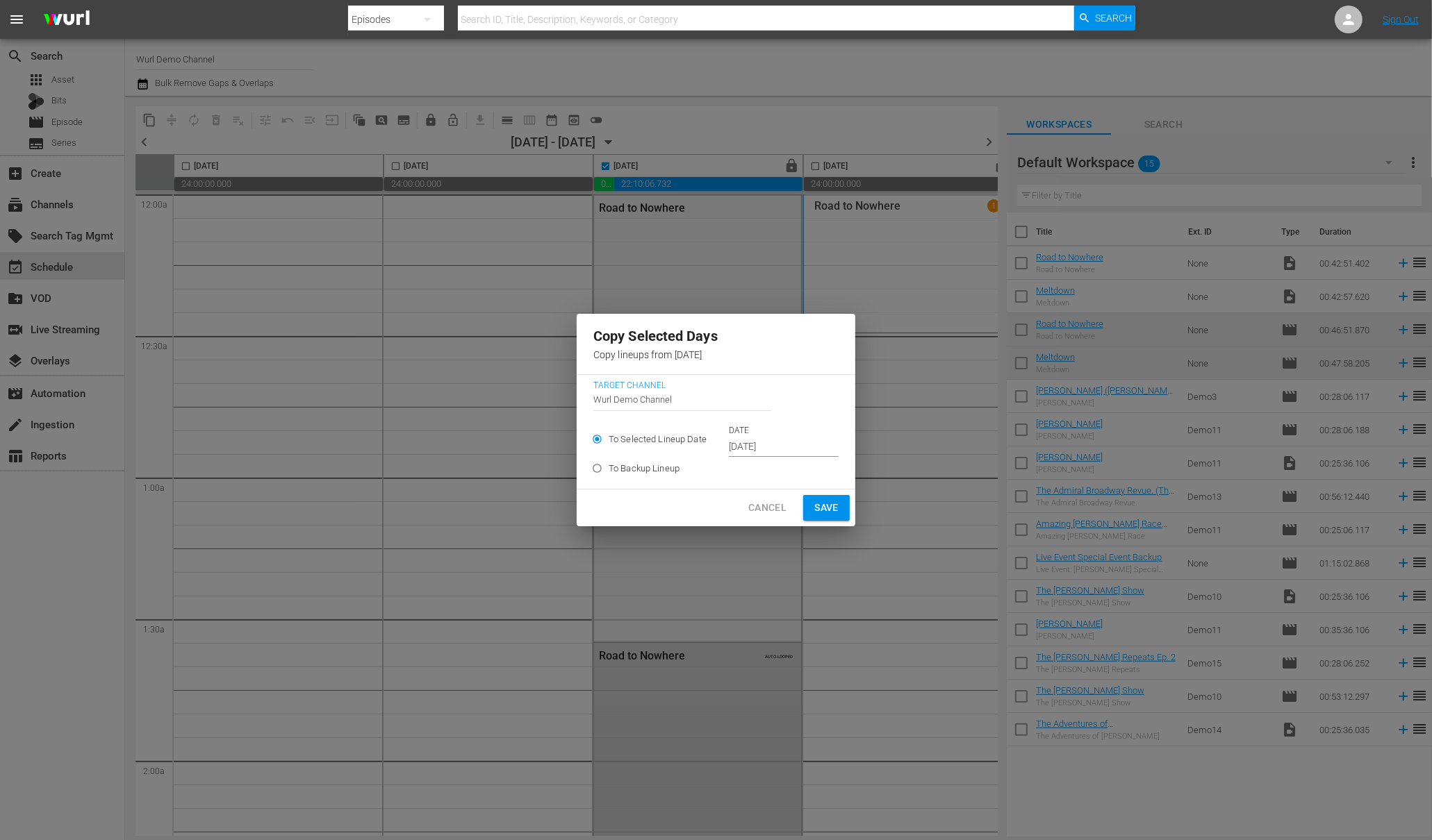
click at [768, 446] on input "Sep 27th 2025" at bounding box center [783, 447] width 110 height 21
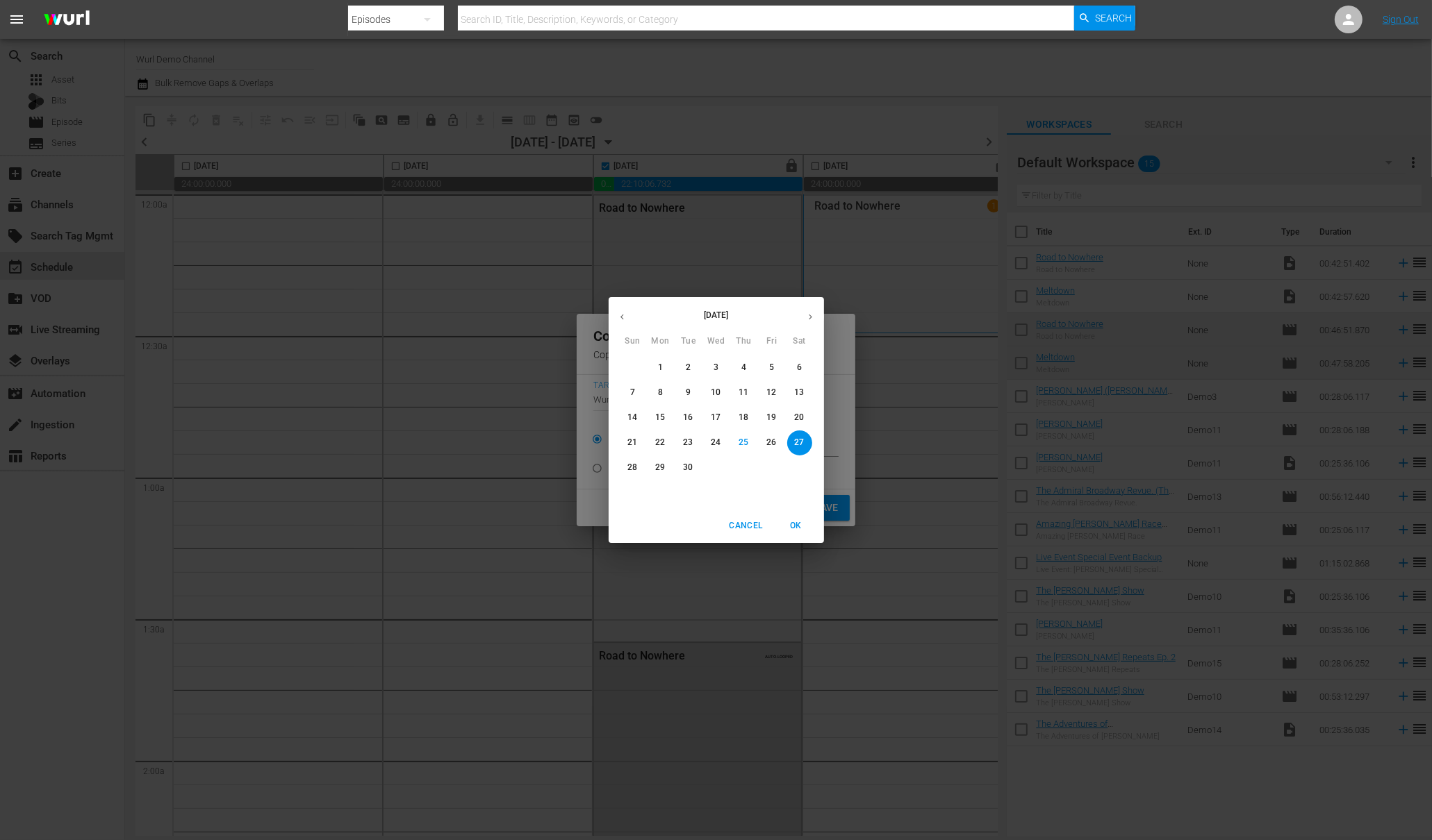
click at [768, 446] on p "26" at bounding box center [770, 443] width 9 height 12
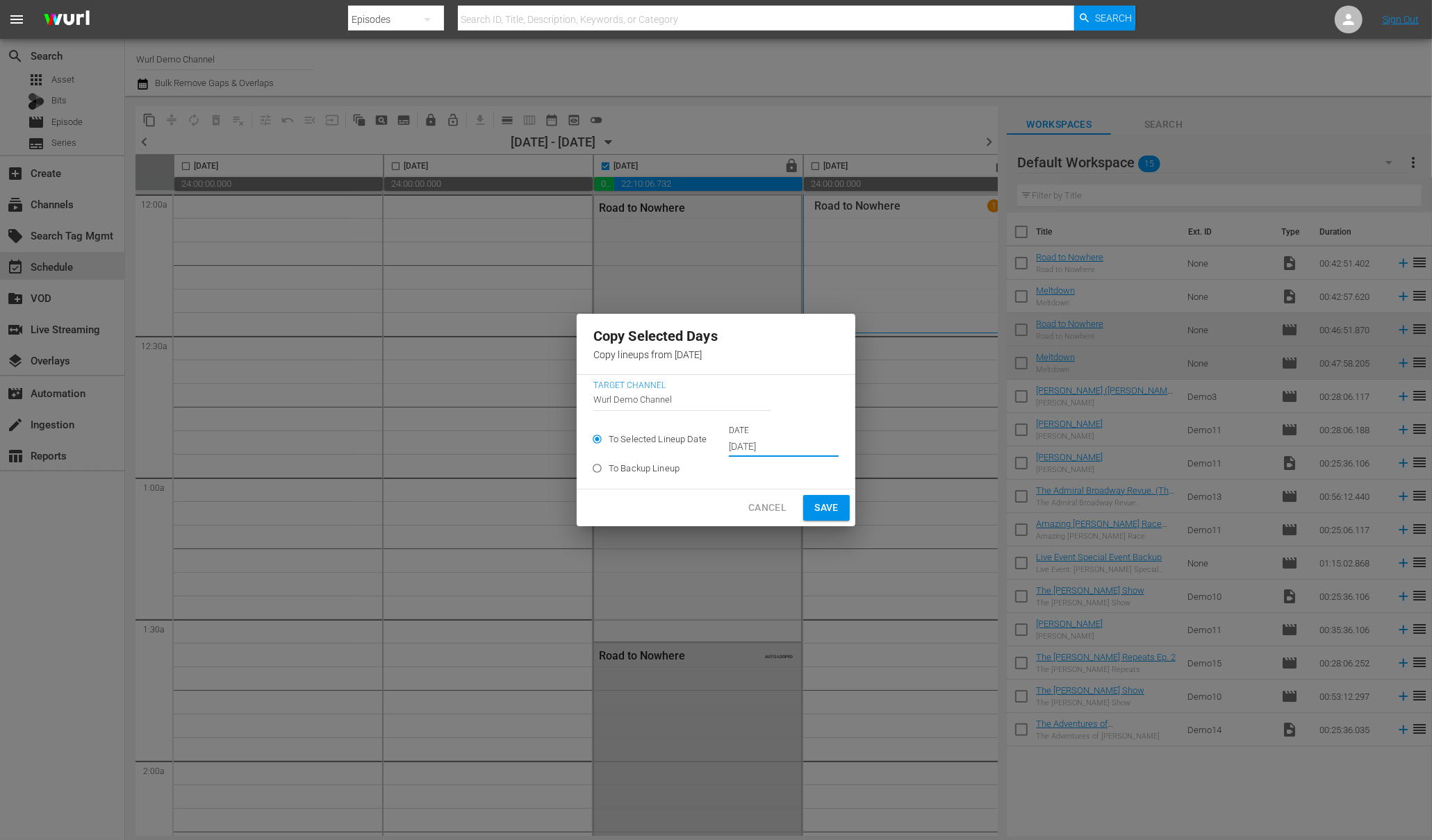
click at [762, 448] on input "Sep 26th 2025" at bounding box center [783, 447] width 110 height 21
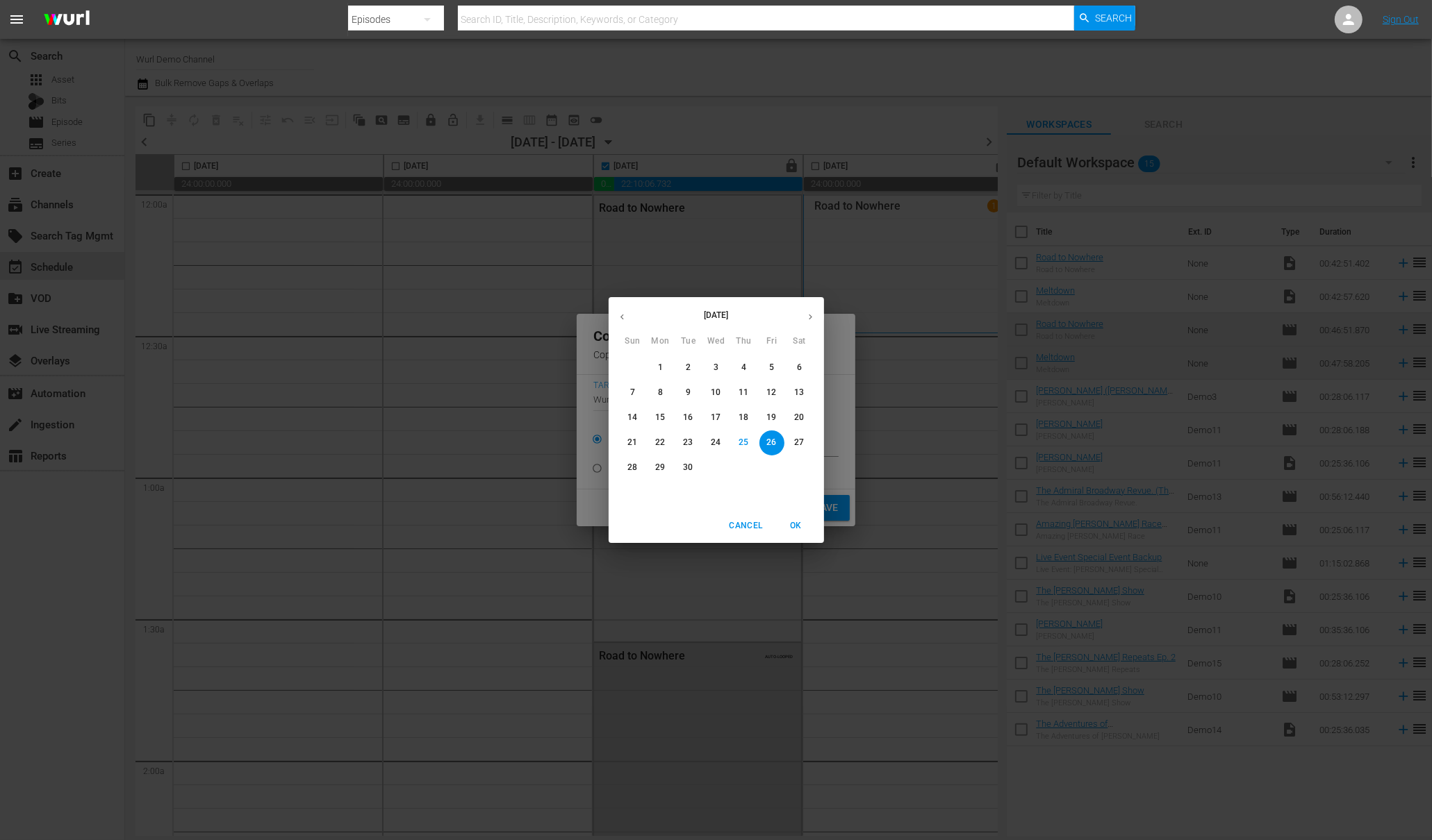
click at [774, 443] on p "26" at bounding box center [770, 443] width 9 height 12
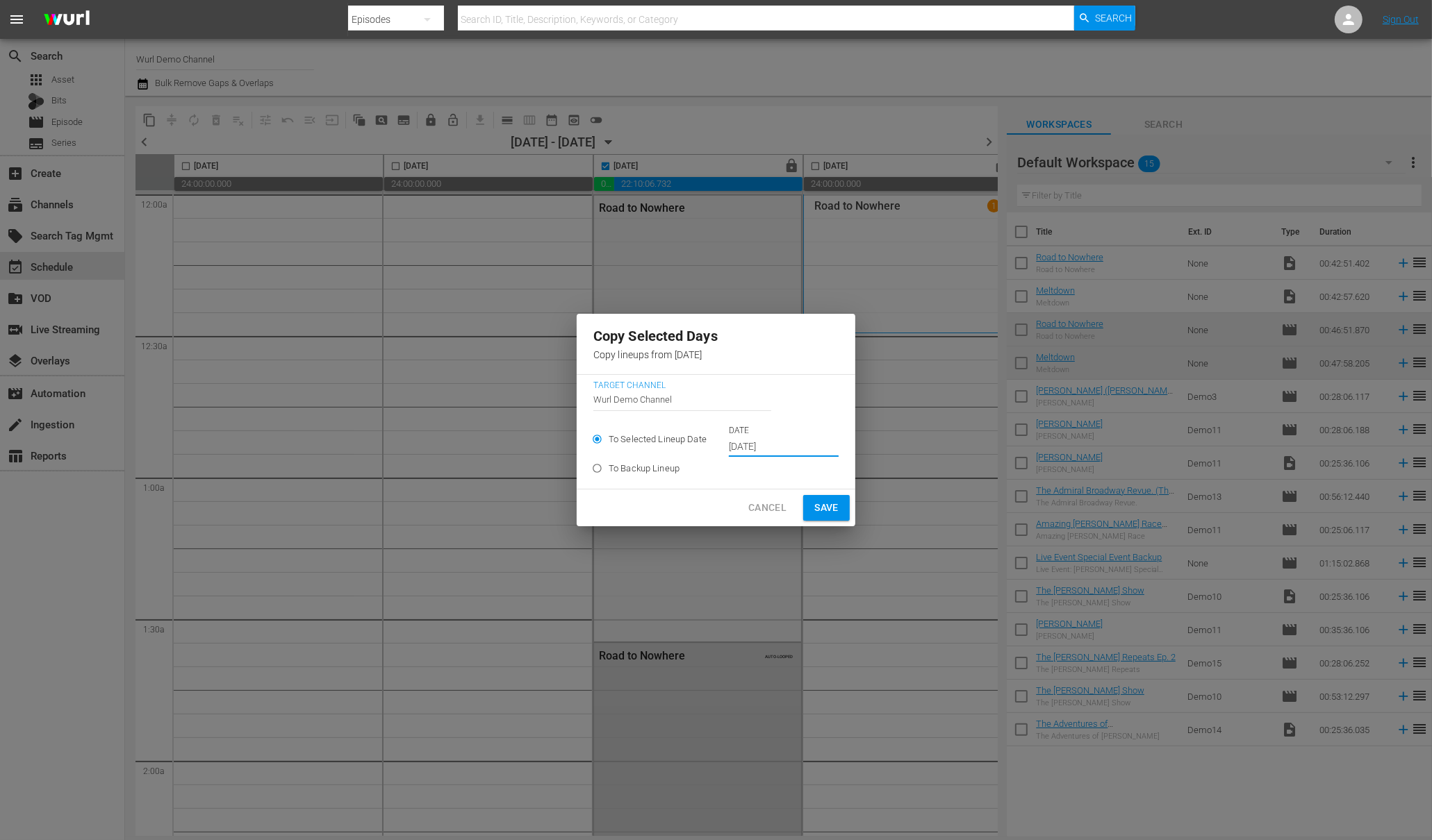
click at [814, 507] on span "Save" at bounding box center [827, 508] width 25 height 17
type input "Sep 27th 2025"
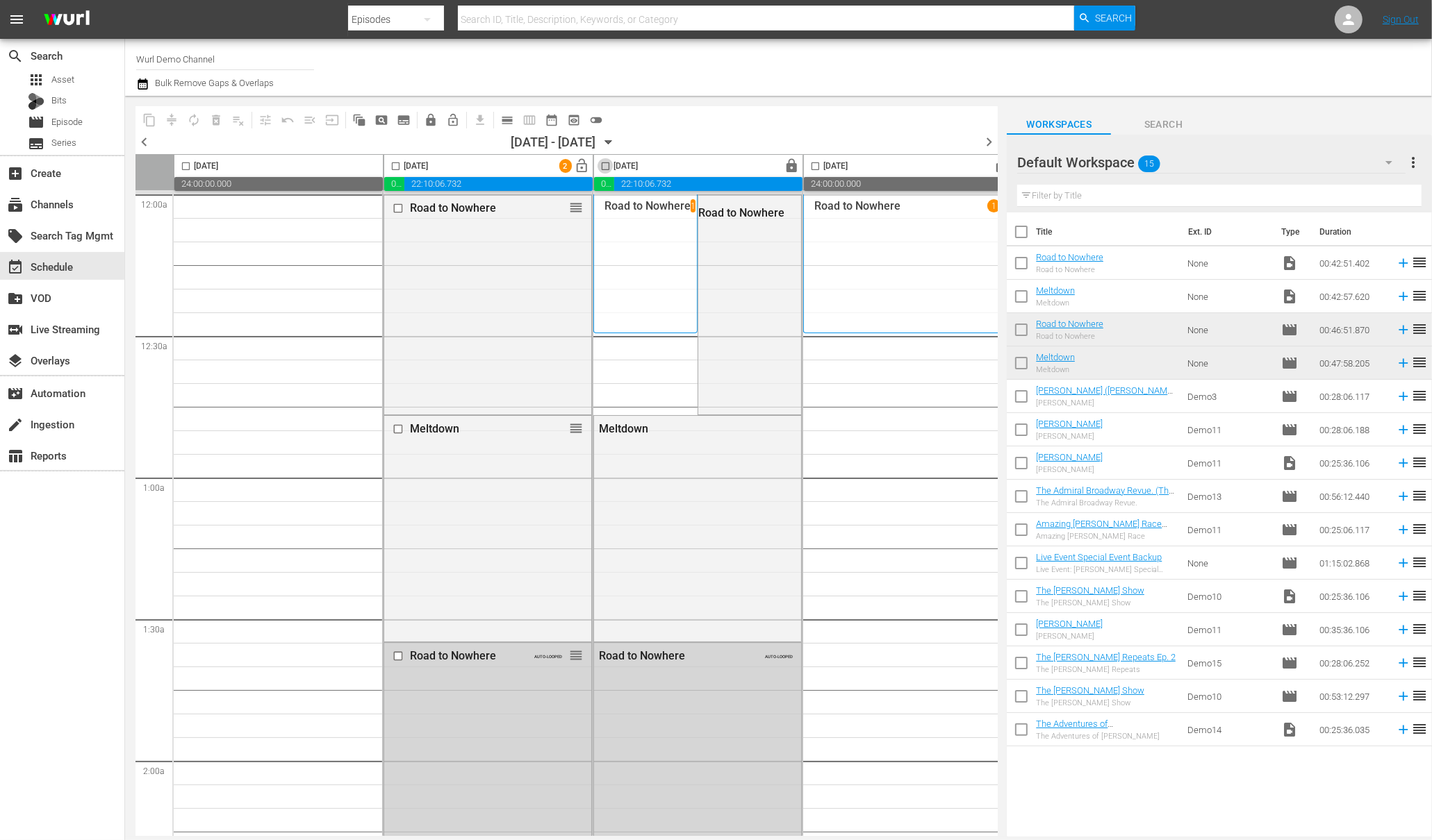
click at [608, 166] on input "checkbox" at bounding box center [605, 169] width 16 height 16
checkbox input "true"
click at [814, 166] on input "checkbox" at bounding box center [815, 169] width 16 height 16
click at [817, 162] on input "checkbox" at bounding box center [815, 169] width 16 height 16
click at [789, 167] on span "lock" at bounding box center [792, 167] width 16 height 16
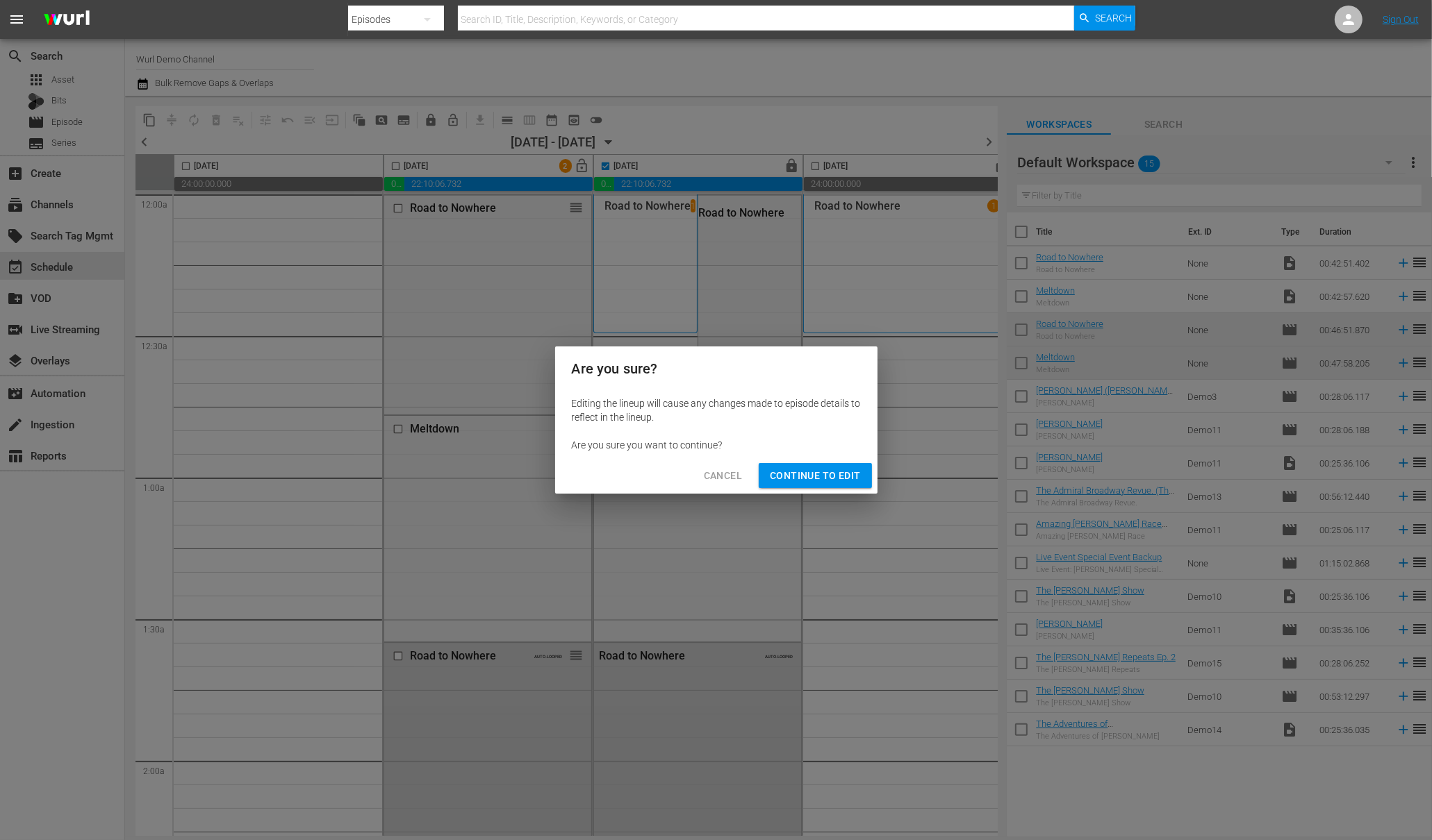
click at [775, 477] on span "Continue to Edit" at bounding box center [814, 476] width 90 height 17
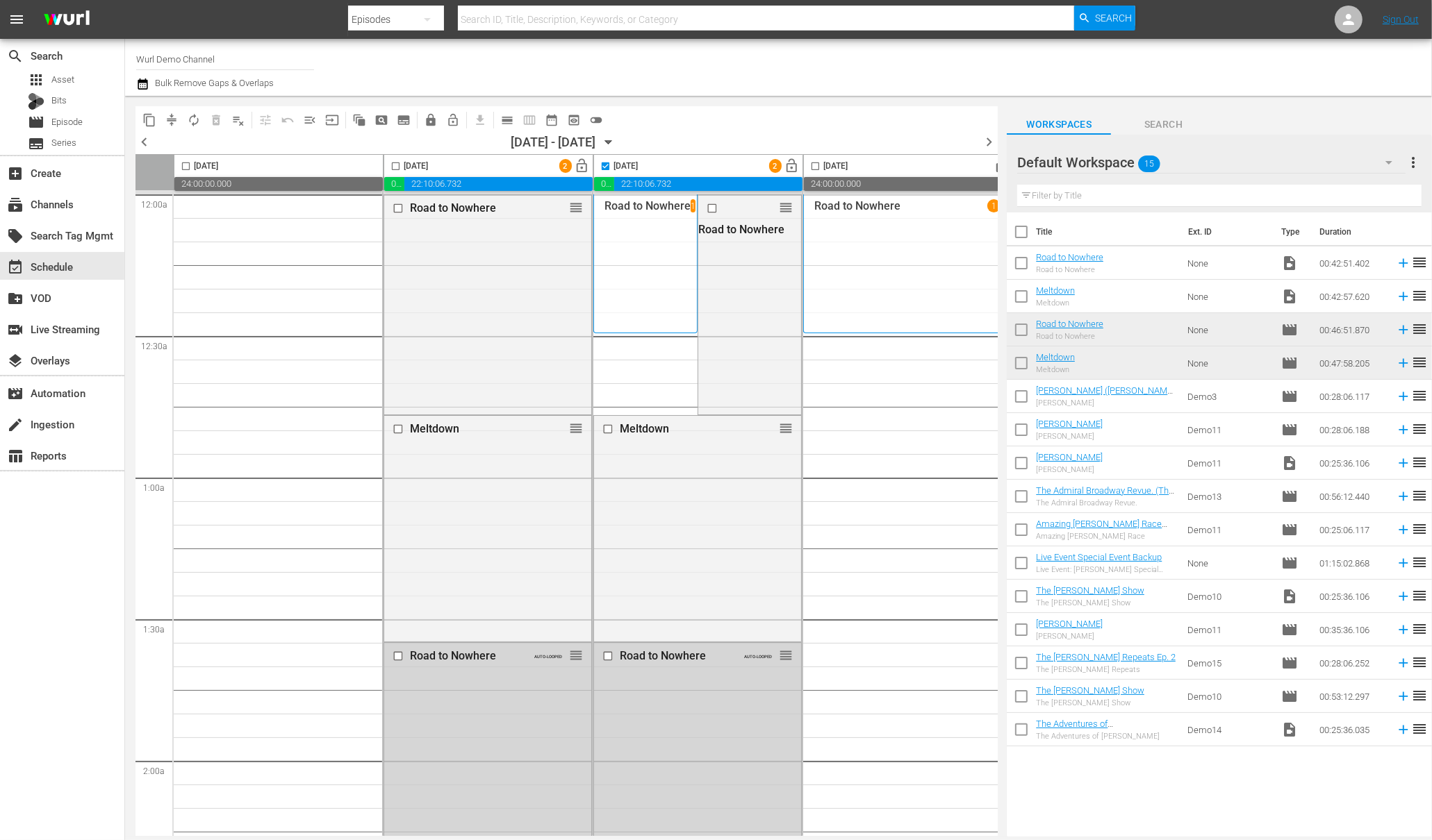
click at [817, 163] on input "checkbox" at bounding box center [815, 169] width 16 height 16
click at [818, 164] on input "checkbox" at bounding box center [815, 169] width 16 height 16
checkbox input "false"
click at [170, 120] on span "compress" at bounding box center [171, 120] width 14 height 14
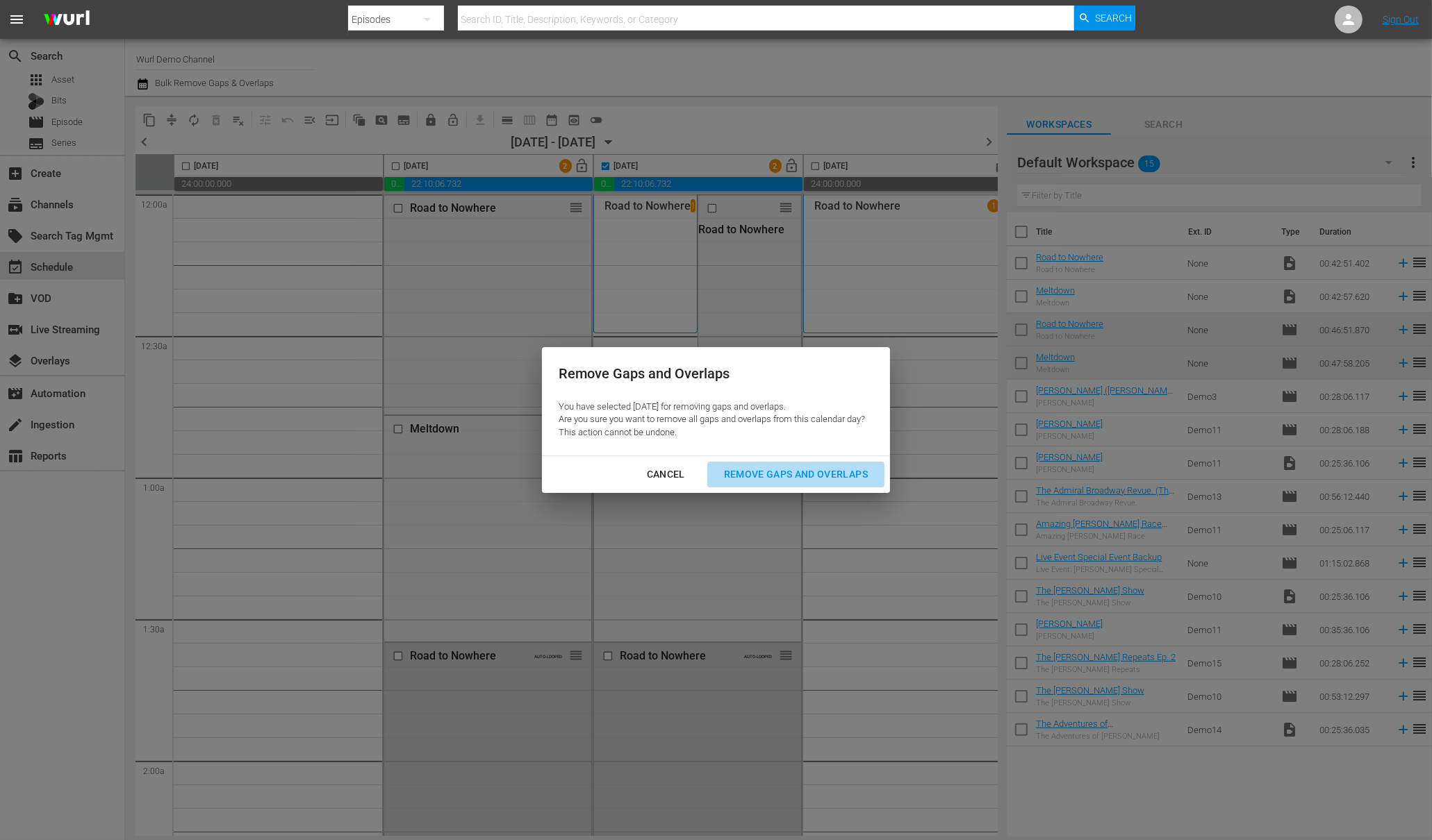
click at [791, 470] on div "Remove Gaps and Overlaps" at bounding box center [796, 474] width 166 height 17
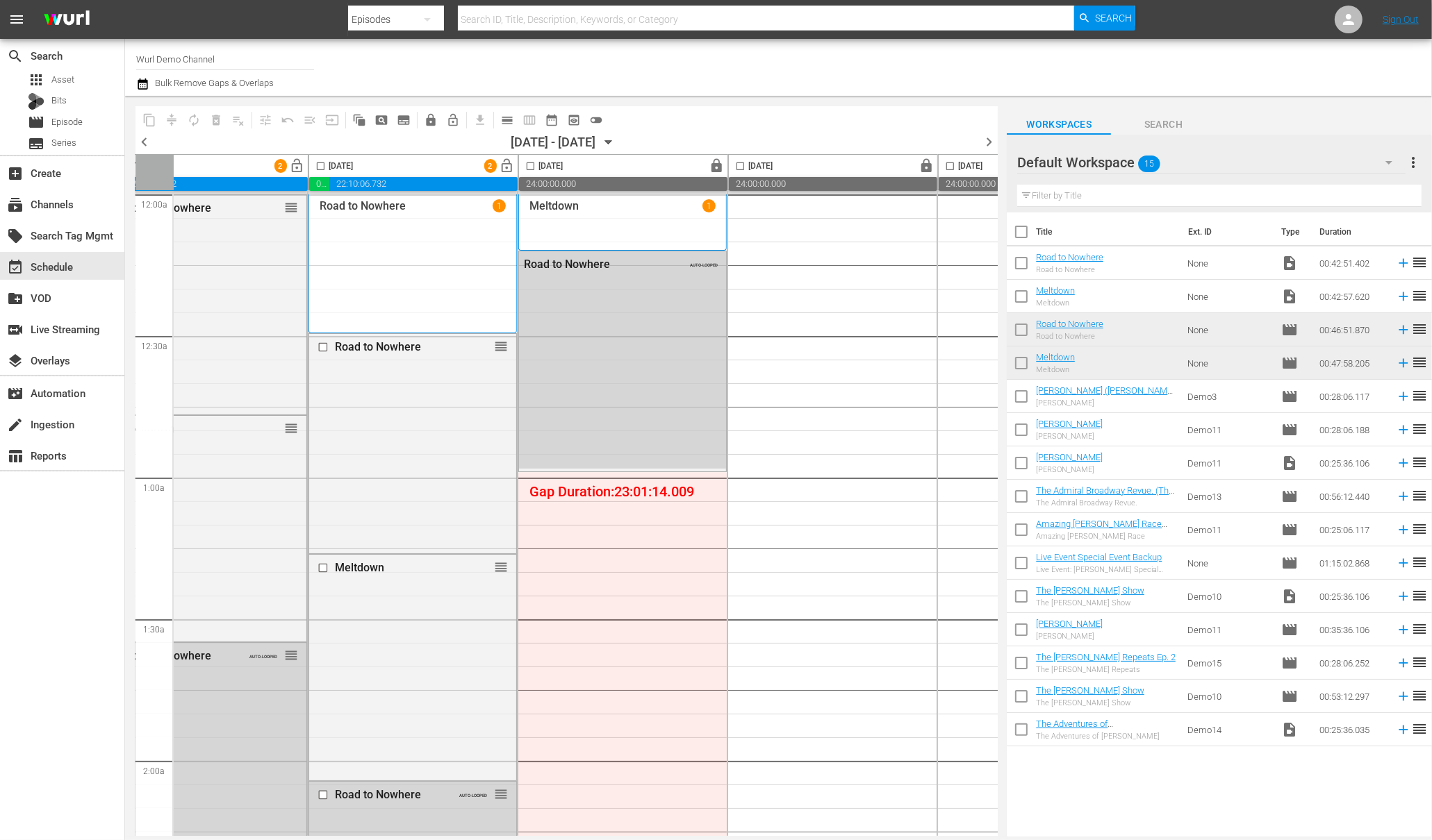
scroll to position [0, 292]
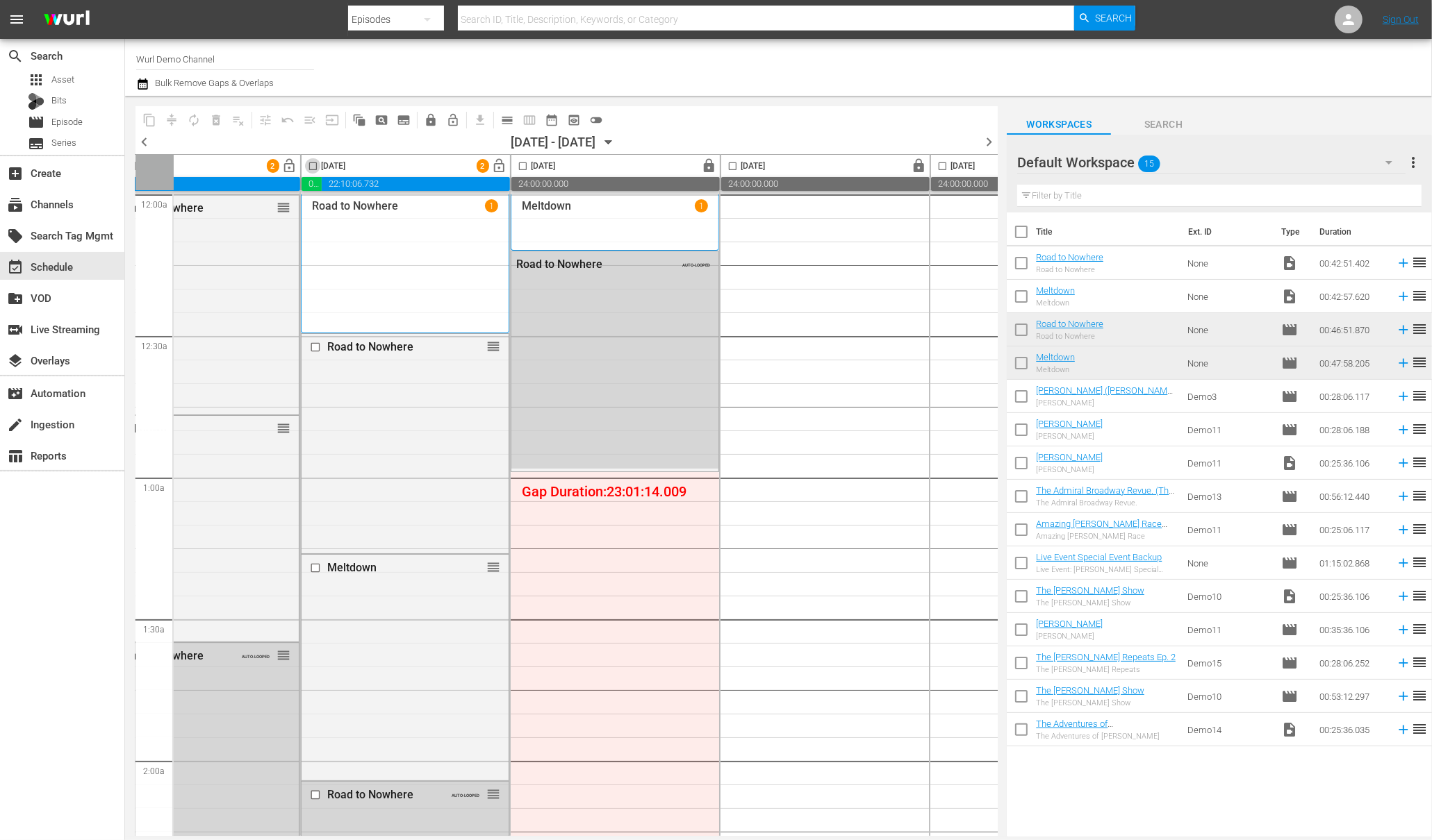
click at [313, 164] on input "checkbox" at bounding box center [313, 169] width 16 height 16
checkbox input "true"
click at [149, 120] on span "content_copy" at bounding box center [149, 120] width 14 height 14
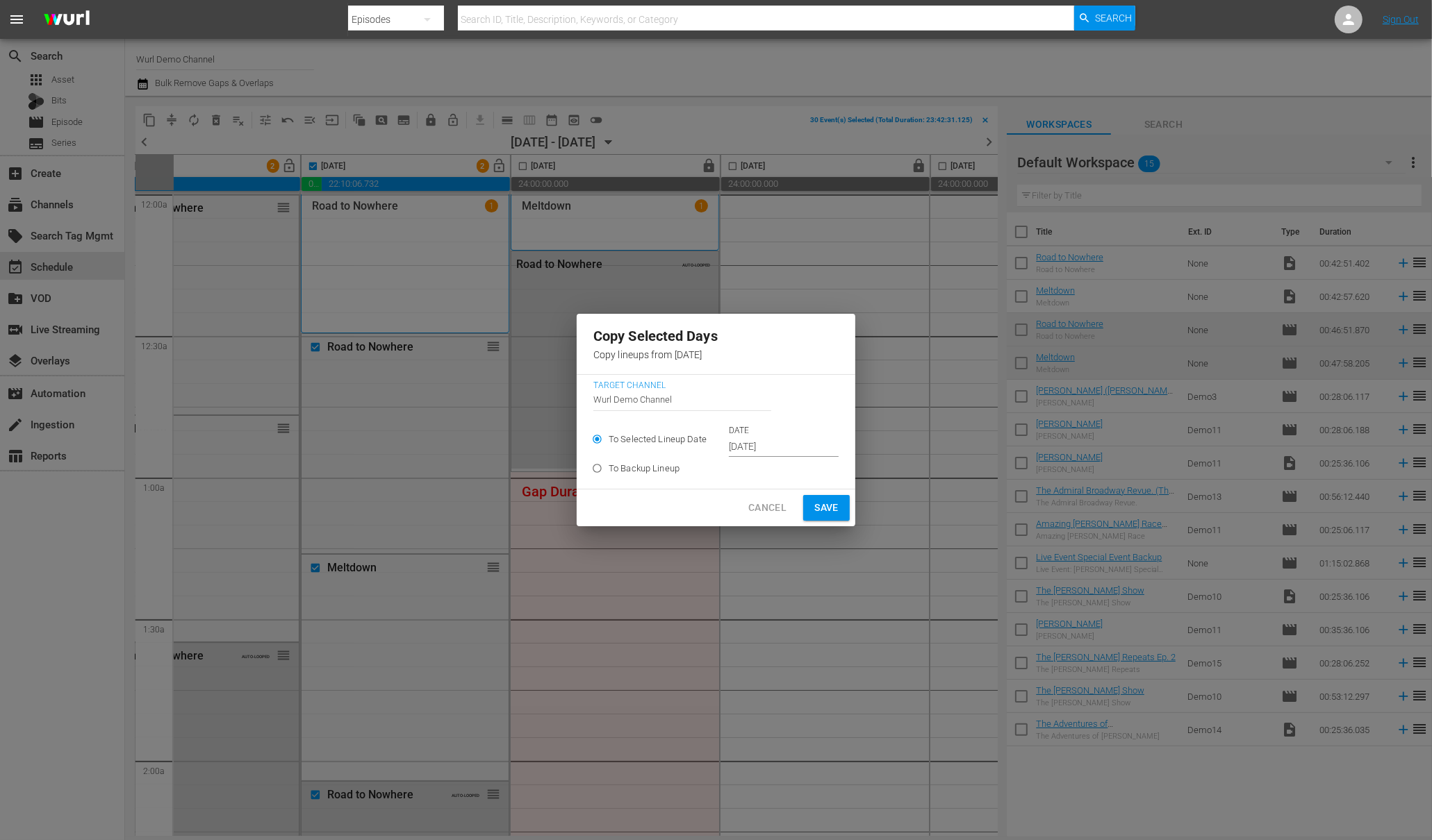
click at [766, 446] on input "Sep 27th 2025" at bounding box center [783, 447] width 110 height 21
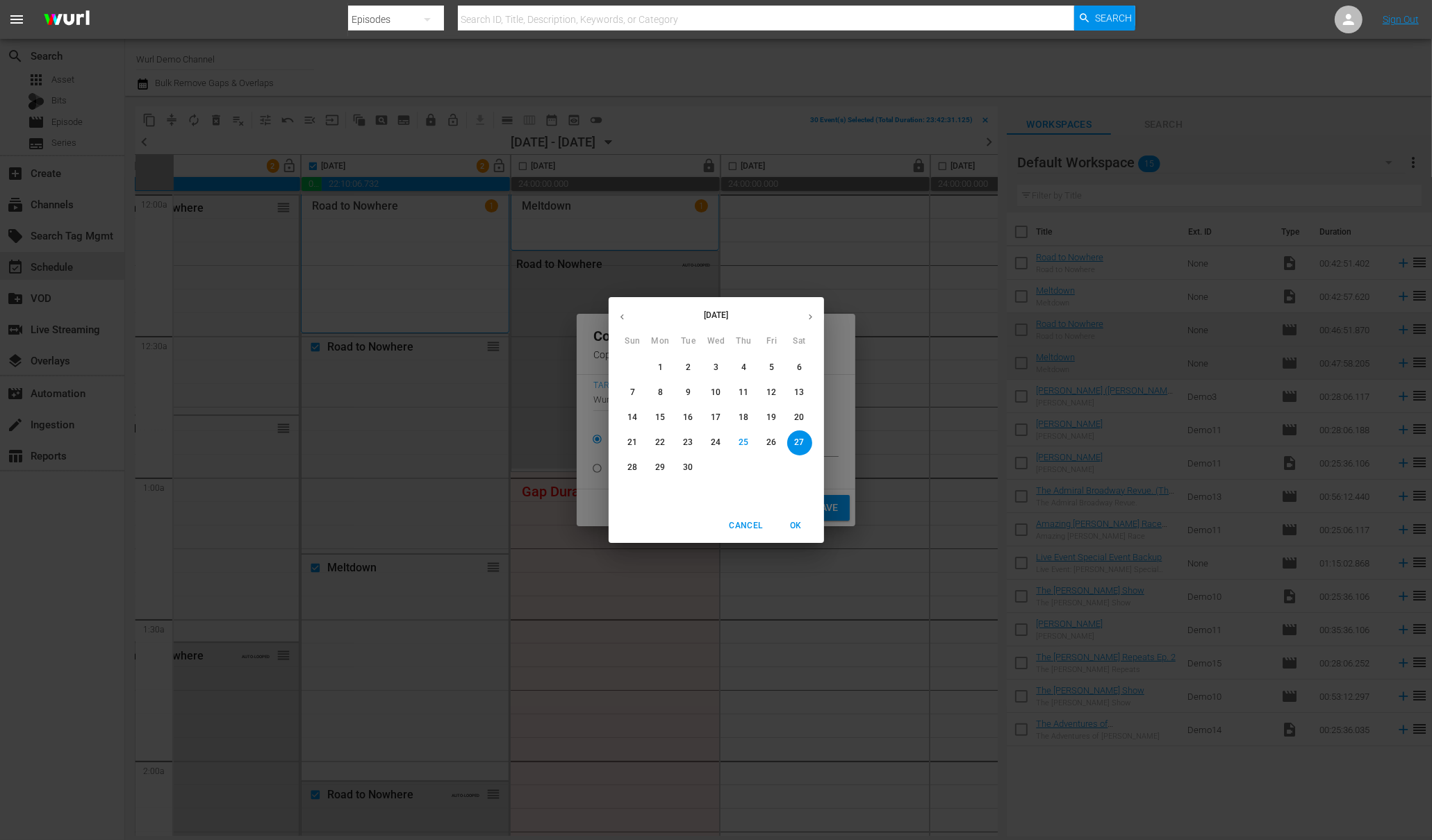
click at [639, 459] on button "28" at bounding box center [633, 468] width 25 height 25
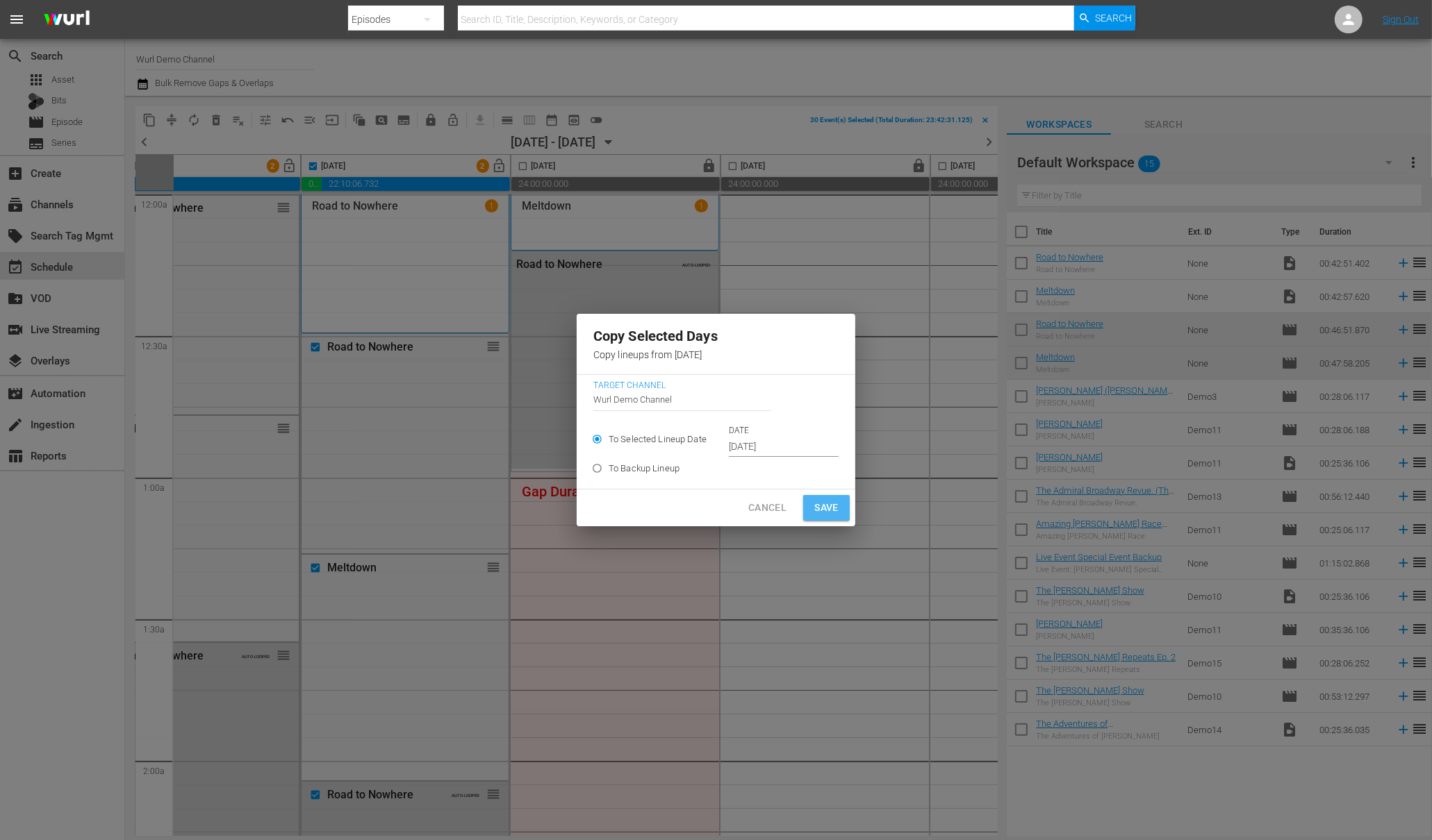
click at [820, 515] on span "Save" at bounding box center [827, 508] width 25 height 17
type input "Sep 27th 2025"
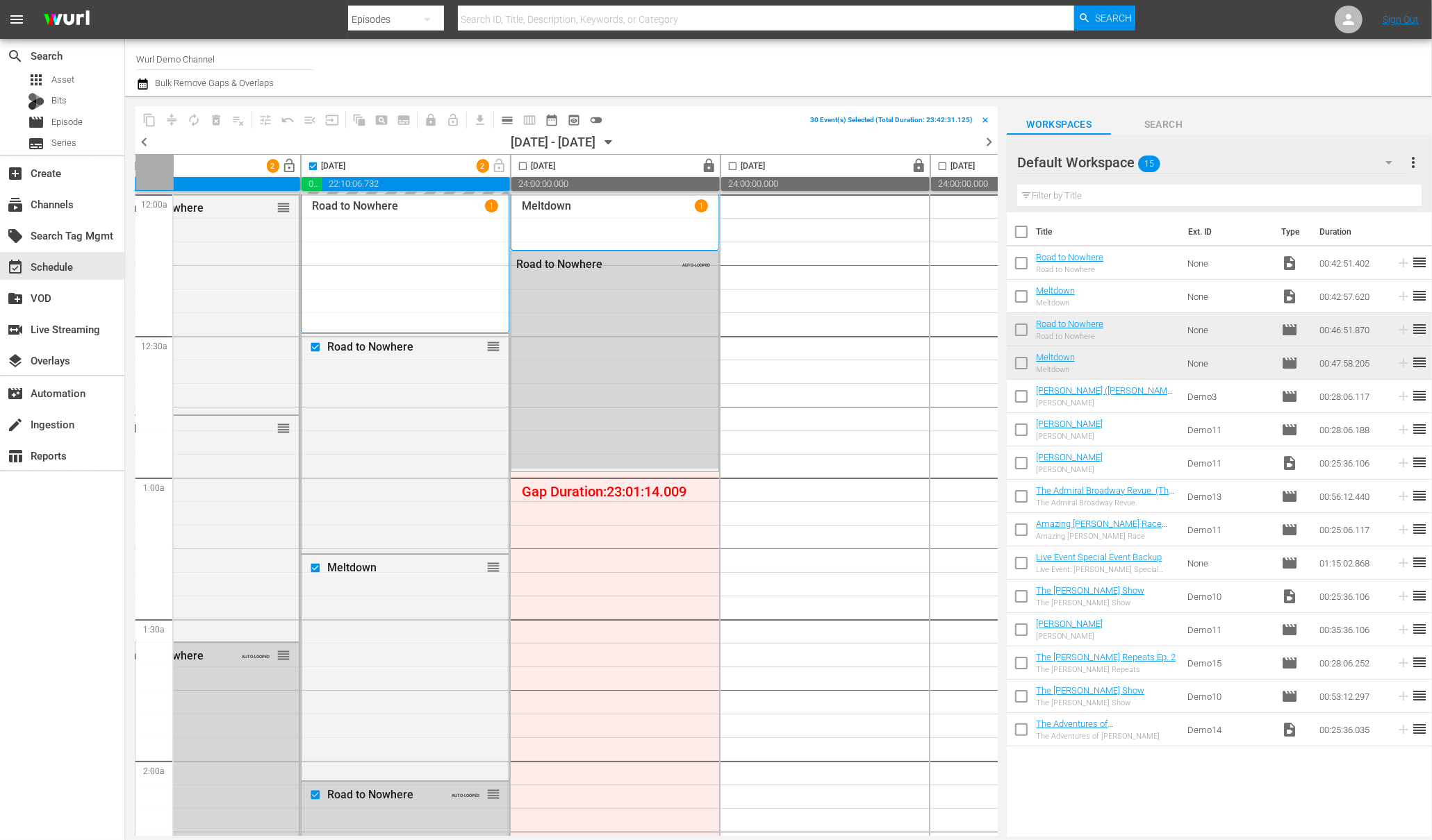
checkbox input "false"
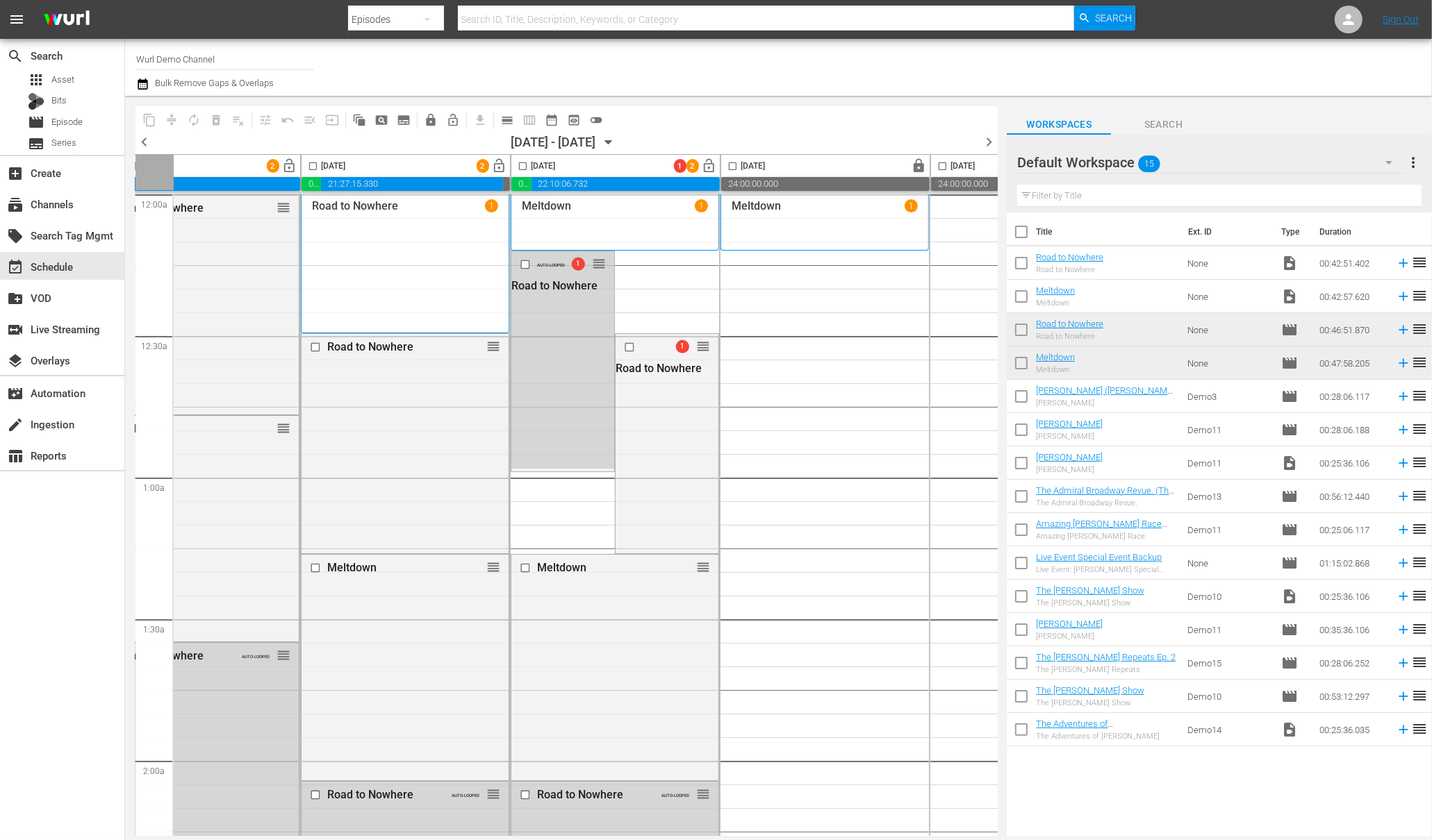
click at [524, 164] on input "checkbox" at bounding box center [523, 169] width 16 height 16
click at [168, 122] on span "compress" at bounding box center [171, 120] width 14 height 14
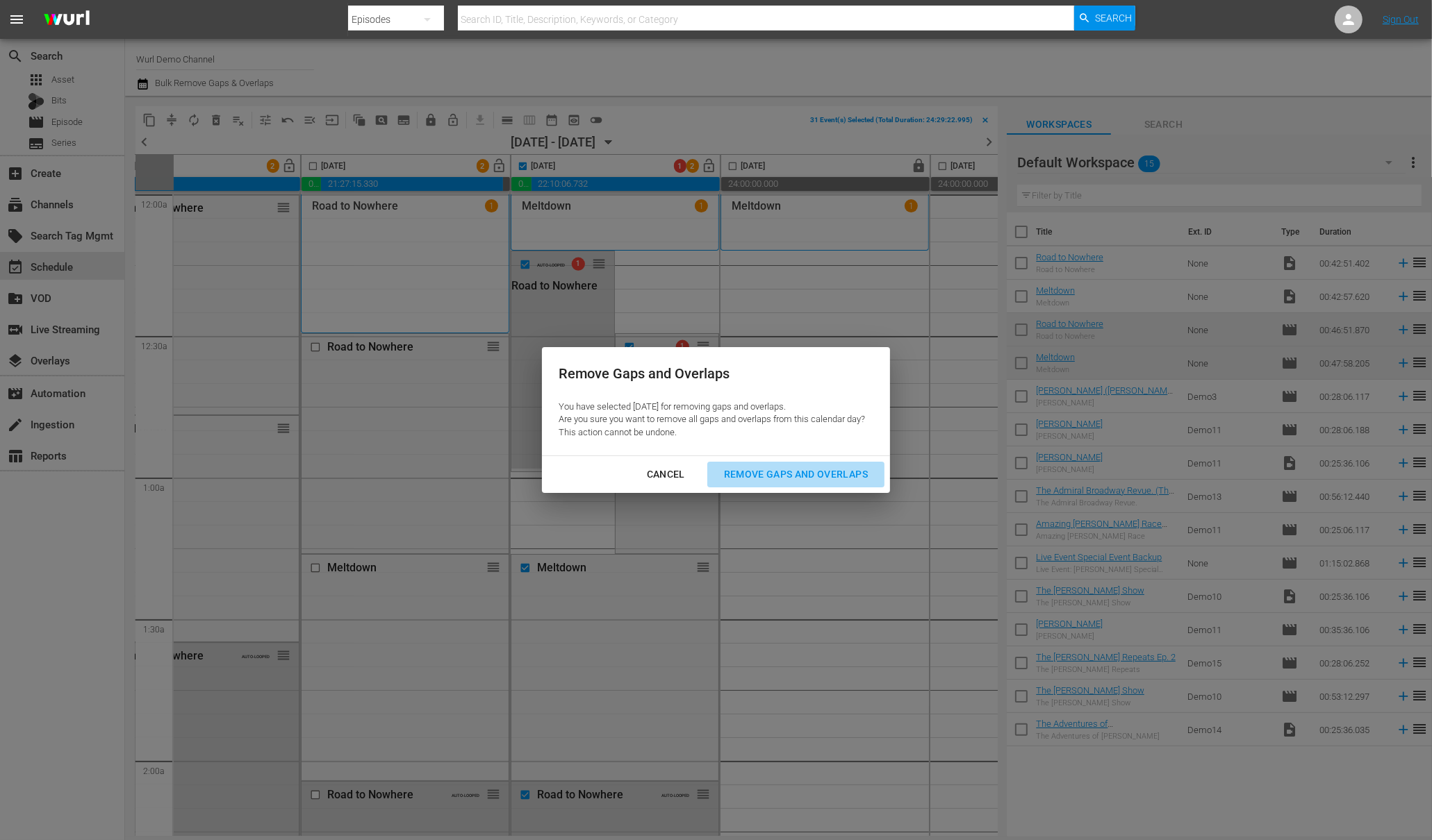
click at [777, 479] on div "Remove Gaps and Overlaps" at bounding box center [796, 474] width 166 height 17
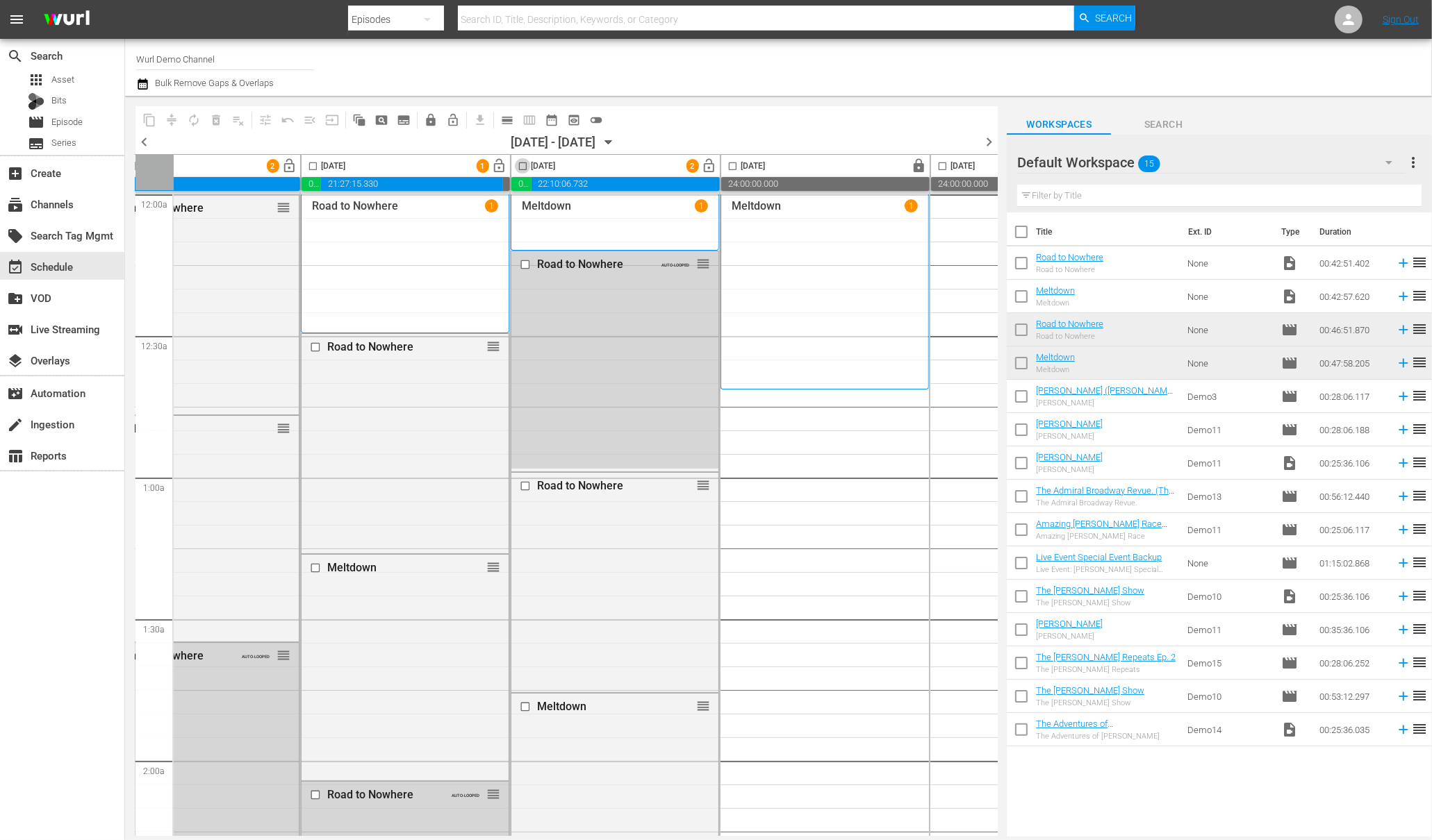
click at [527, 169] on input "checkbox" at bounding box center [523, 169] width 16 height 16
checkbox input "true"
click at [155, 116] on span "content_copy" at bounding box center [149, 120] width 14 height 14
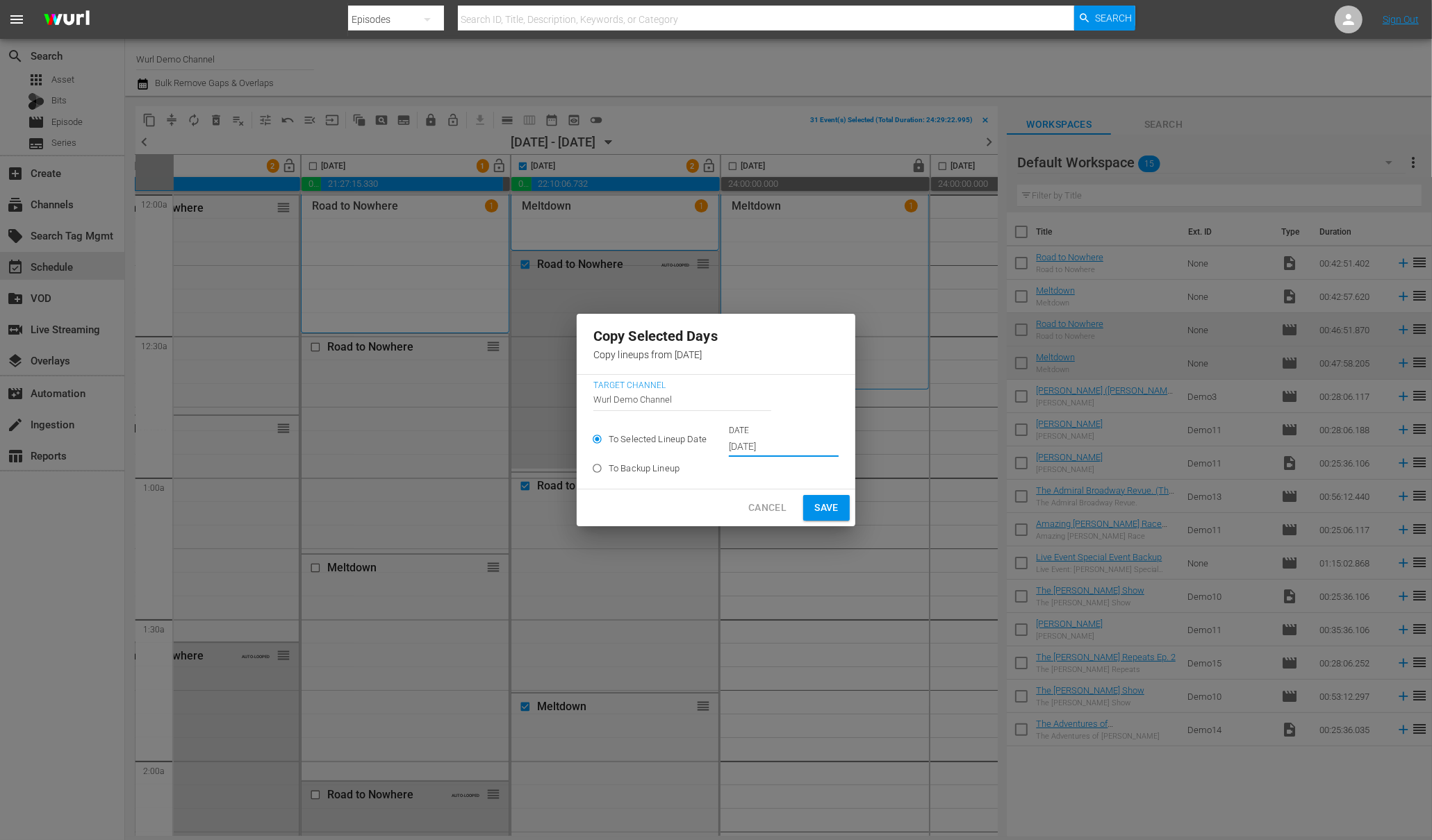
click at [774, 442] on input "Sep 28th 2025" at bounding box center [783, 447] width 110 height 21
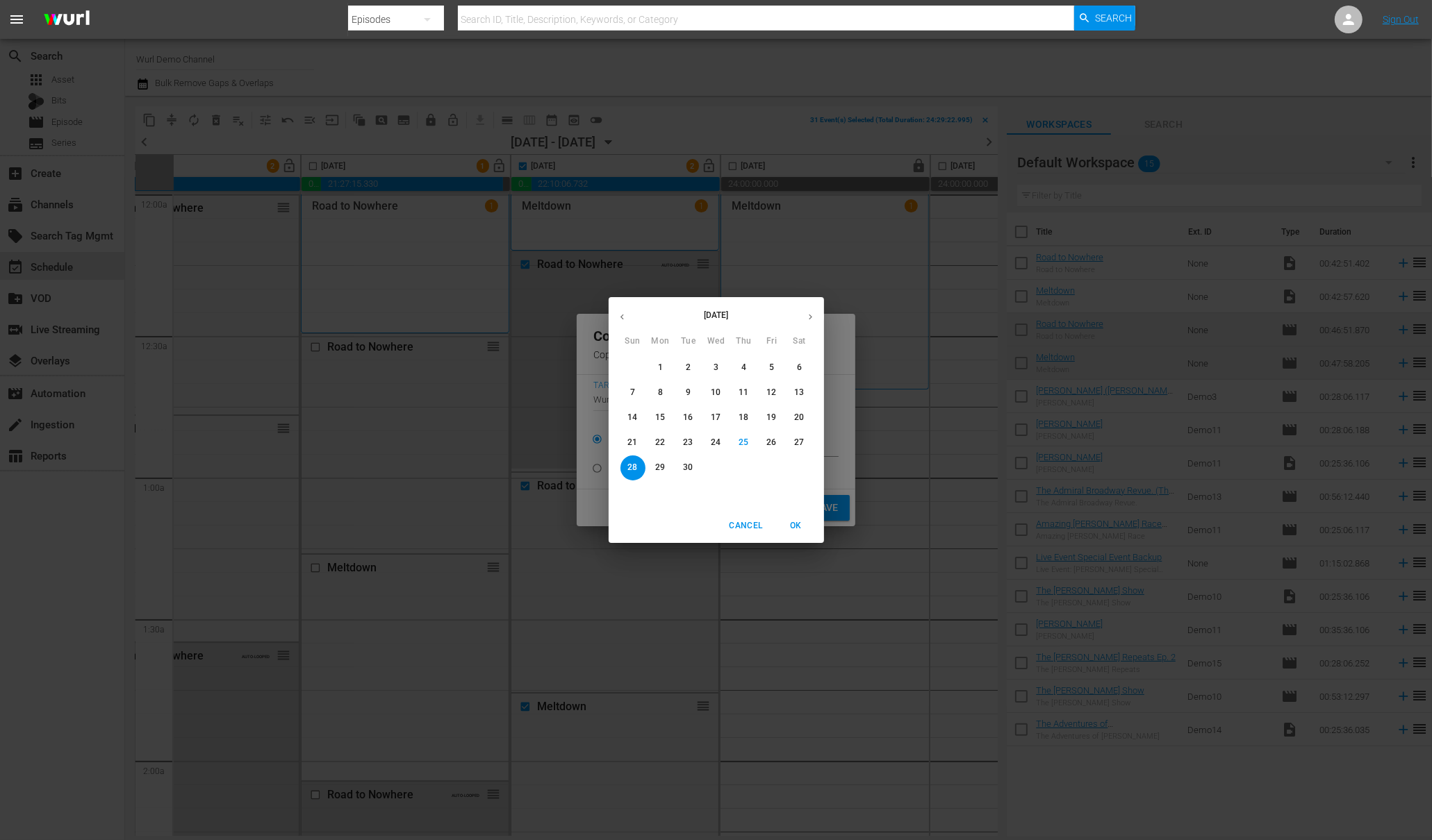
click at [667, 463] on span "29" at bounding box center [660, 467] width 25 height 12
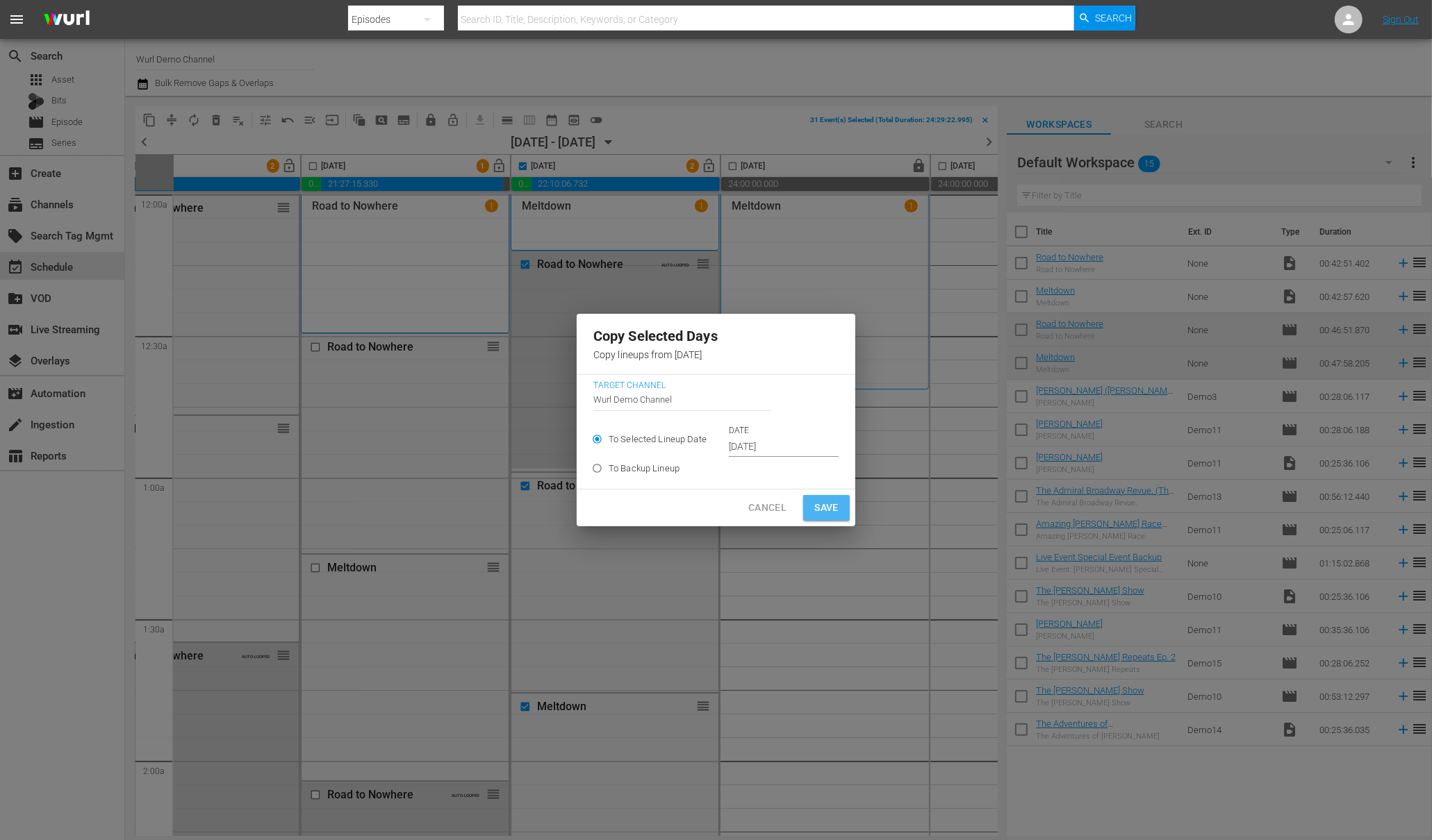
click at [803, 516] on button "Save" at bounding box center [826, 508] width 47 height 26
type input "Sep 28th 2025"
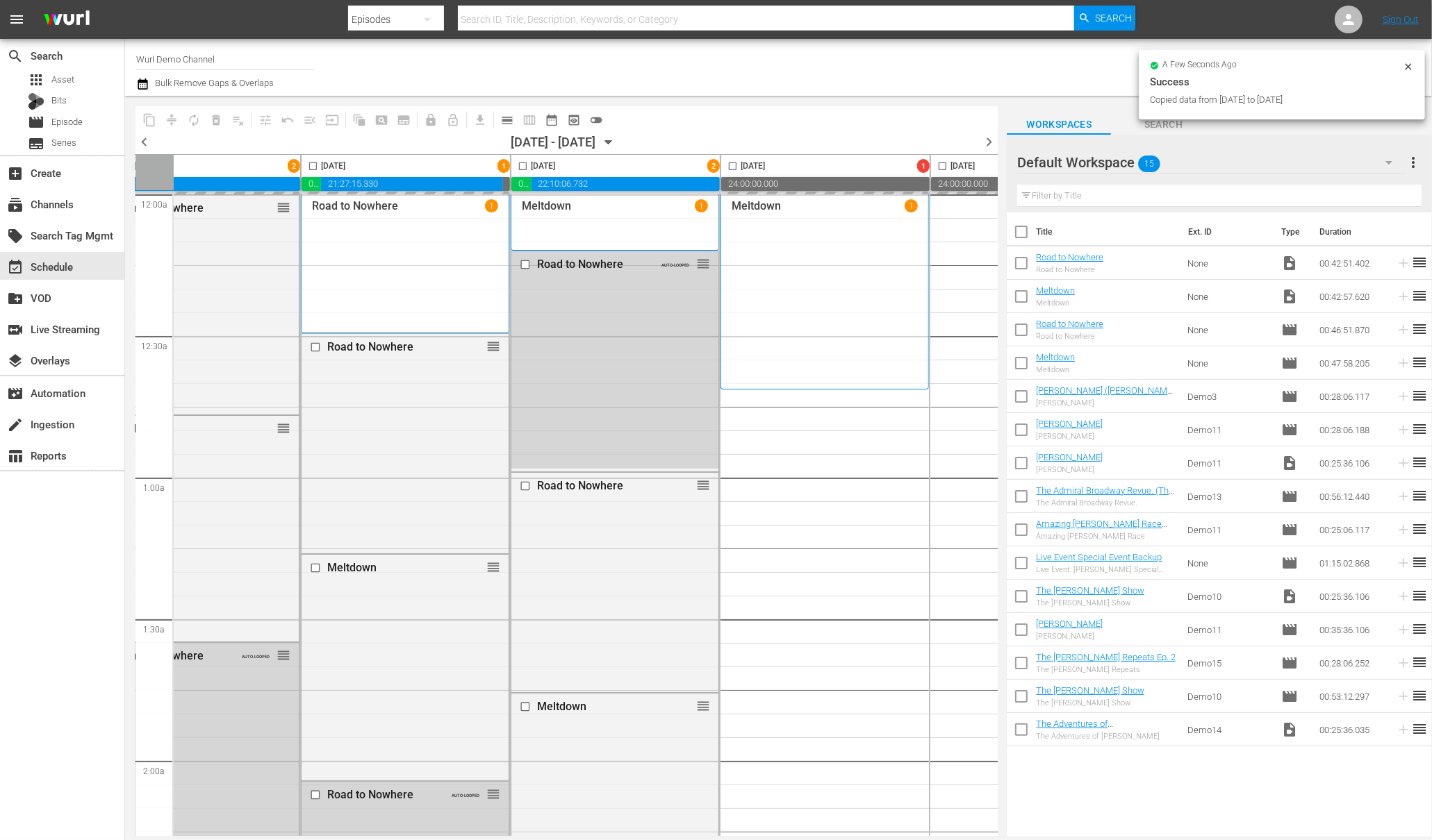
checkbox input "false"
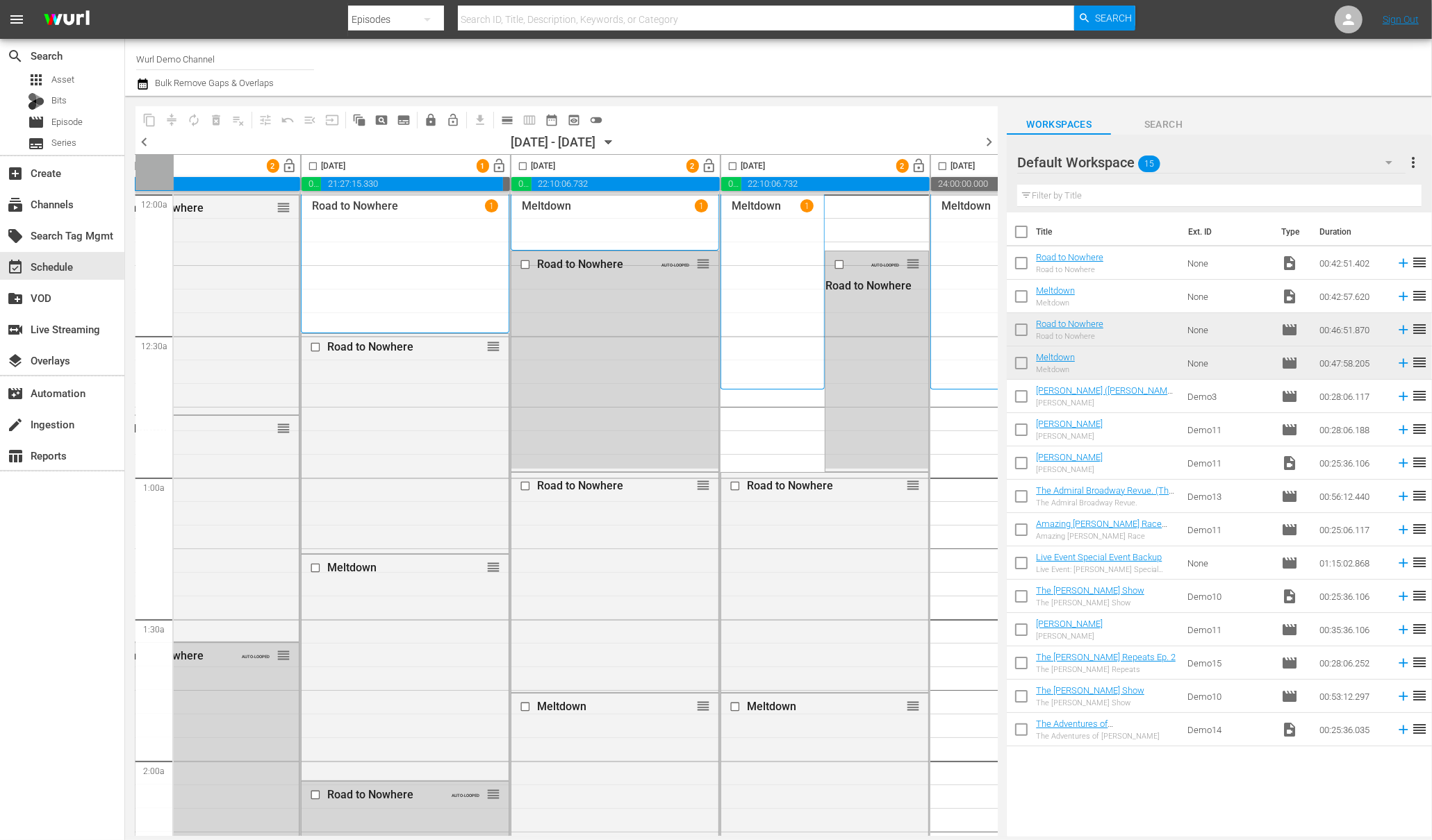
click at [739, 162] on input "checkbox" at bounding box center [732, 169] width 16 height 16
click at [169, 120] on span "compress" at bounding box center [171, 120] width 14 height 14
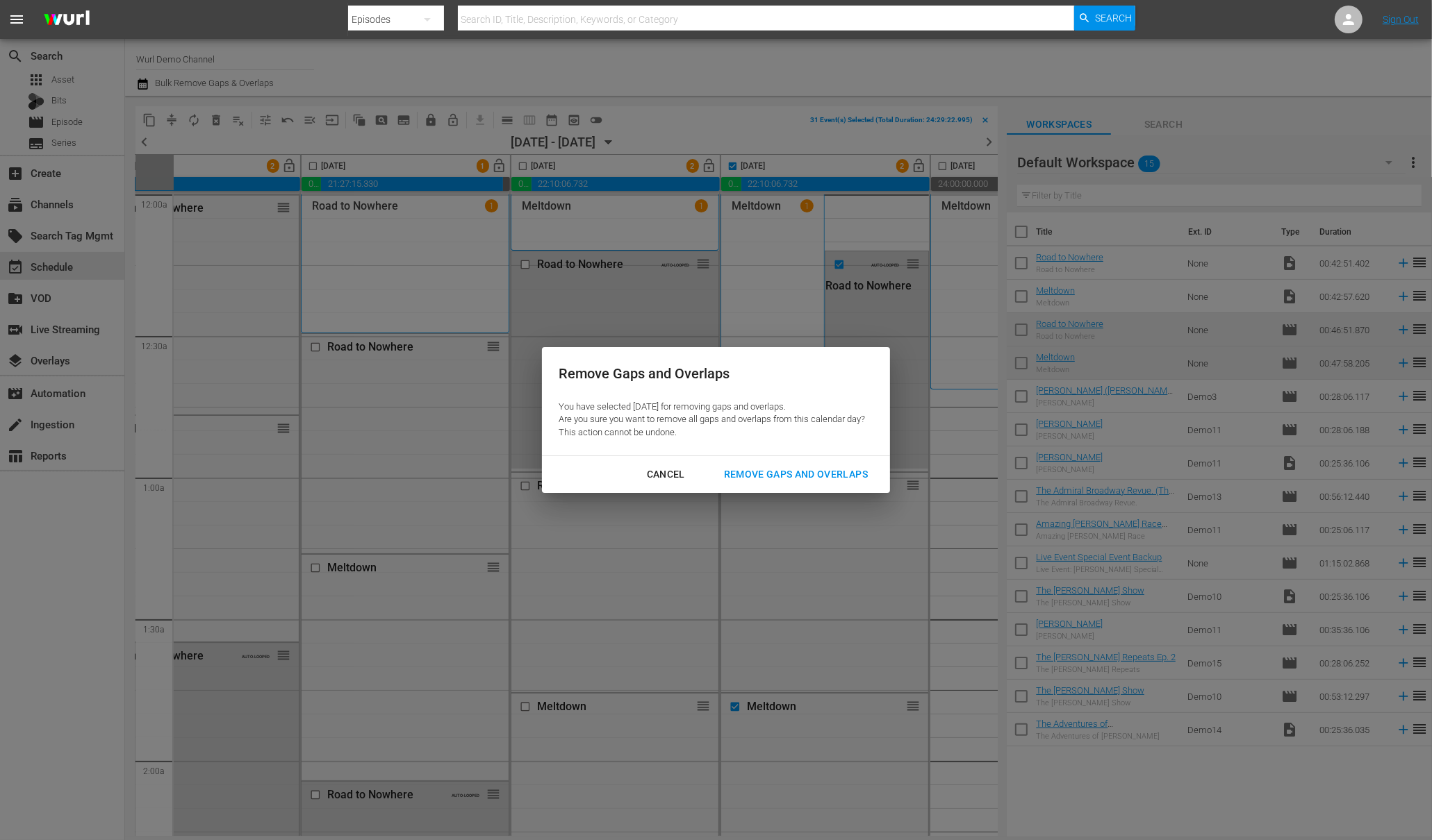
click at [777, 478] on div "Remove Gaps and Overlaps" at bounding box center [796, 474] width 166 height 17
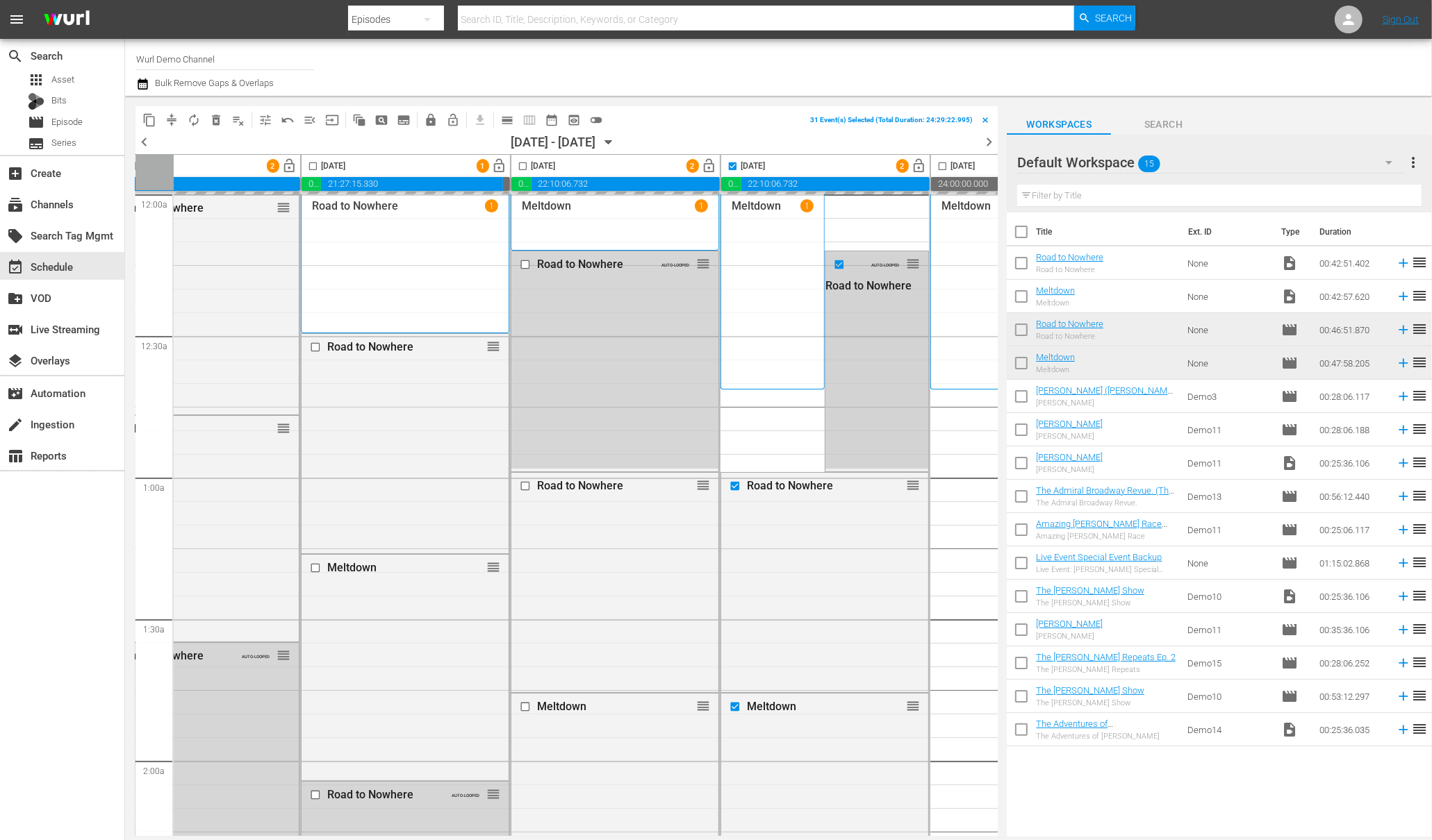
checkbox input "false"
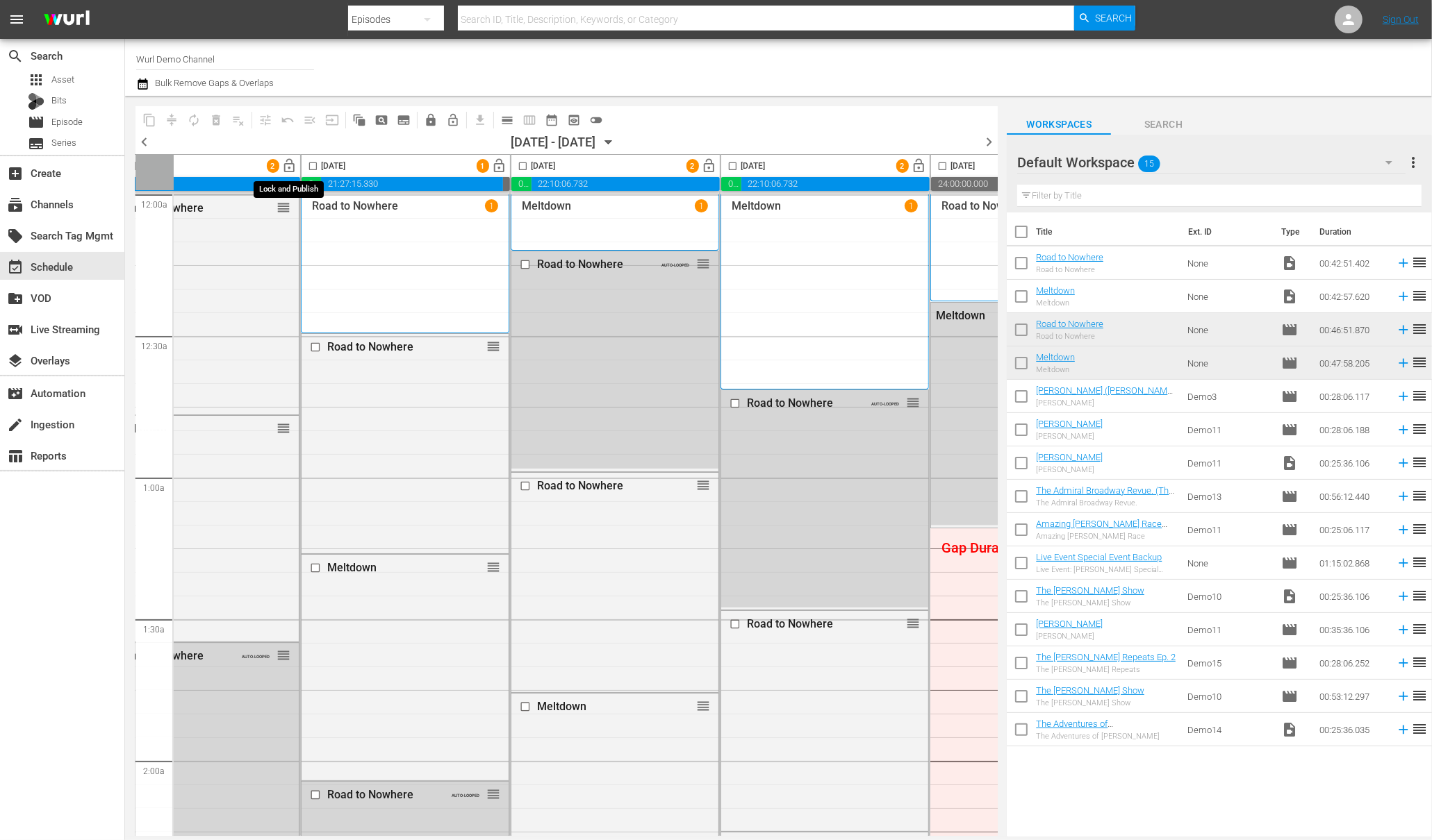
click at [291, 167] on span "lock_open" at bounding box center [290, 167] width 16 height 16
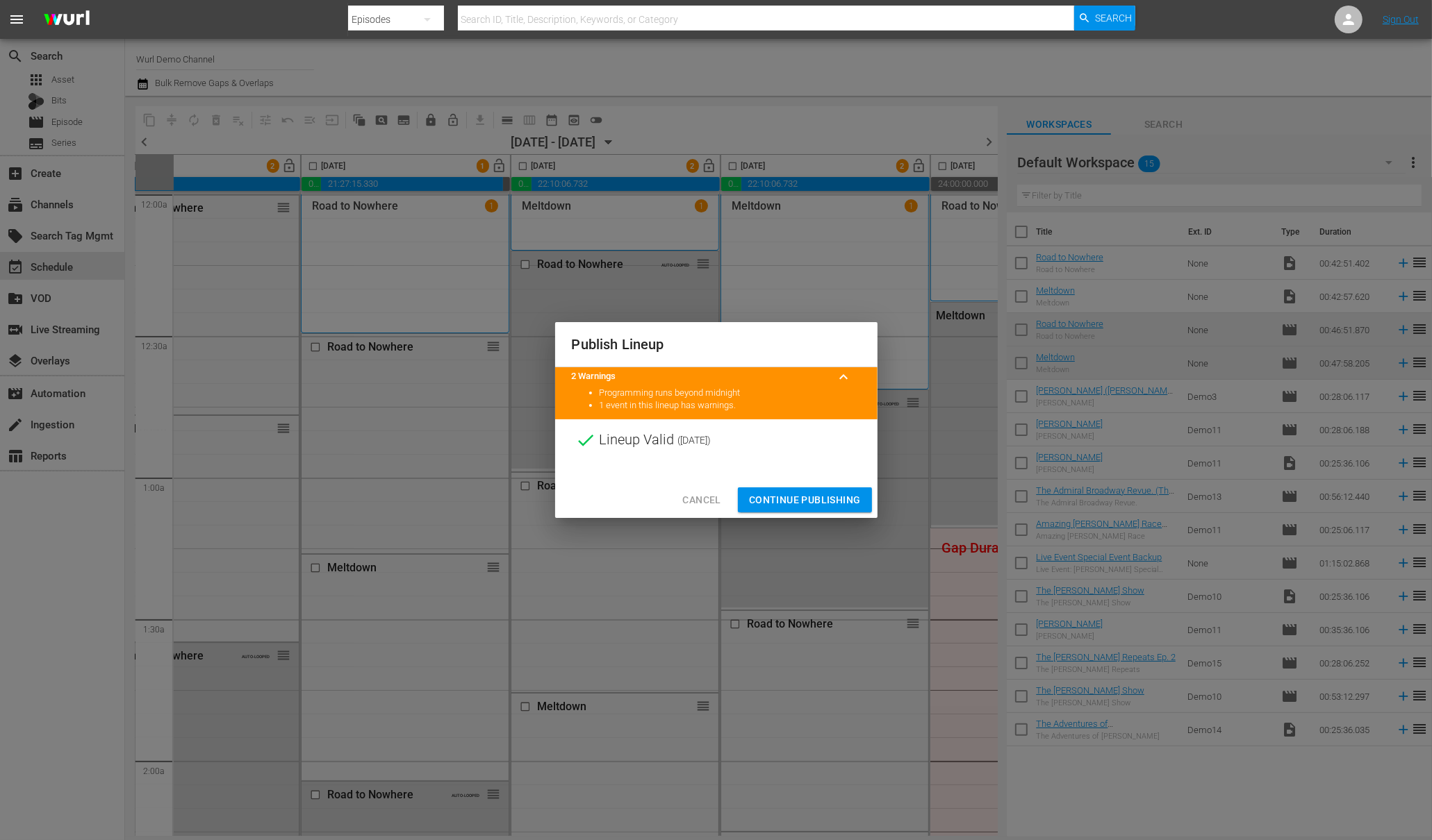
click at [785, 498] on span "Continue Publishing" at bounding box center [804, 500] width 112 height 17
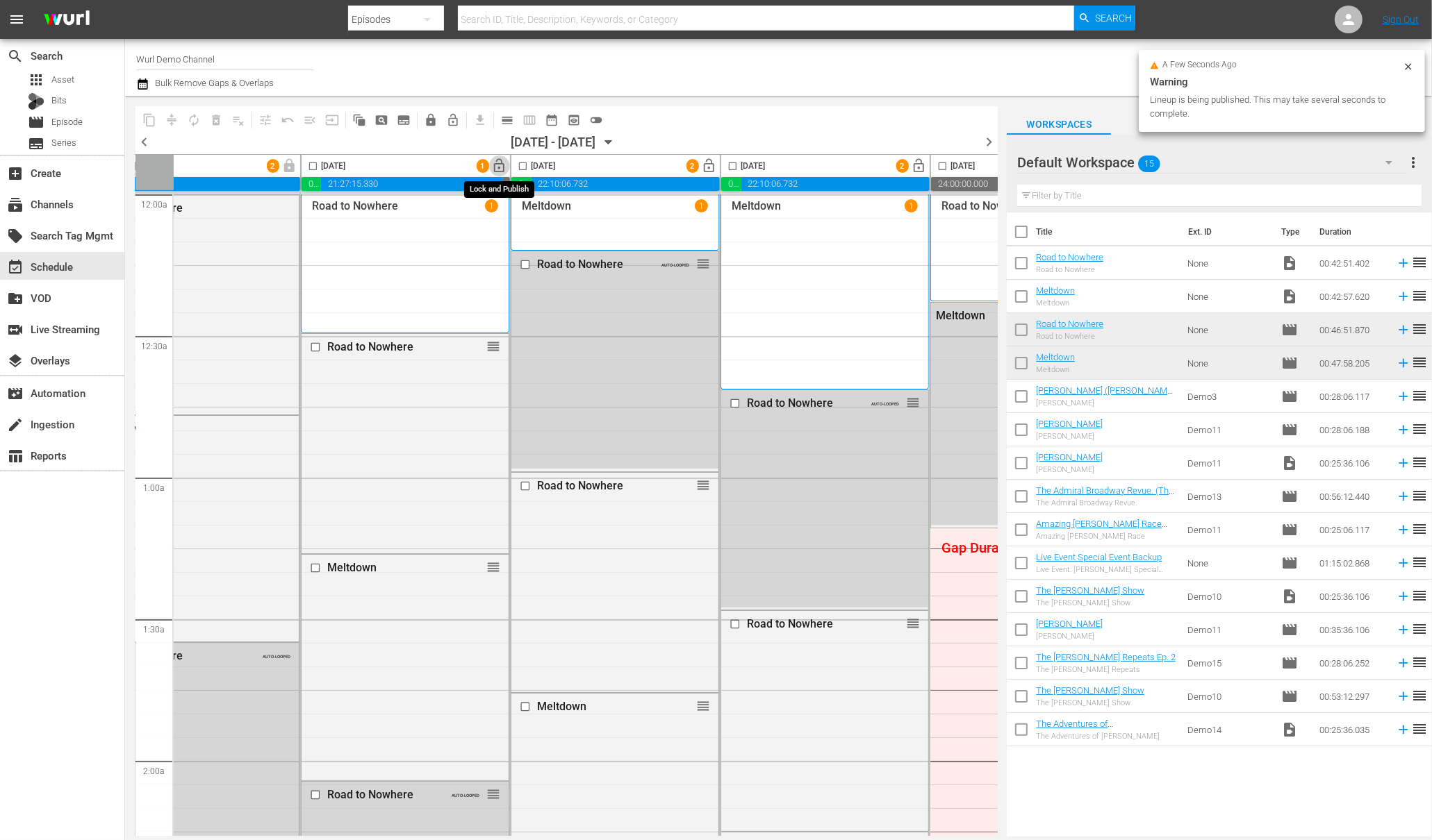
click at [501, 164] on span "lock_open" at bounding box center [500, 167] width 16 height 16
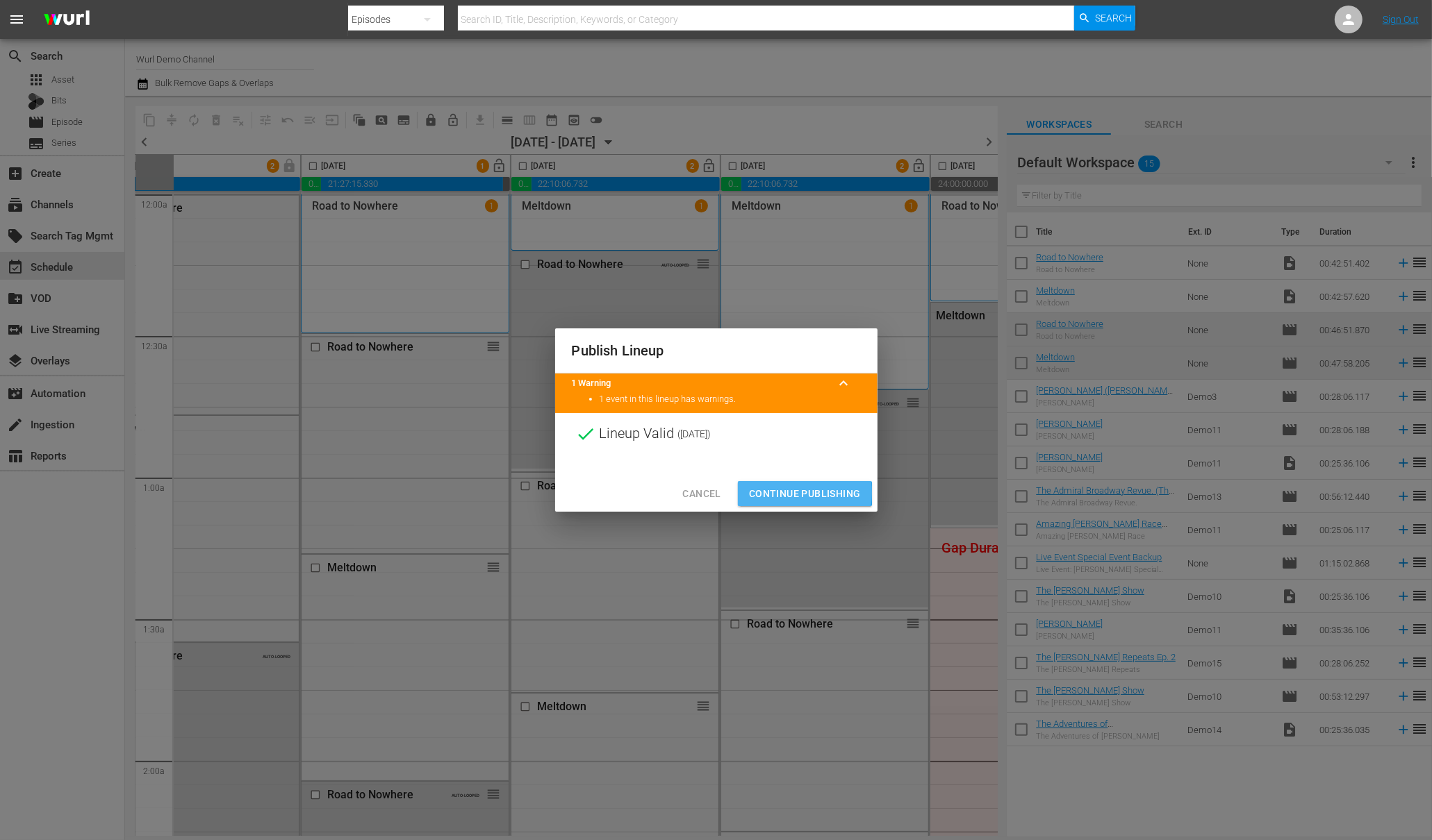
click at [774, 493] on span "Continue Publishing" at bounding box center [804, 494] width 112 height 17
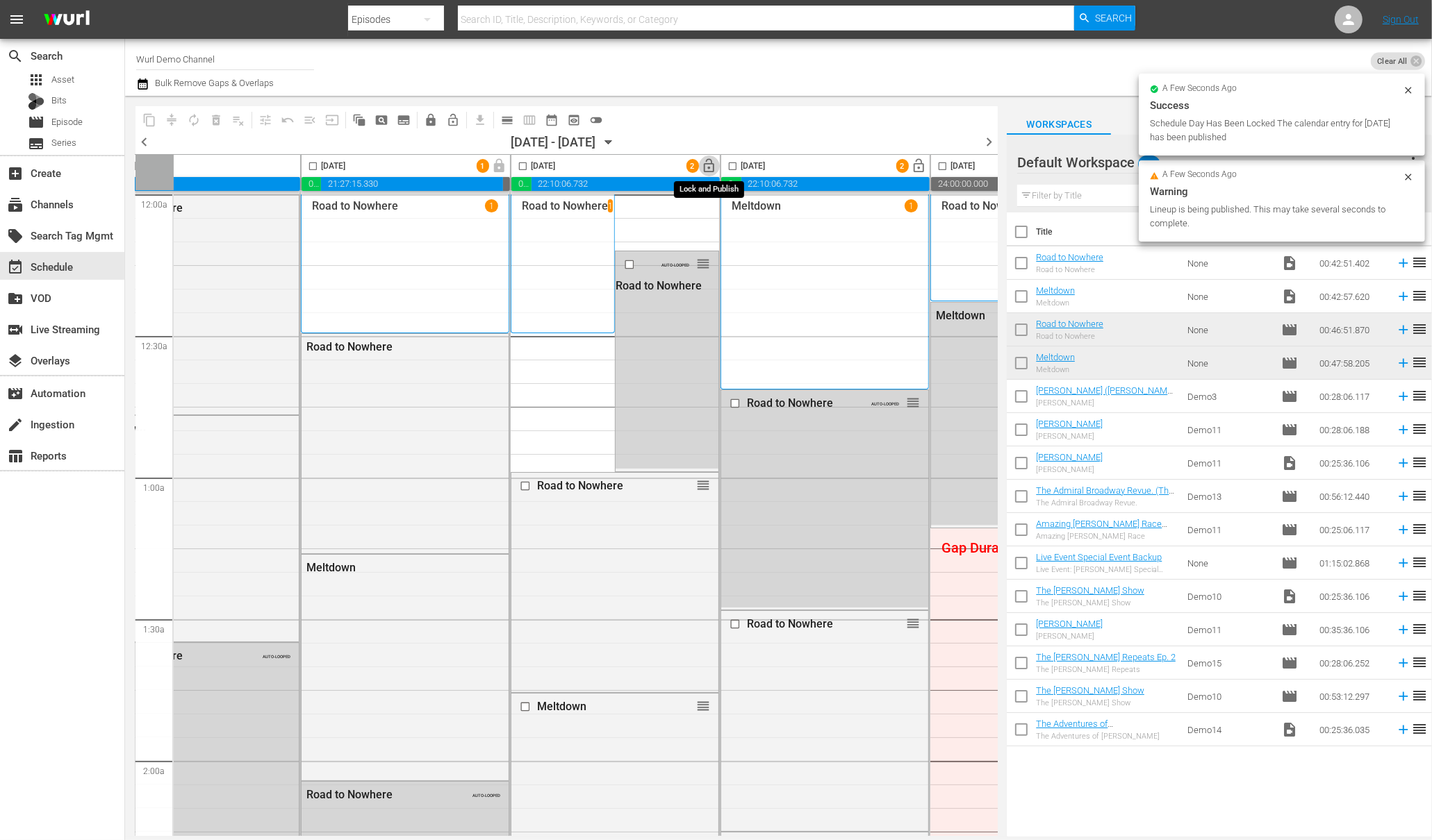
click at [711, 166] on span "lock_open" at bounding box center [710, 167] width 16 height 16
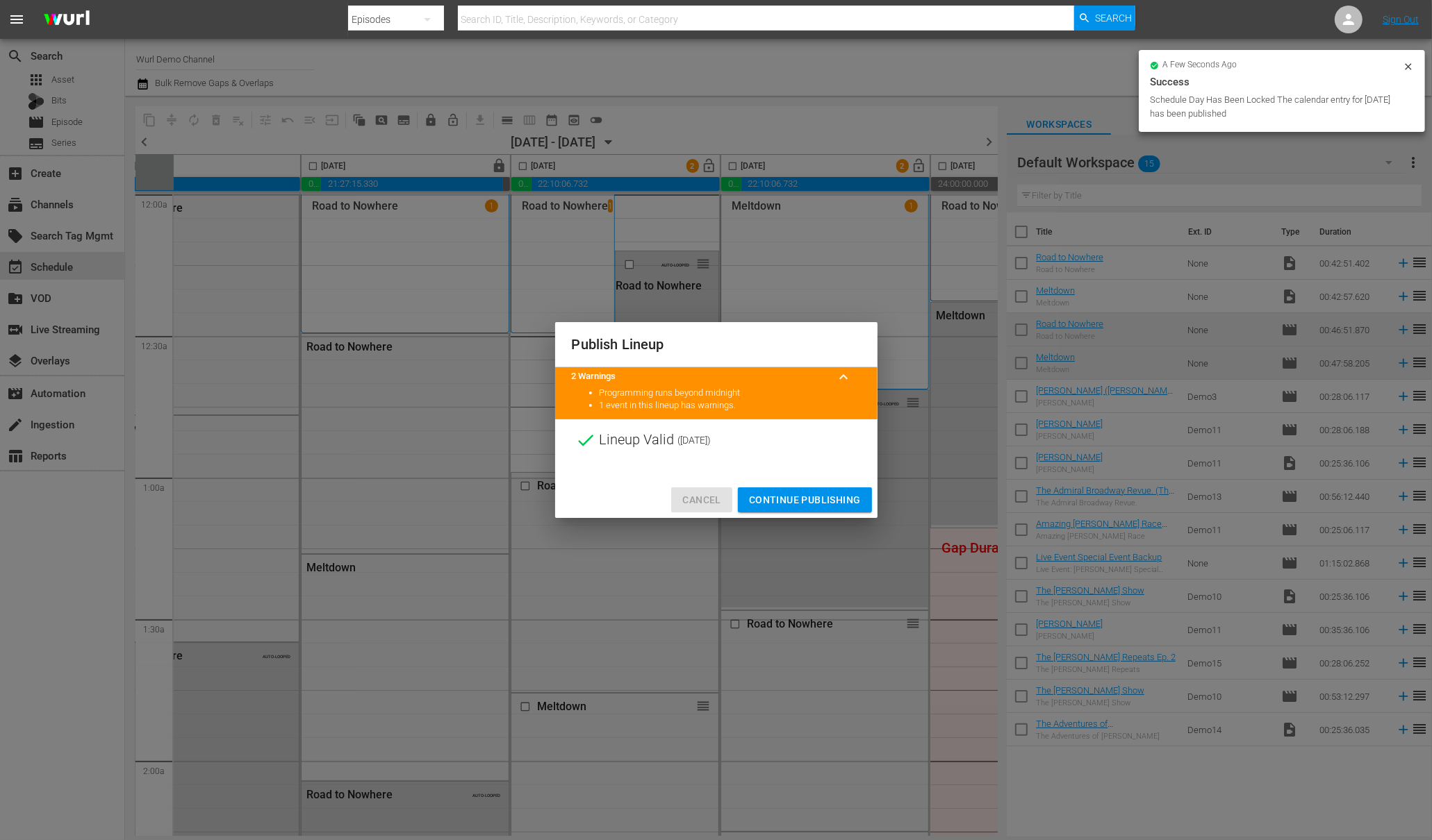
click at [706, 493] on span "Cancel" at bounding box center [701, 500] width 38 height 17
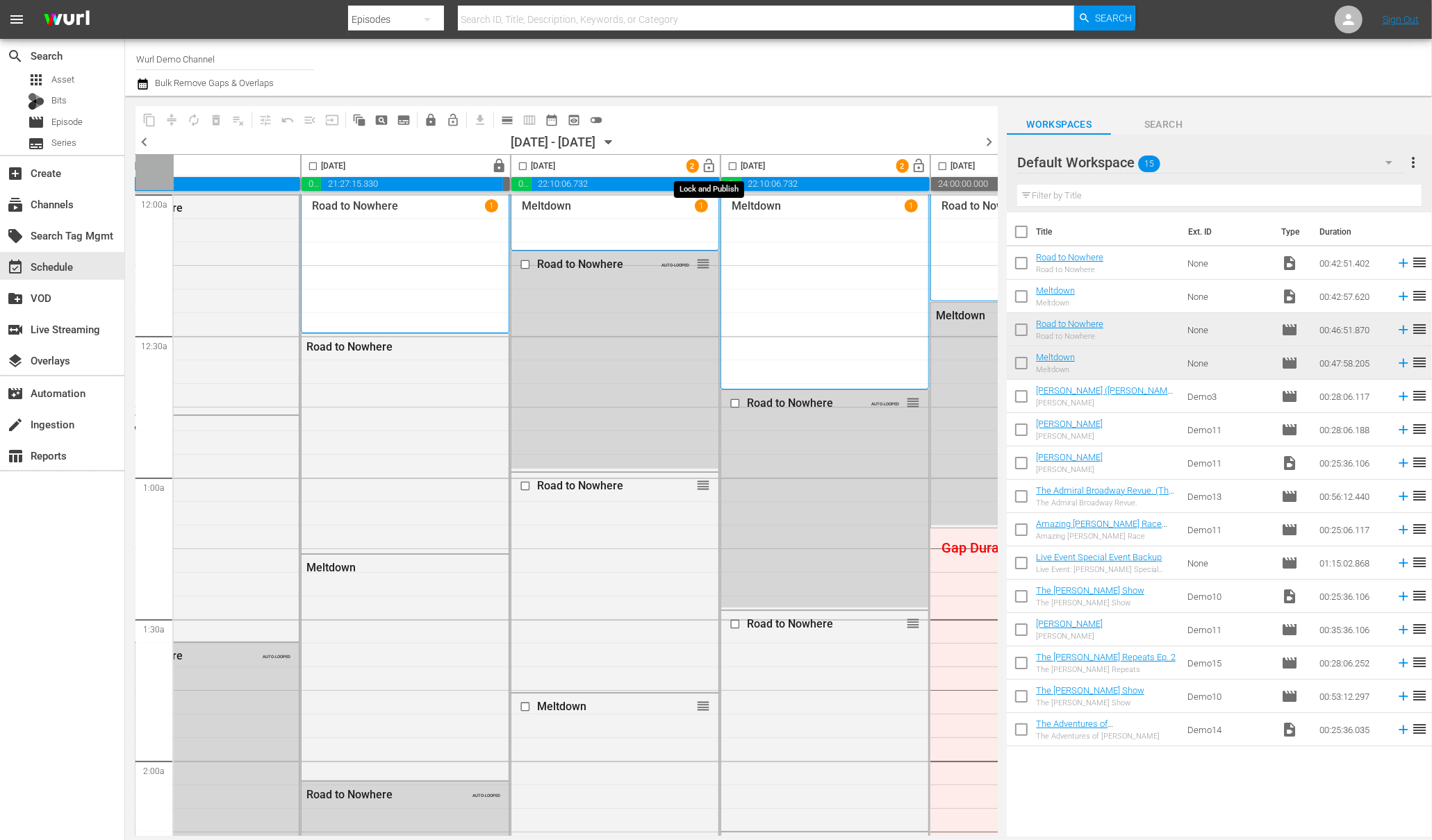
click at [708, 163] on span "lock_open" at bounding box center [710, 167] width 16 height 16
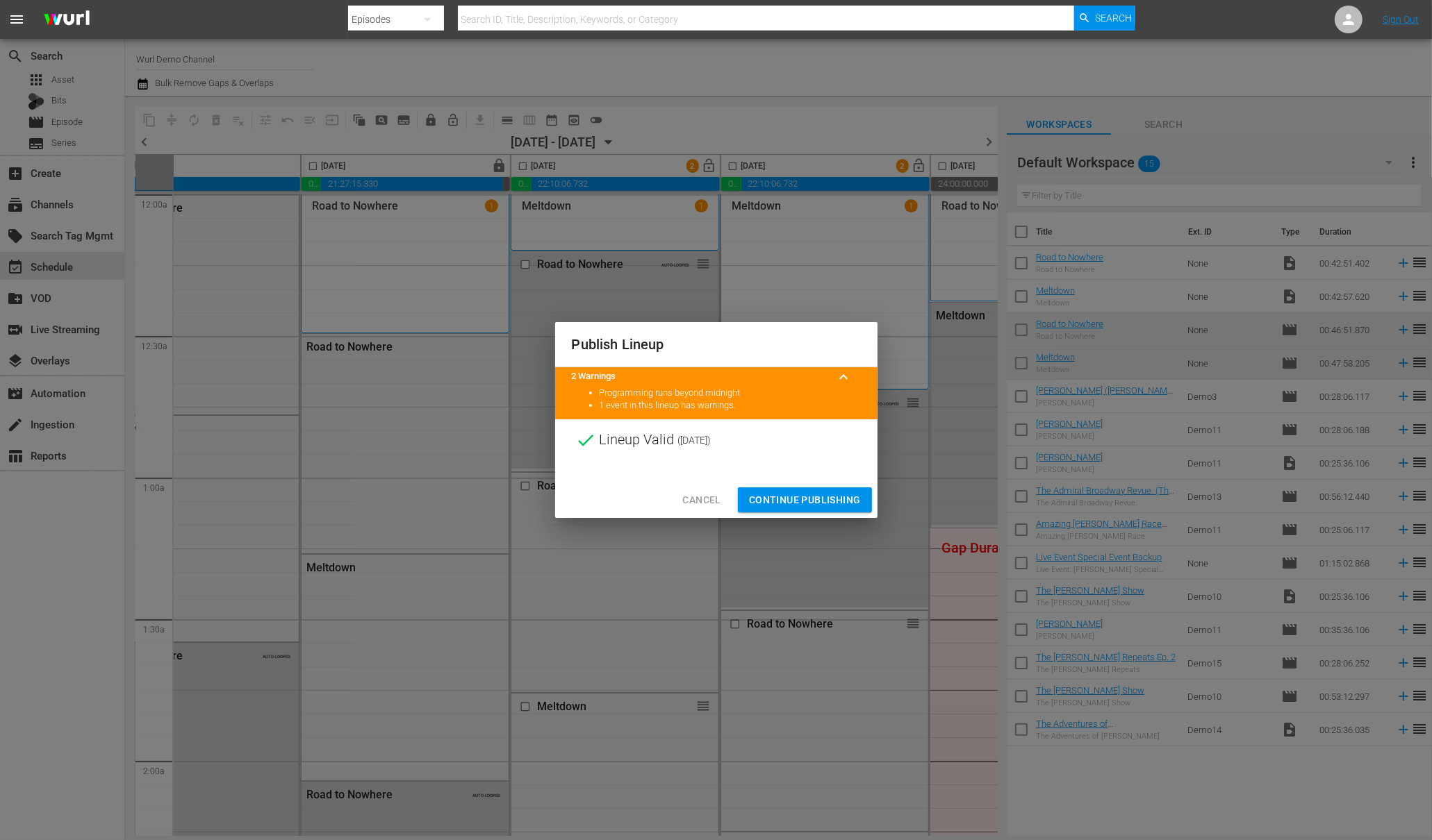
click at [799, 500] on span "Continue Publishing" at bounding box center [804, 500] width 112 height 17
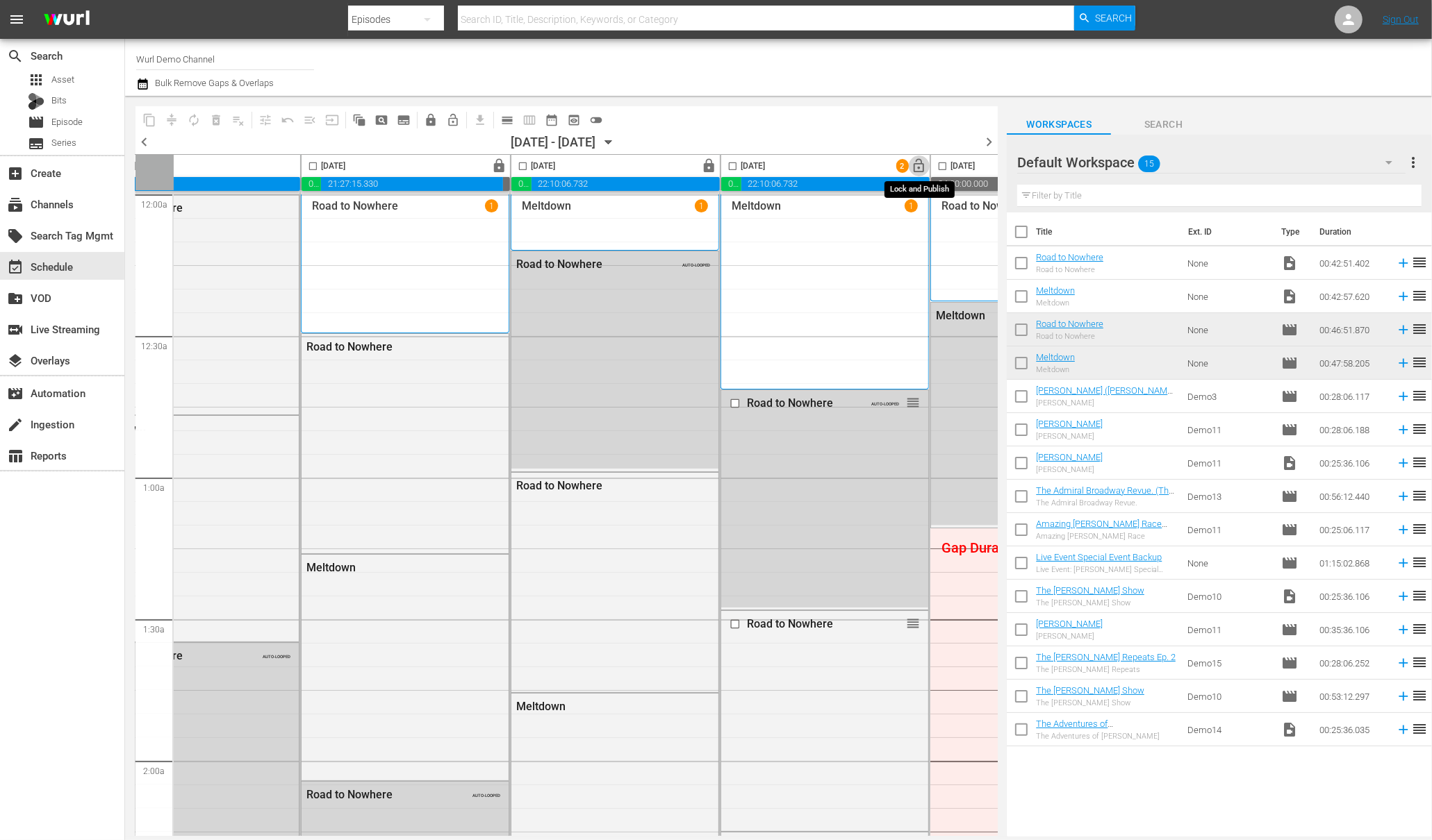
click at [923, 162] on span "lock_open" at bounding box center [919, 167] width 16 height 16
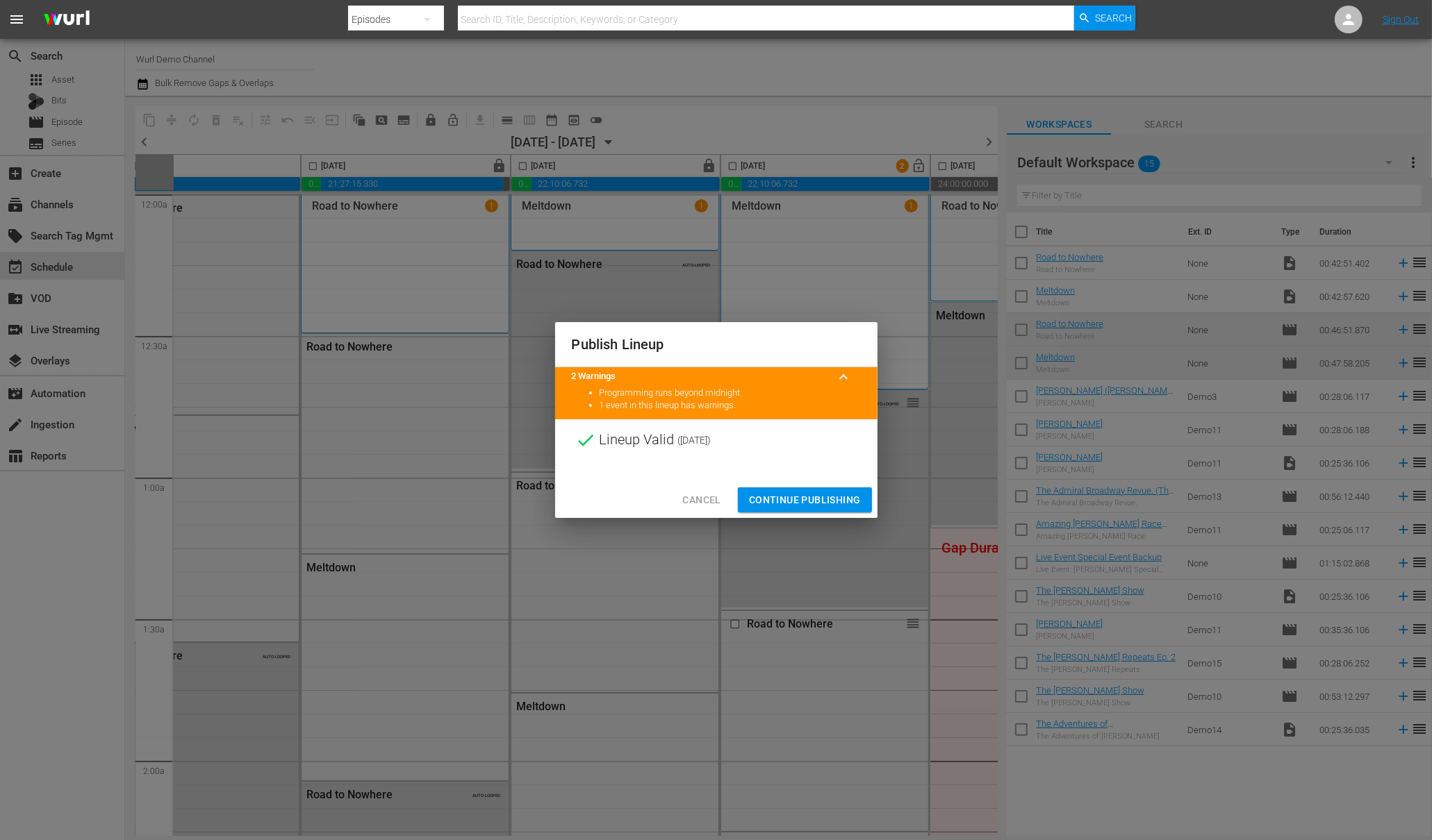
click at [769, 504] on span "Continue Publishing" at bounding box center [804, 500] width 112 height 17
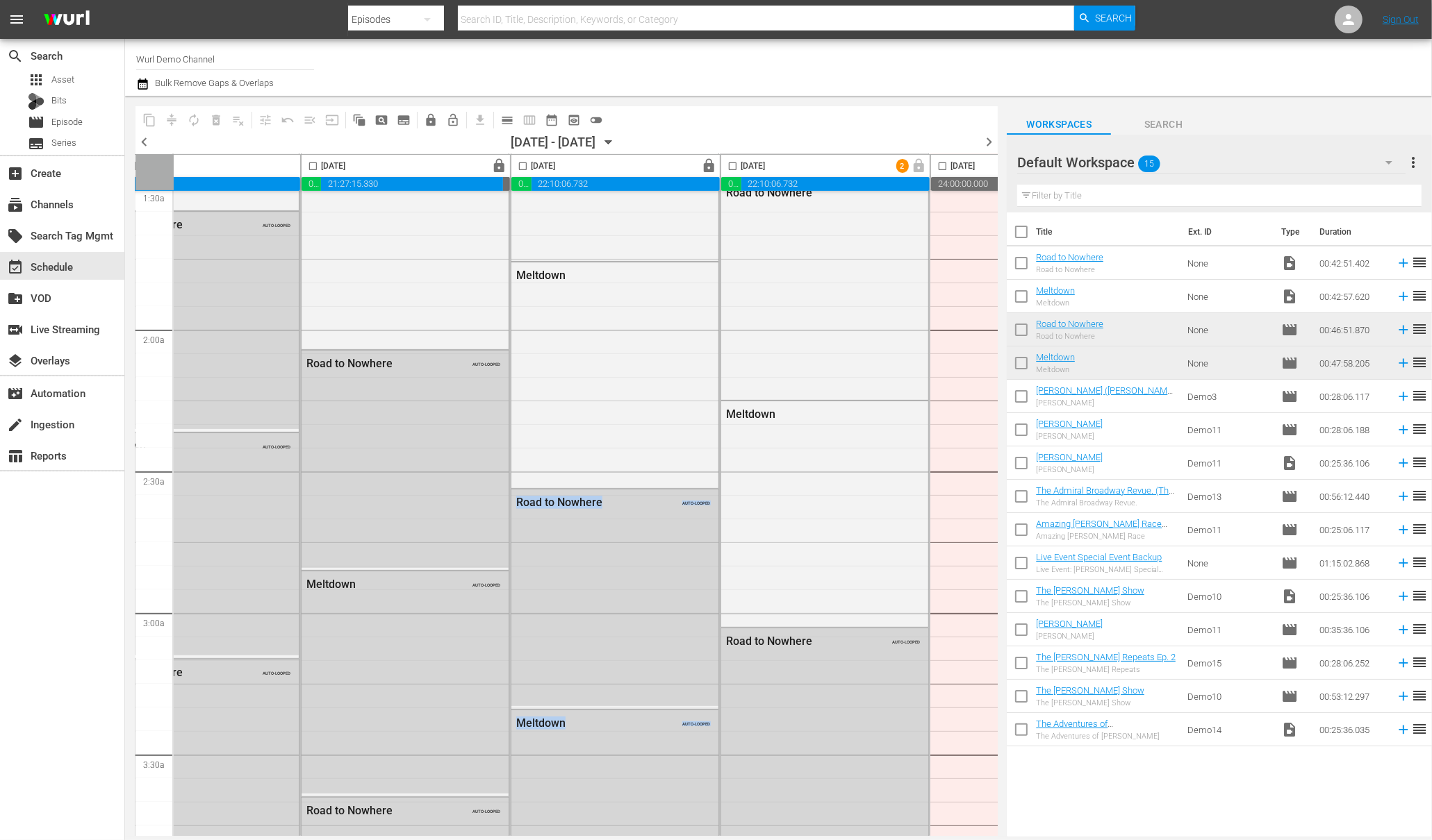
scroll to position [582, 292]
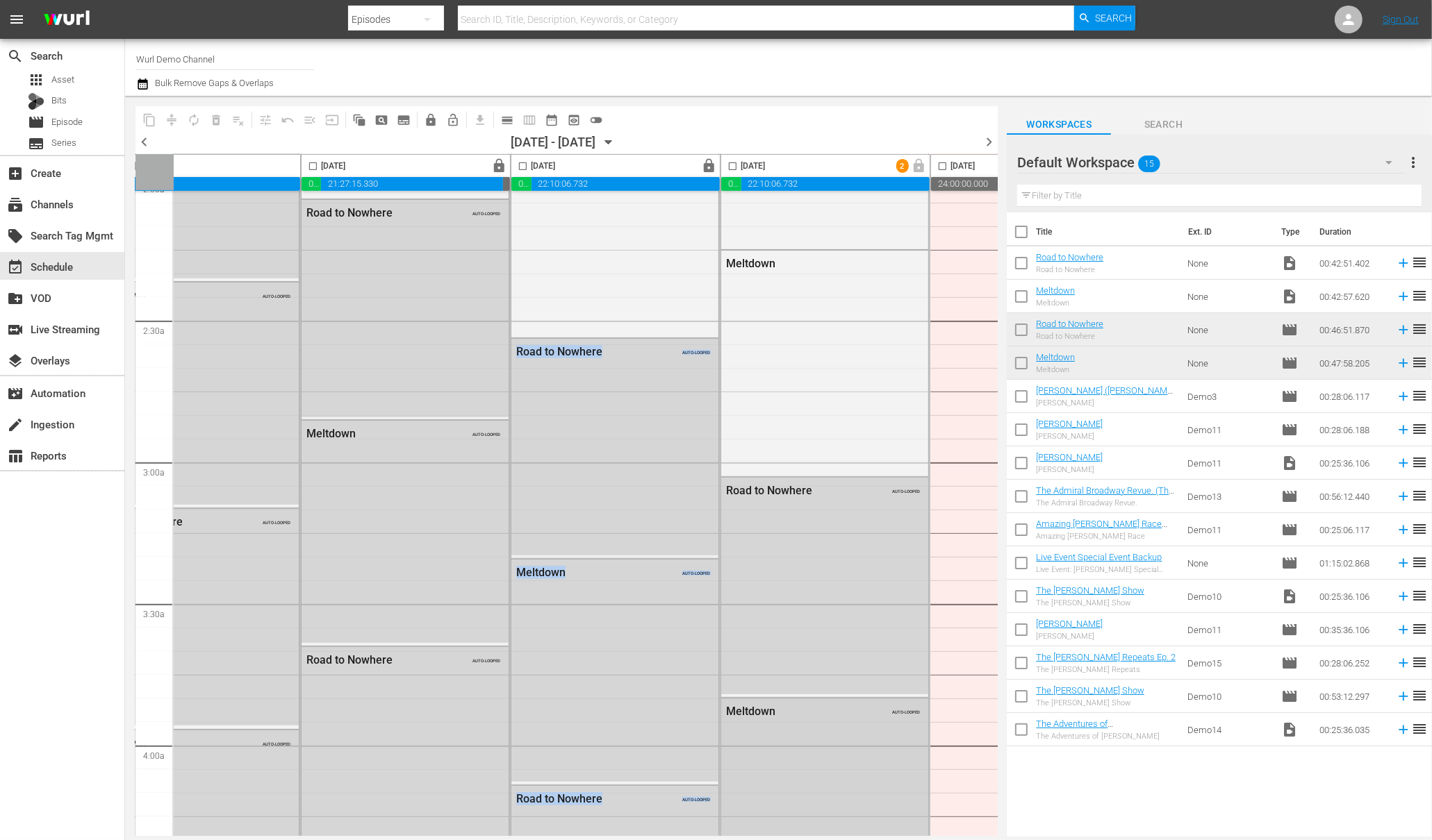
drag, startPoint x: 716, startPoint y: 831, endPoint x: 741, endPoint y: 822, distance: 26.6
click at [737, 833] on div "Thursday, September 25th 00:00:00.000 00:00:00.000 00:00:00.000 24:00:00.000 Fr…" at bounding box center [566, 495] width 862 height 682
drag, startPoint x: 734, startPoint y: 836, endPoint x: 858, endPoint y: 715, distance: 173.3
click at [749, 836] on div "content_copy compress autorenew_outlined delete_forever_outlined playlist_remov…" at bounding box center [555, 467] width 862 height 741
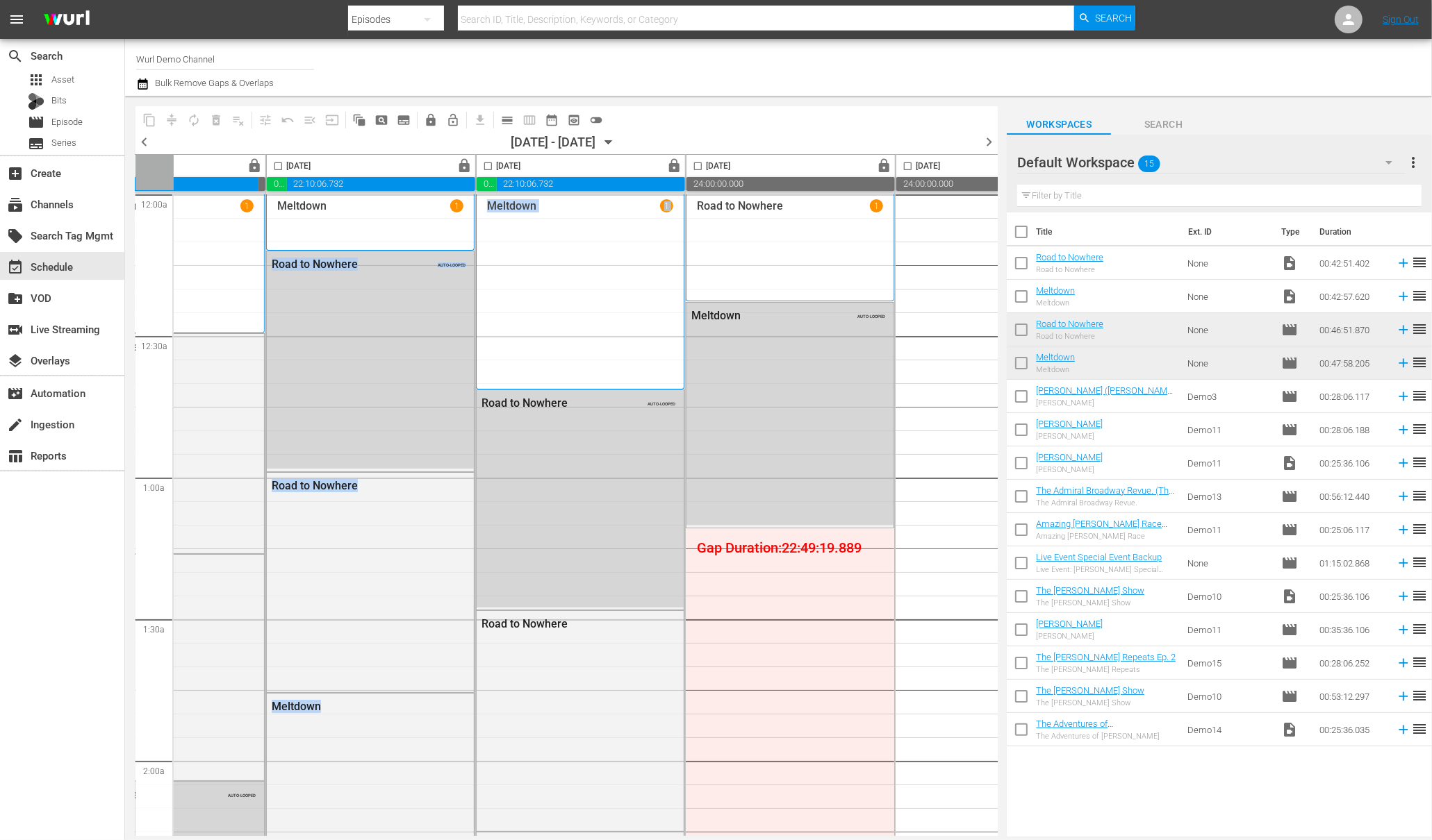
scroll to position [0, 0]
